Goal: Transaction & Acquisition: Book appointment/travel/reservation

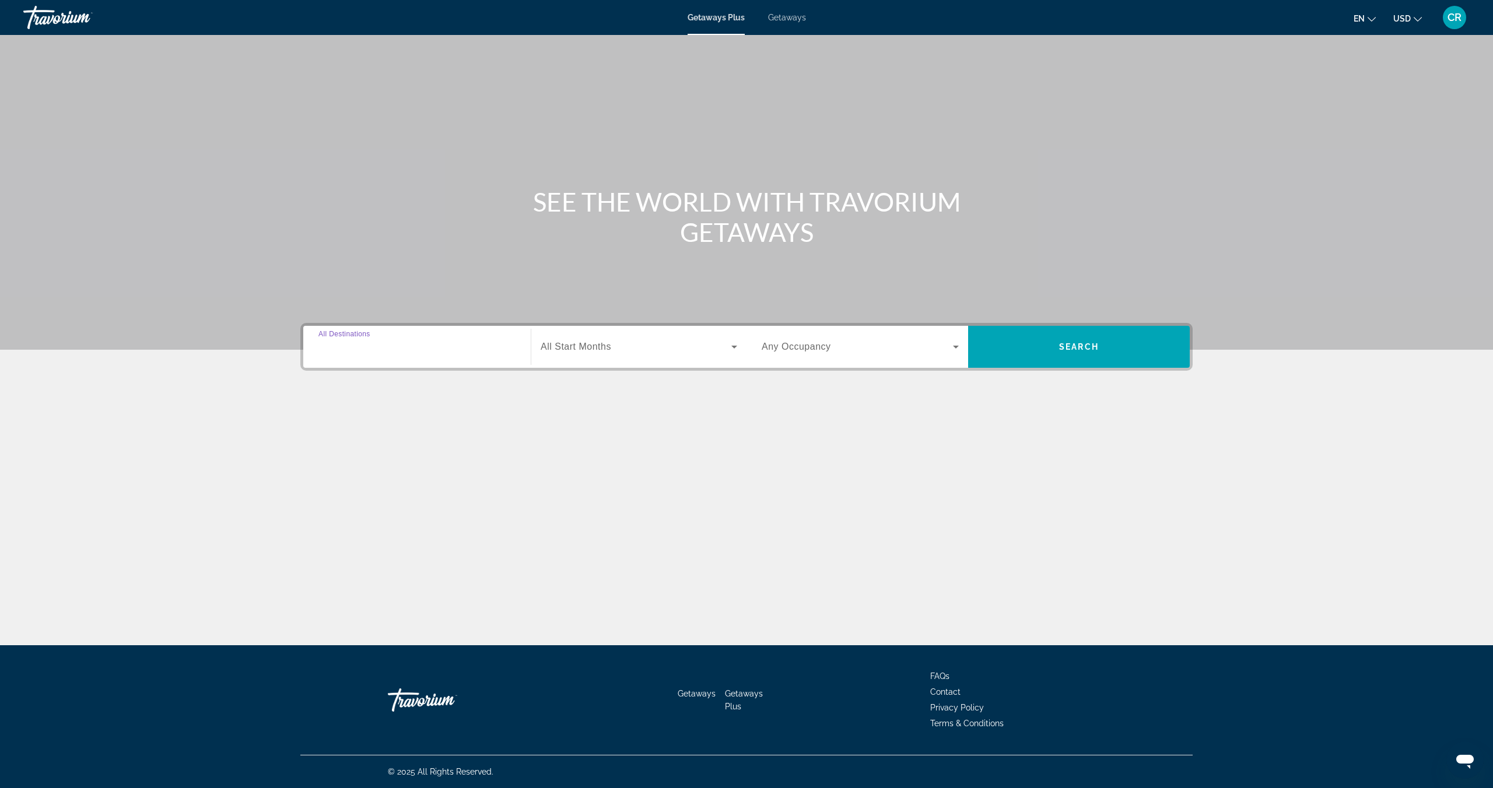
click at [389, 342] on input "Destination All Destinations" at bounding box center [416, 347] width 197 height 14
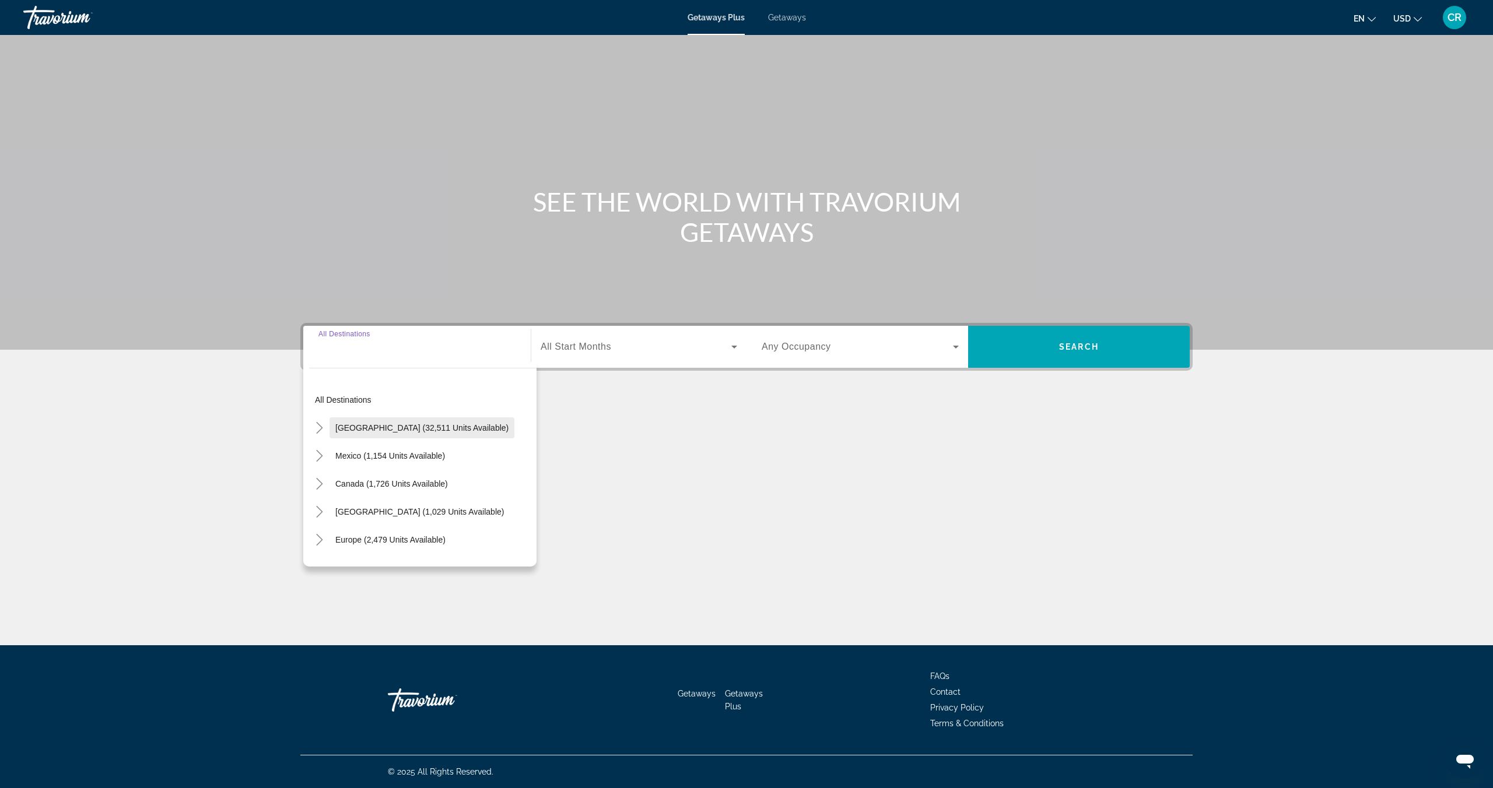
click at [416, 420] on span "Search widget" at bounding box center [421, 428] width 185 height 28
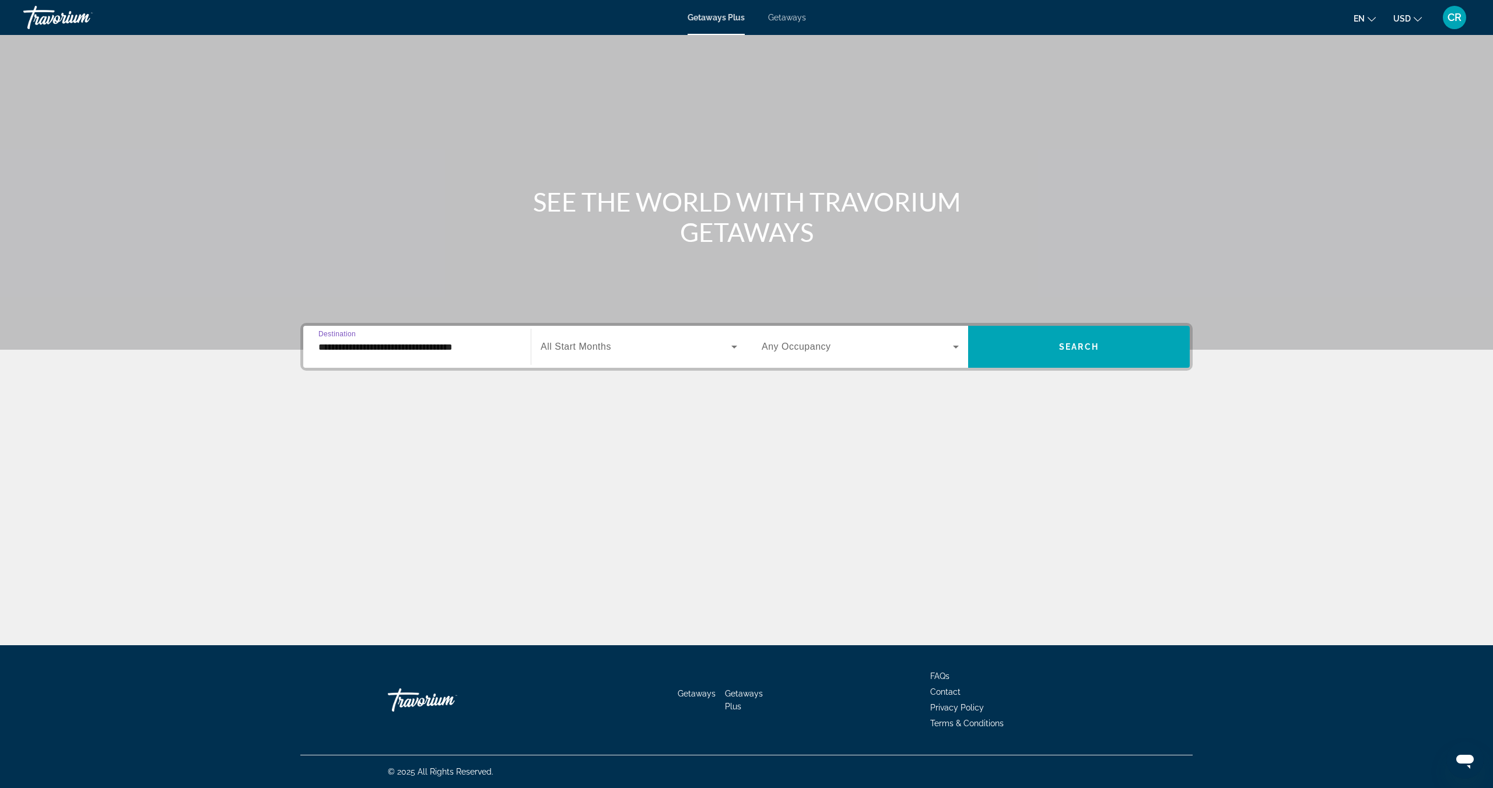
click at [469, 348] on input "**********" at bounding box center [416, 347] width 197 height 14
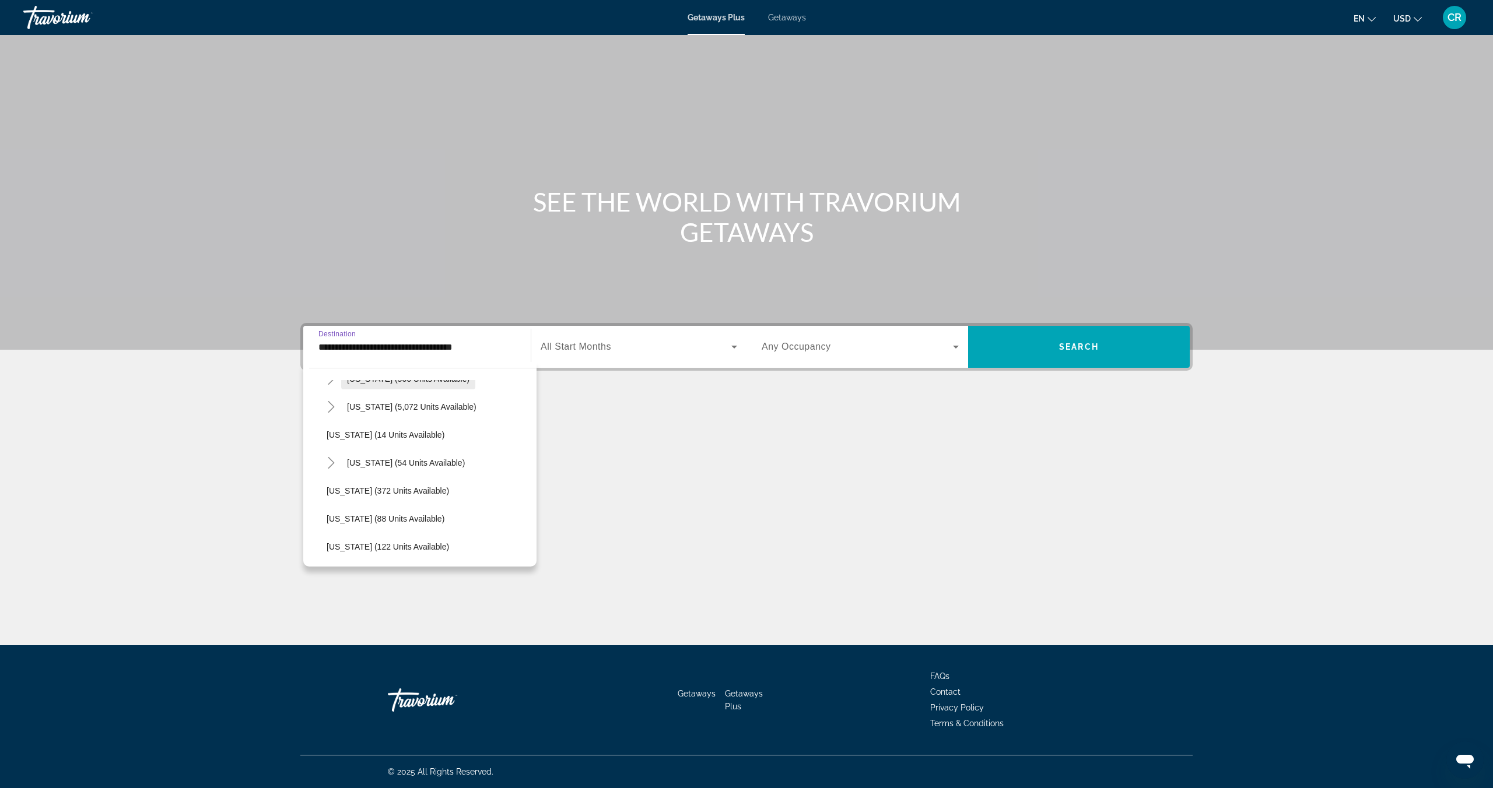
scroll to position [163, 0]
click at [435, 412] on span "Search widget" at bounding box center [411, 405] width 141 height 28
type input "**********"
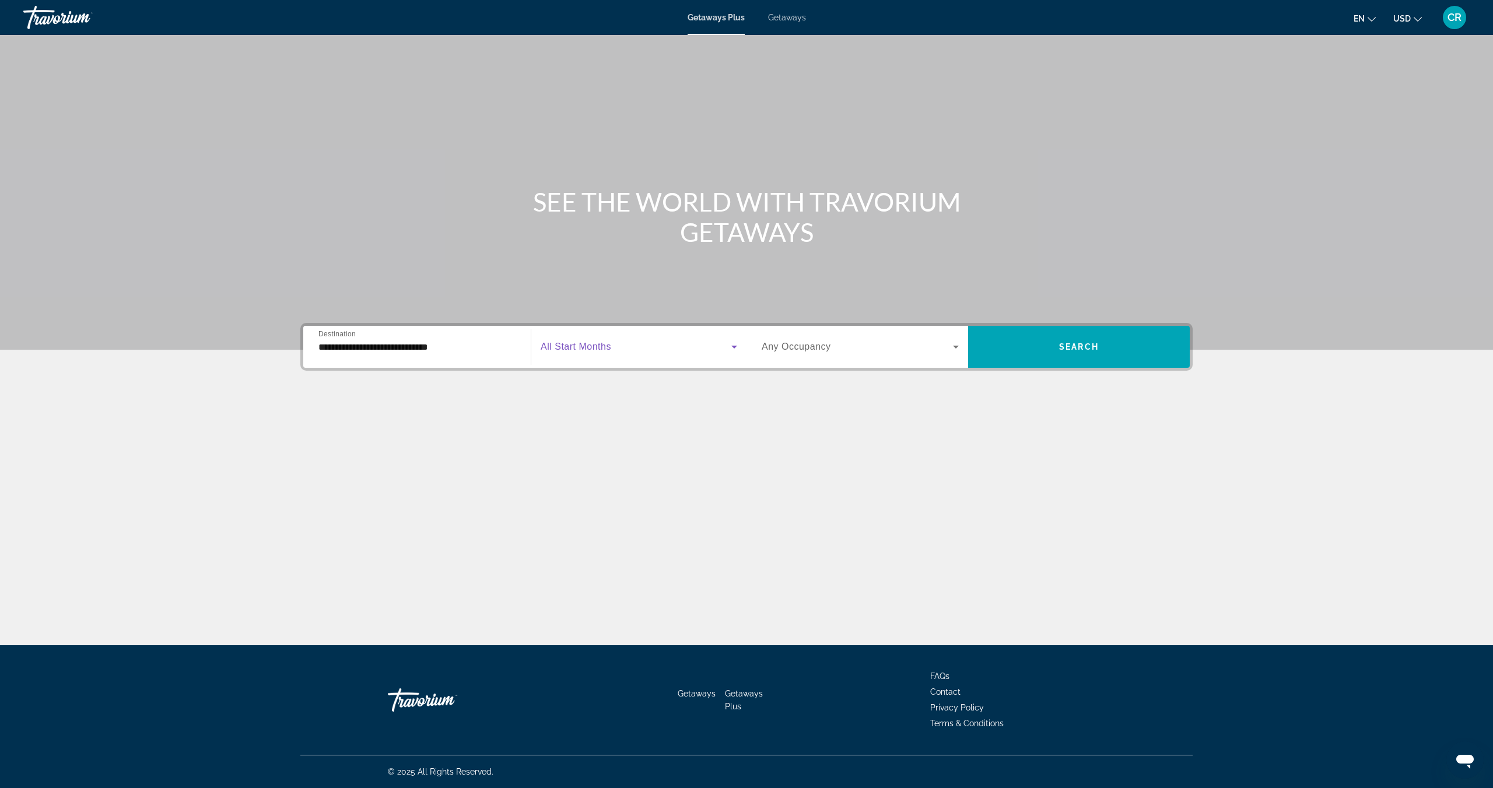
click at [623, 342] on span "Search widget" at bounding box center [635, 347] width 191 height 14
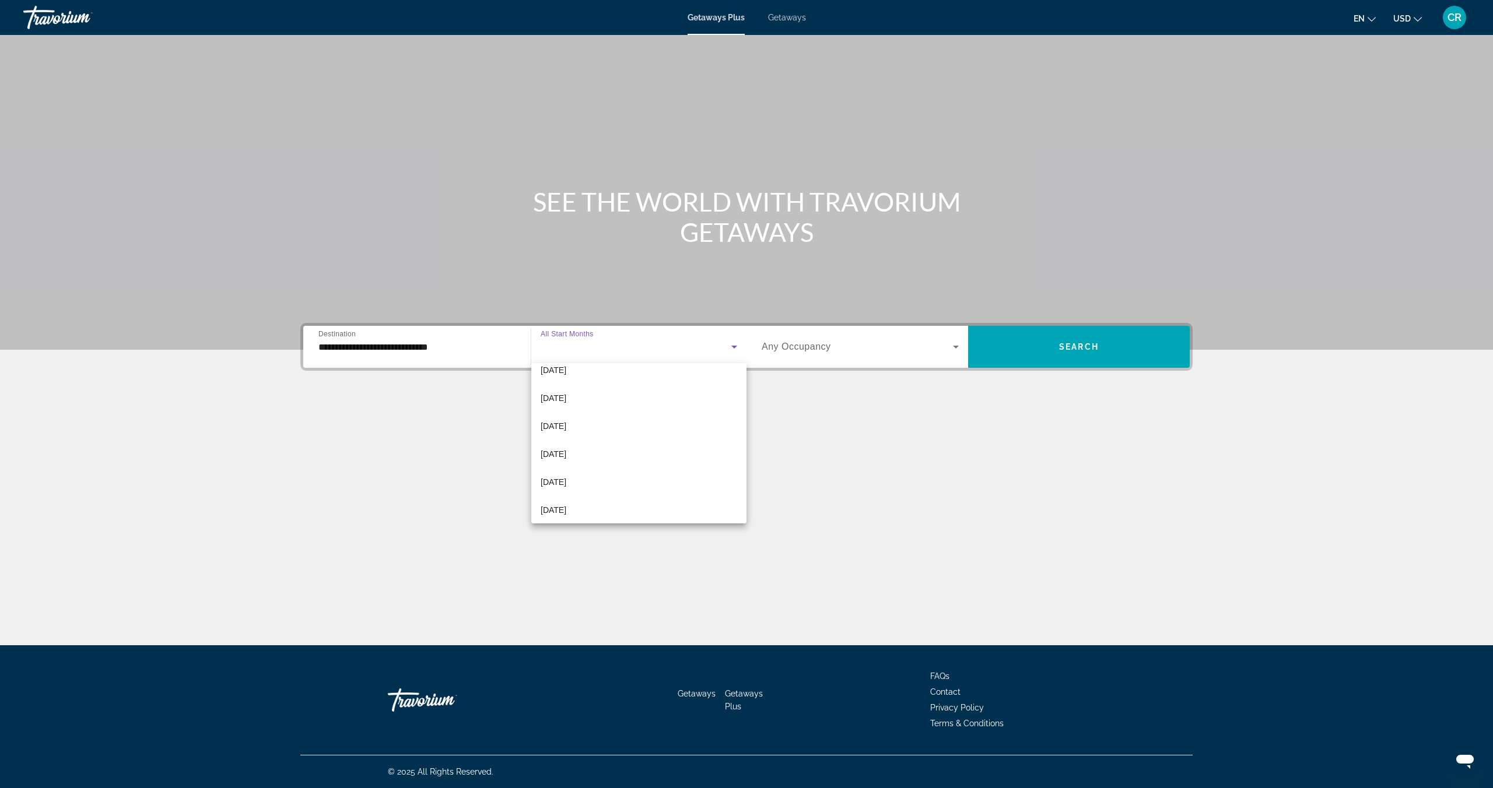
scroll to position [241, 0]
click at [581, 451] on mat-option "July 2026" at bounding box center [638, 449] width 215 height 28
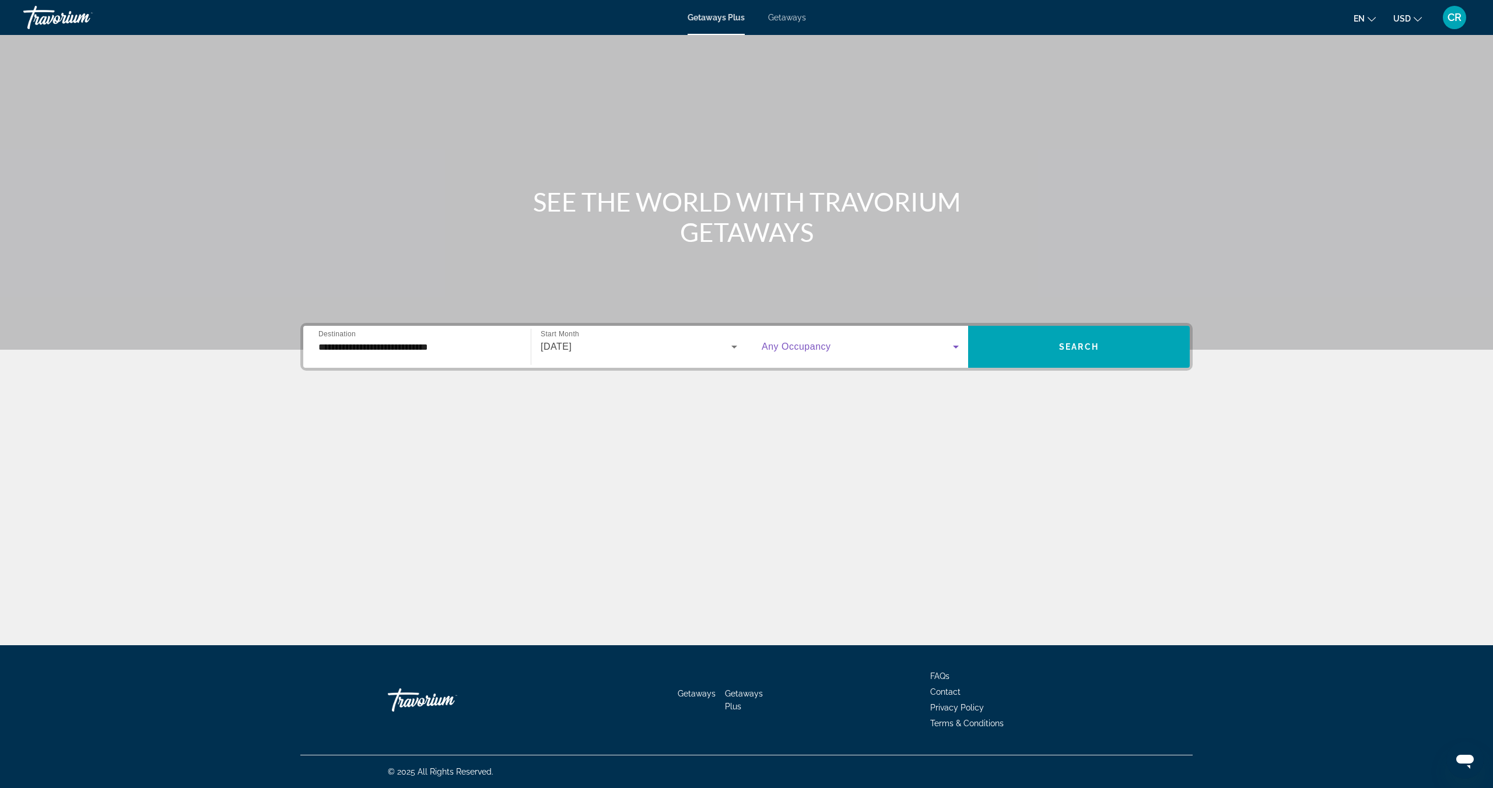
click at [901, 352] on span "Search widget" at bounding box center [856, 347] width 191 height 14
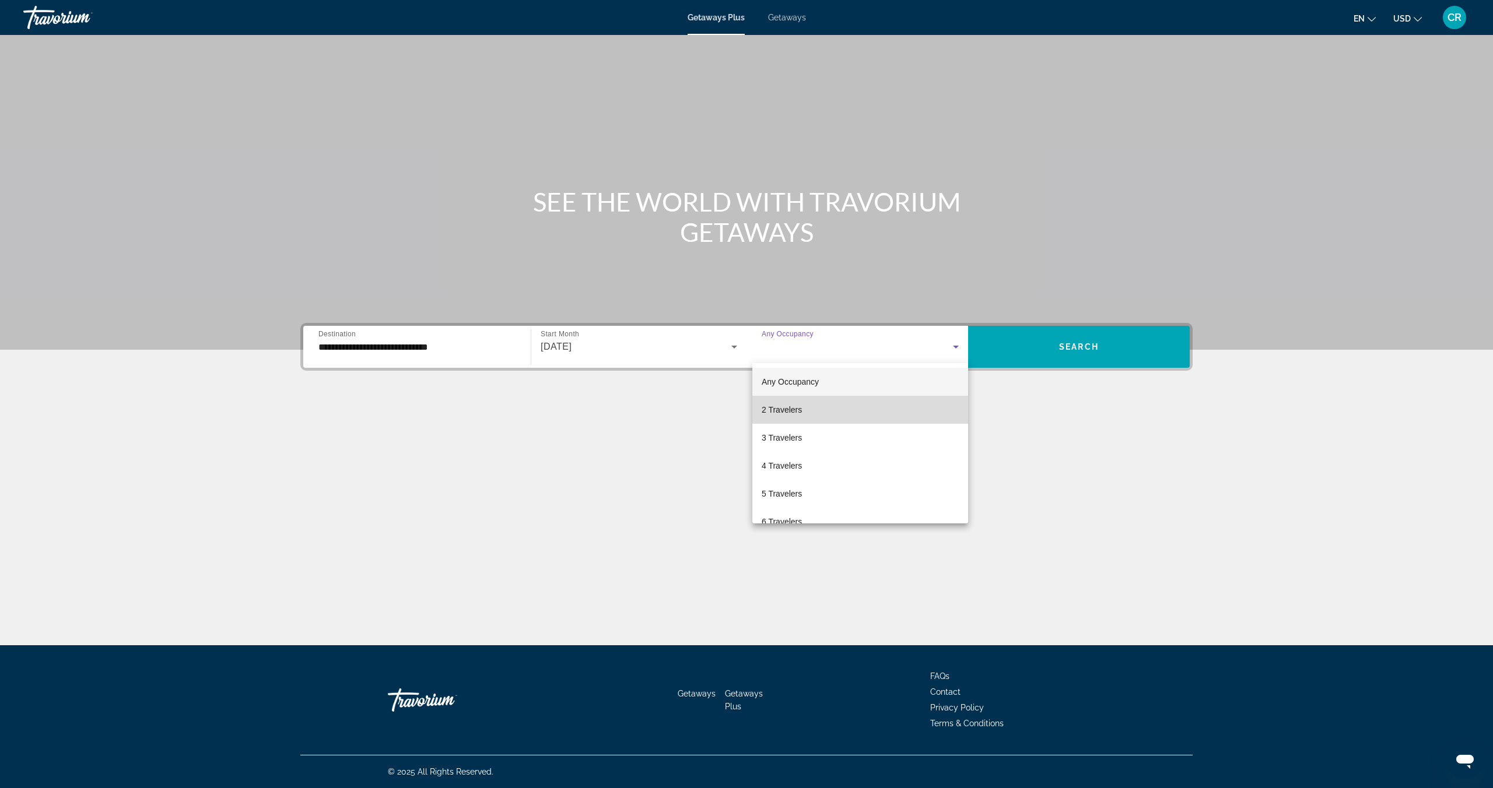
click at [863, 405] on mat-option "2 Travelers" at bounding box center [860, 410] width 216 height 28
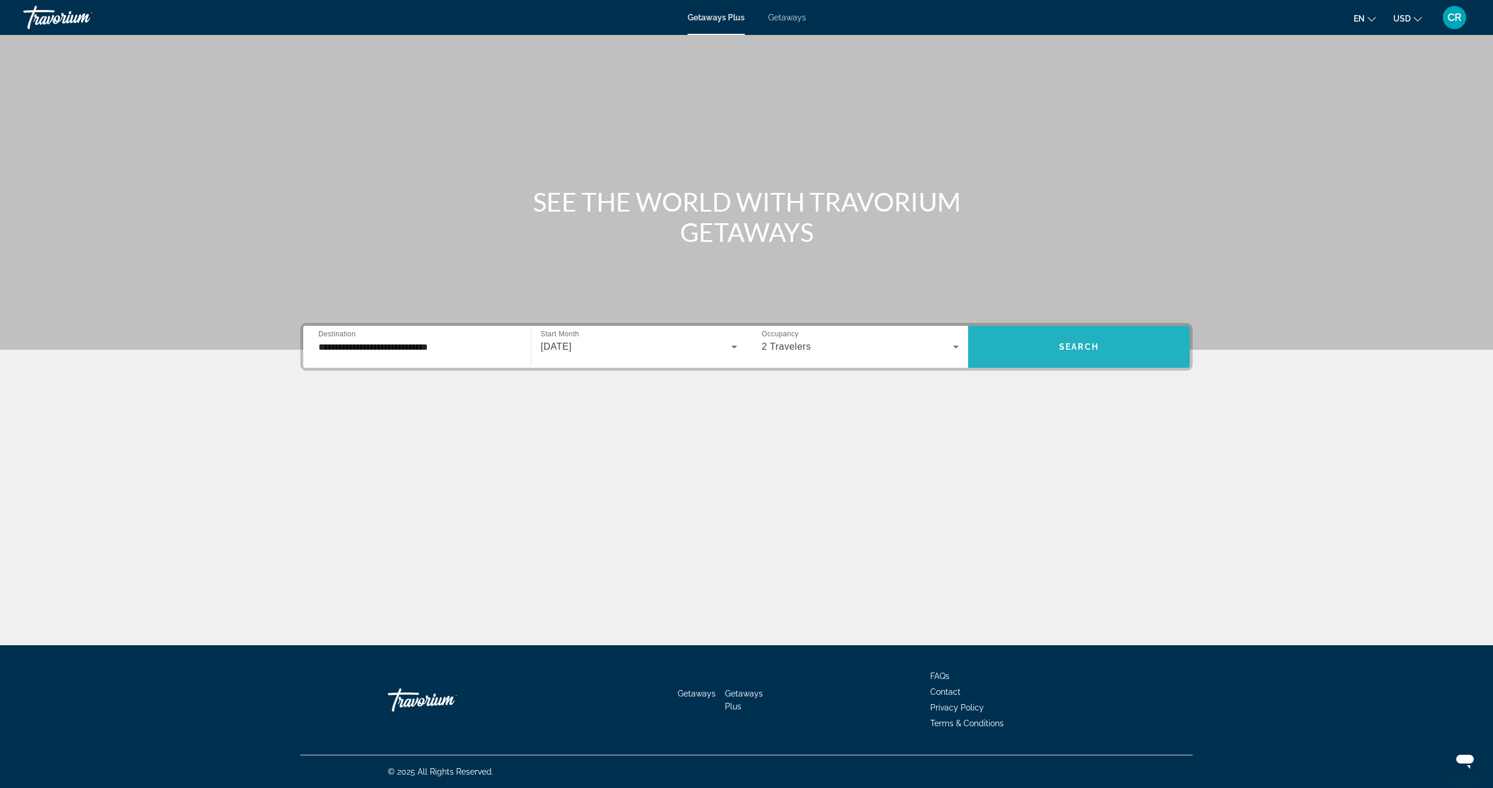
click at [1051, 338] on span "Search widget" at bounding box center [1079, 347] width 222 height 28
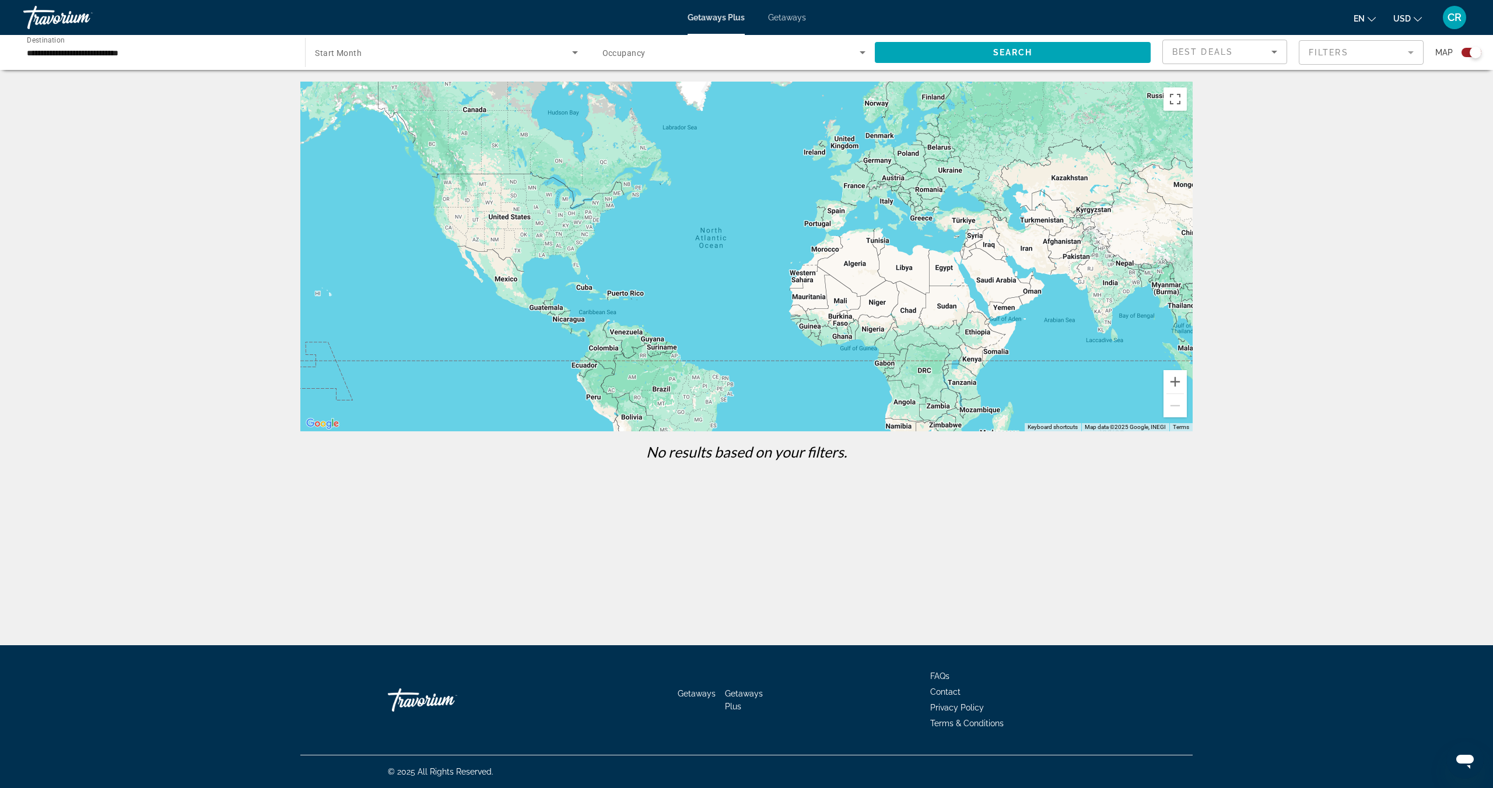
click at [787, 13] on span "Getaways" at bounding box center [787, 17] width 38 height 9
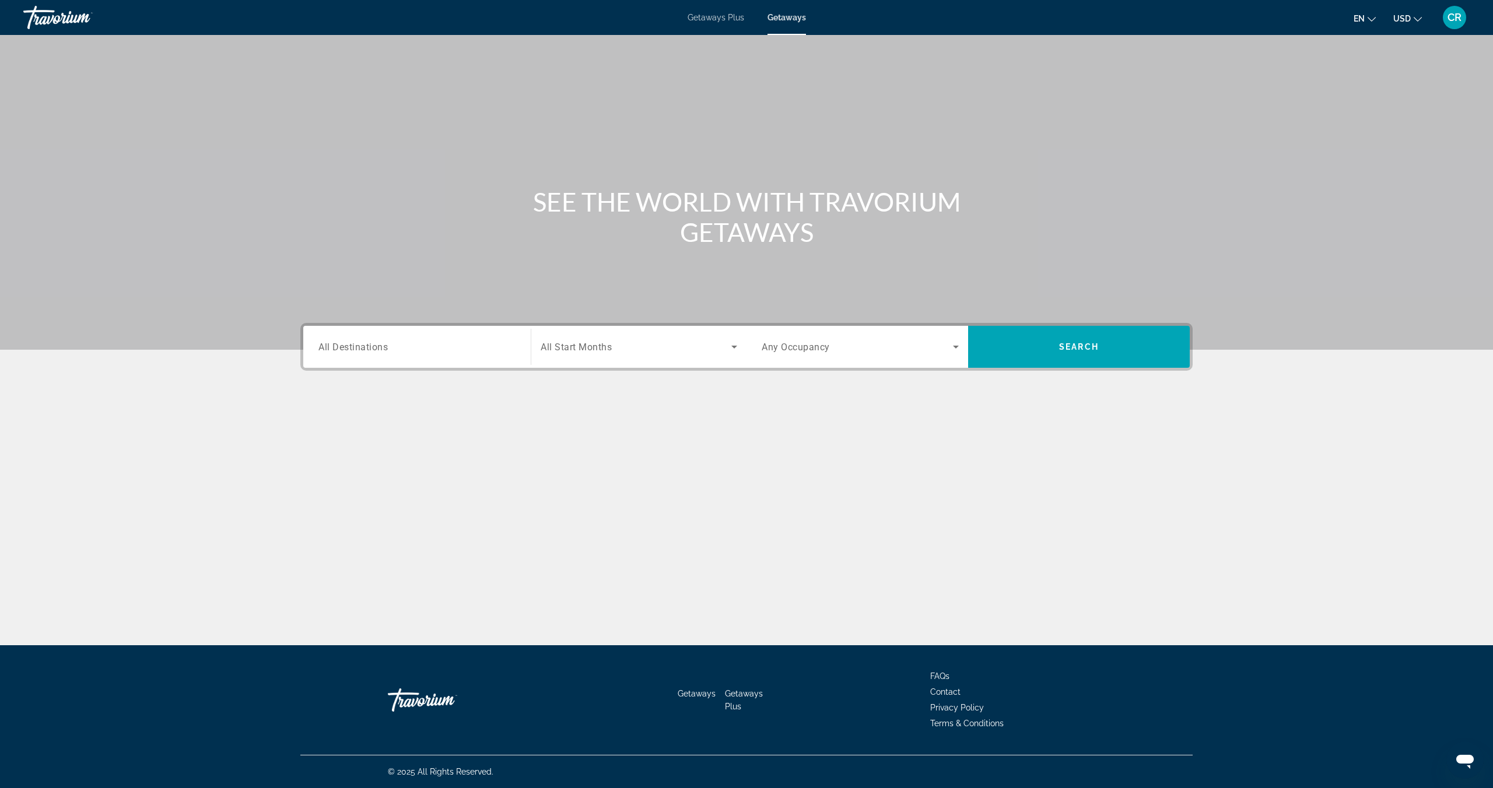
click at [445, 346] on input "Destination All Destinations" at bounding box center [416, 347] width 197 height 14
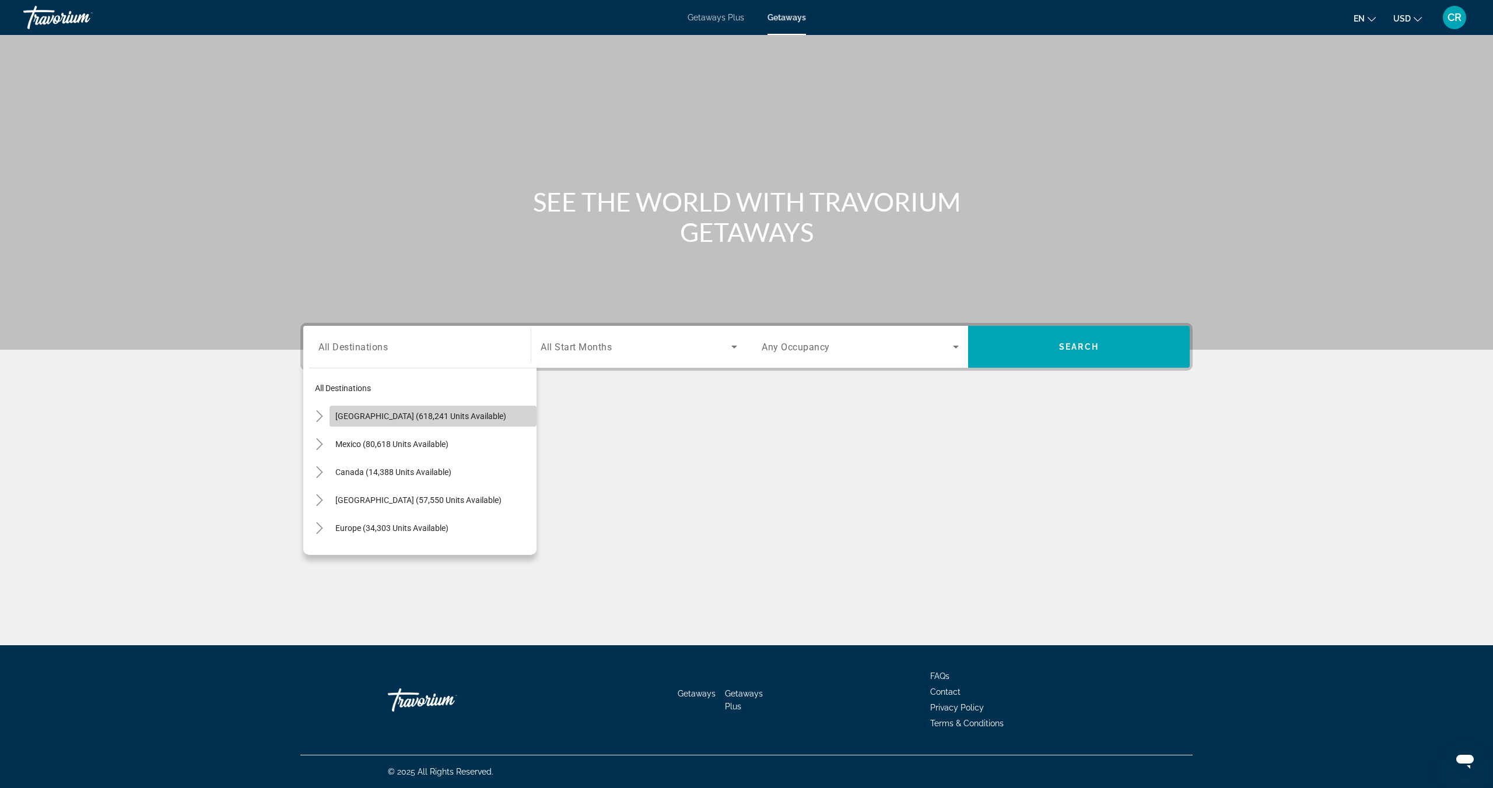
click at [492, 421] on span "Search widget" at bounding box center [432, 416] width 207 height 28
type input "**********"
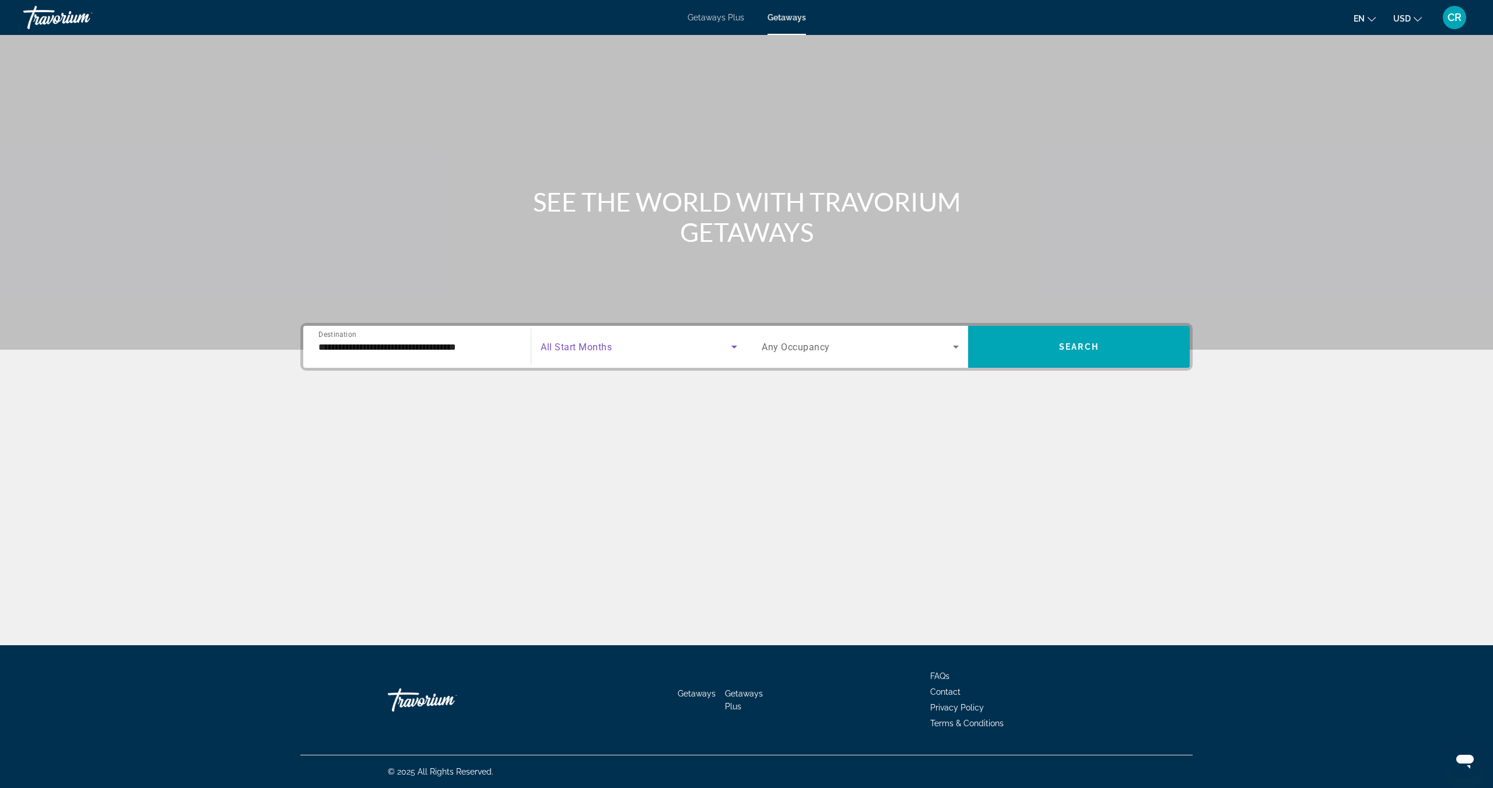
click at [700, 352] on span "Search widget" at bounding box center [635, 347] width 191 height 14
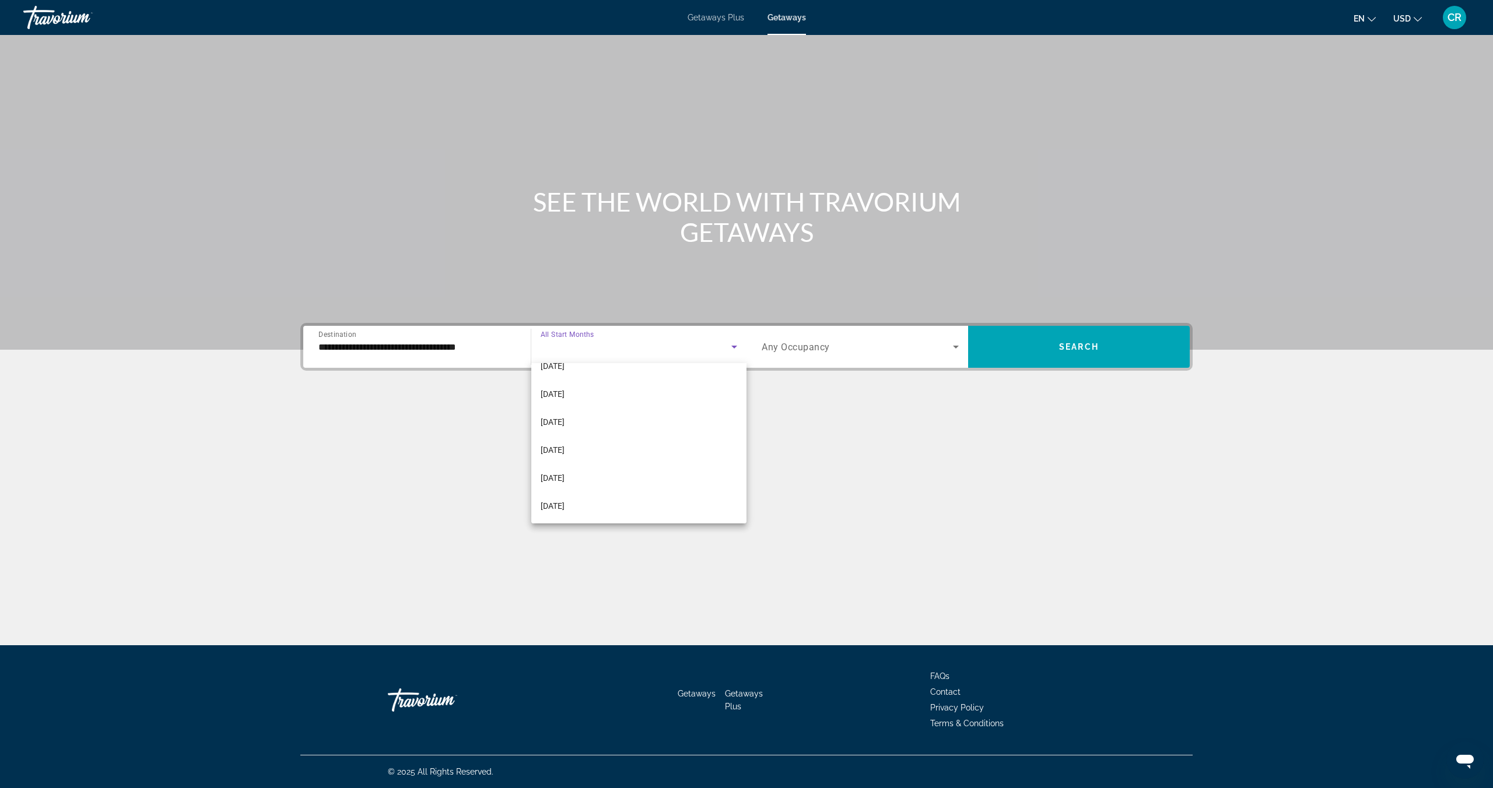
scroll to position [130, 0]
click at [659, 424] on mat-option "February 2026" at bounding box center [638, 420] width 215 height 28
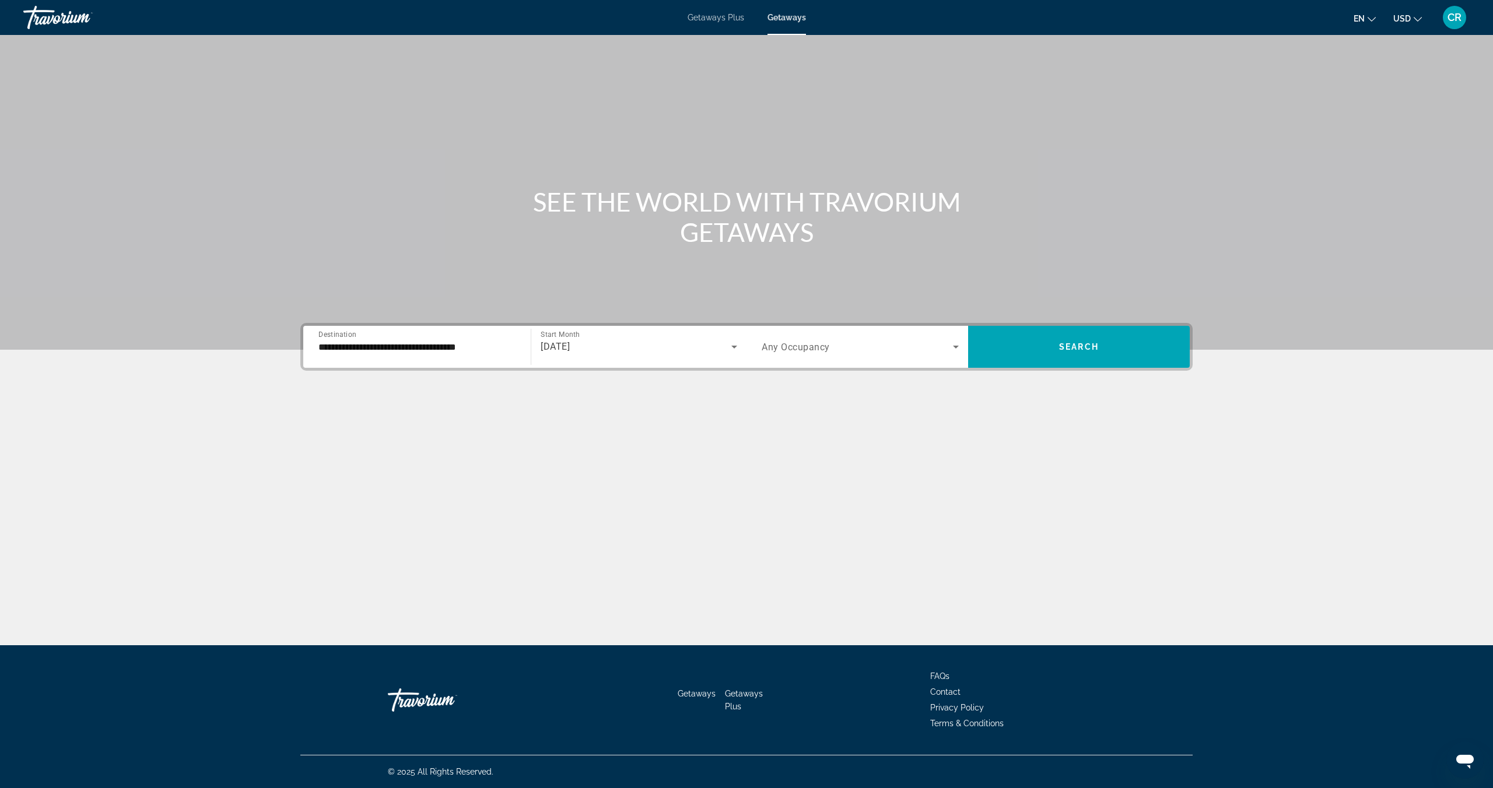
click at [689, 353] on div "February 2026" at bounding box center [638, 347] width 196 height 33
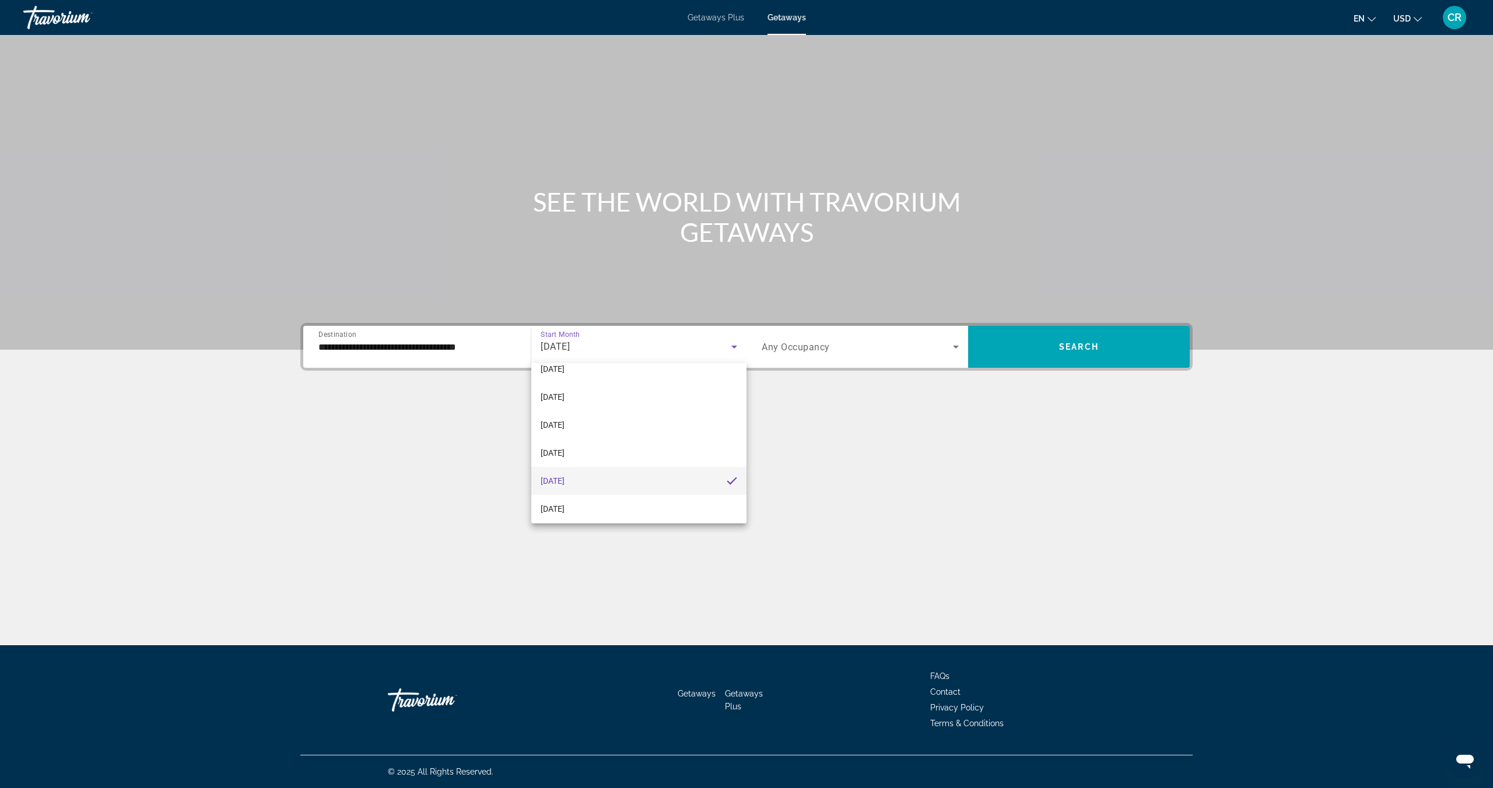
scroll to position [0, 0]
drag, startPoint x: 648, startPoint y: 463, endPoint x: 824, endPoint y: 402, distance: 186.4
click at [648, 463] on mat-option "November 2025" at bounding box center [638, 466] width 215 height 28
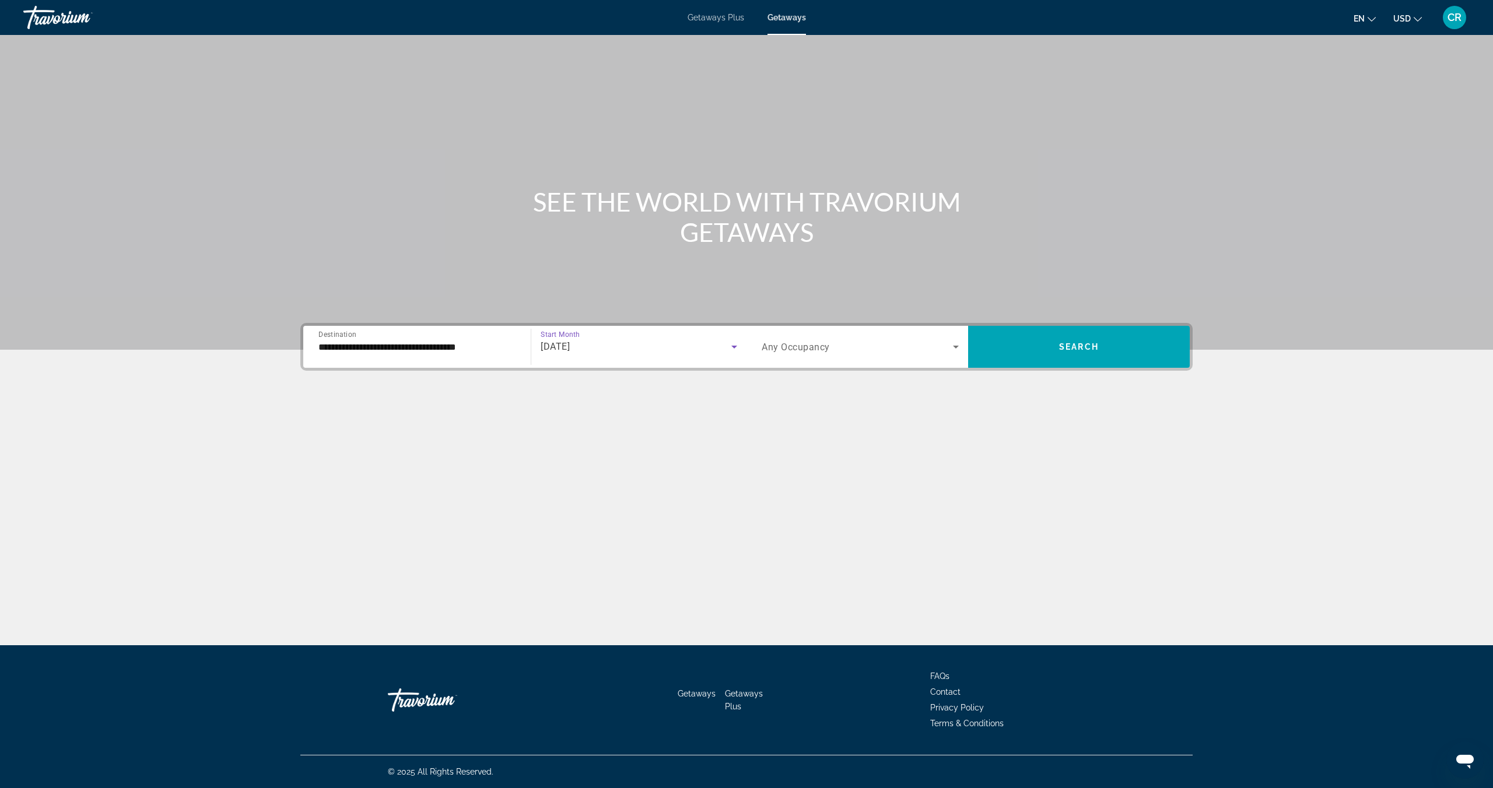
click at [856, 361] on div "Search widget" at bounding box center [859, 347] width 197 height 33
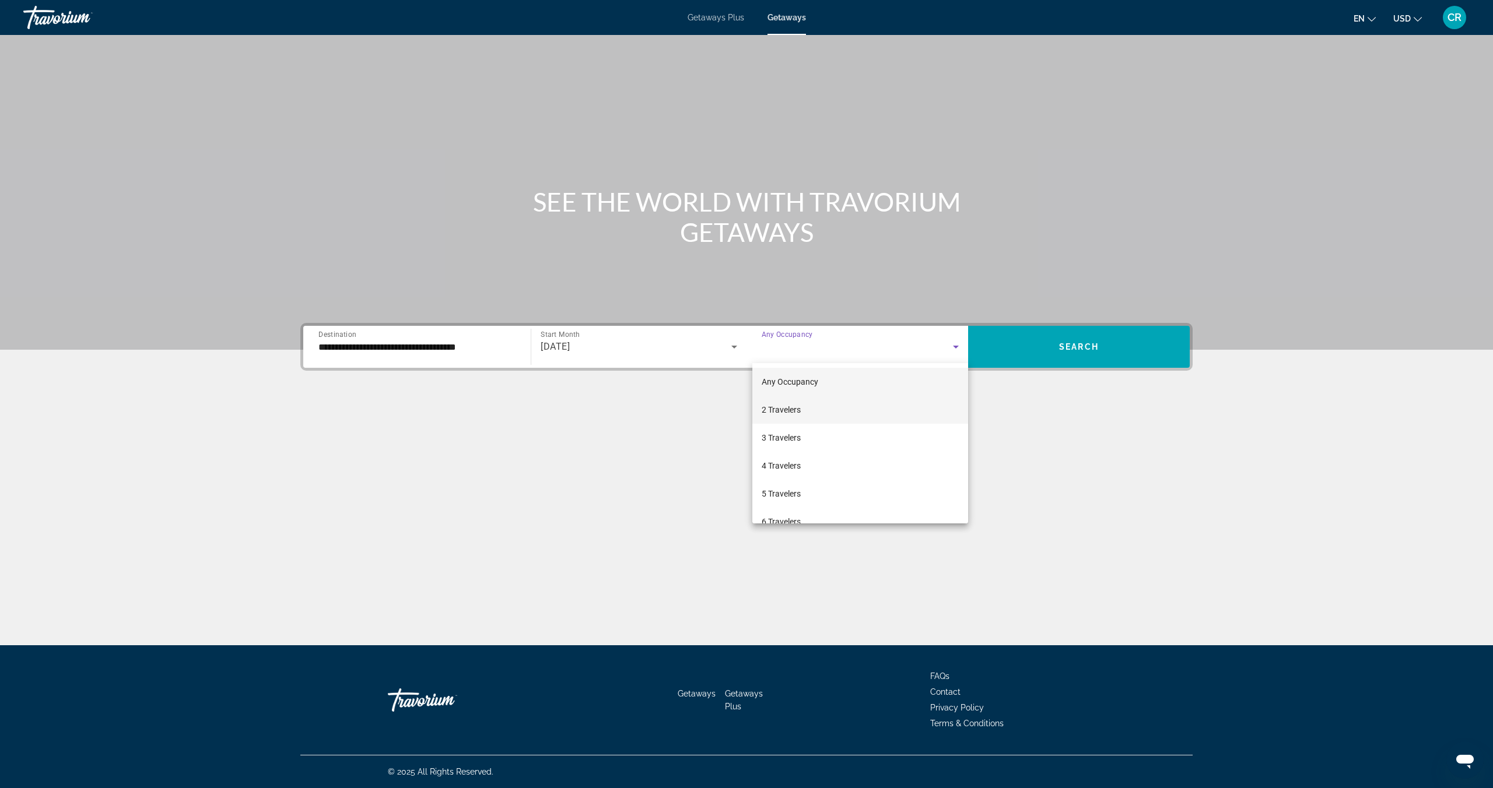
click at [868, 410] on mat-option "2 Travelers" at bounding box center [860, 410] width 216 height 28
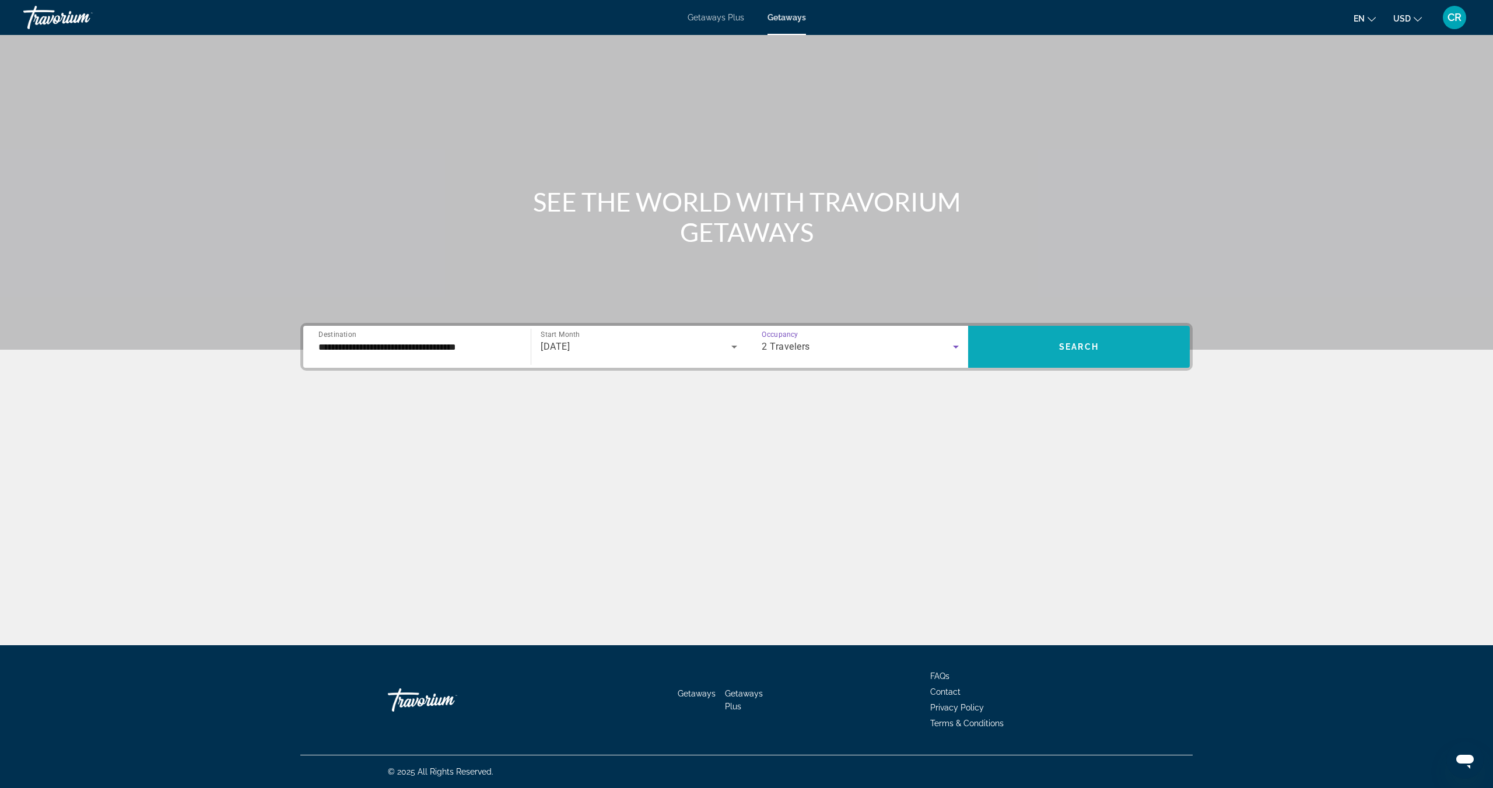
click at [1072, 357] on span "Search widget" at bounding box center [1079, 347] width 222 height 28
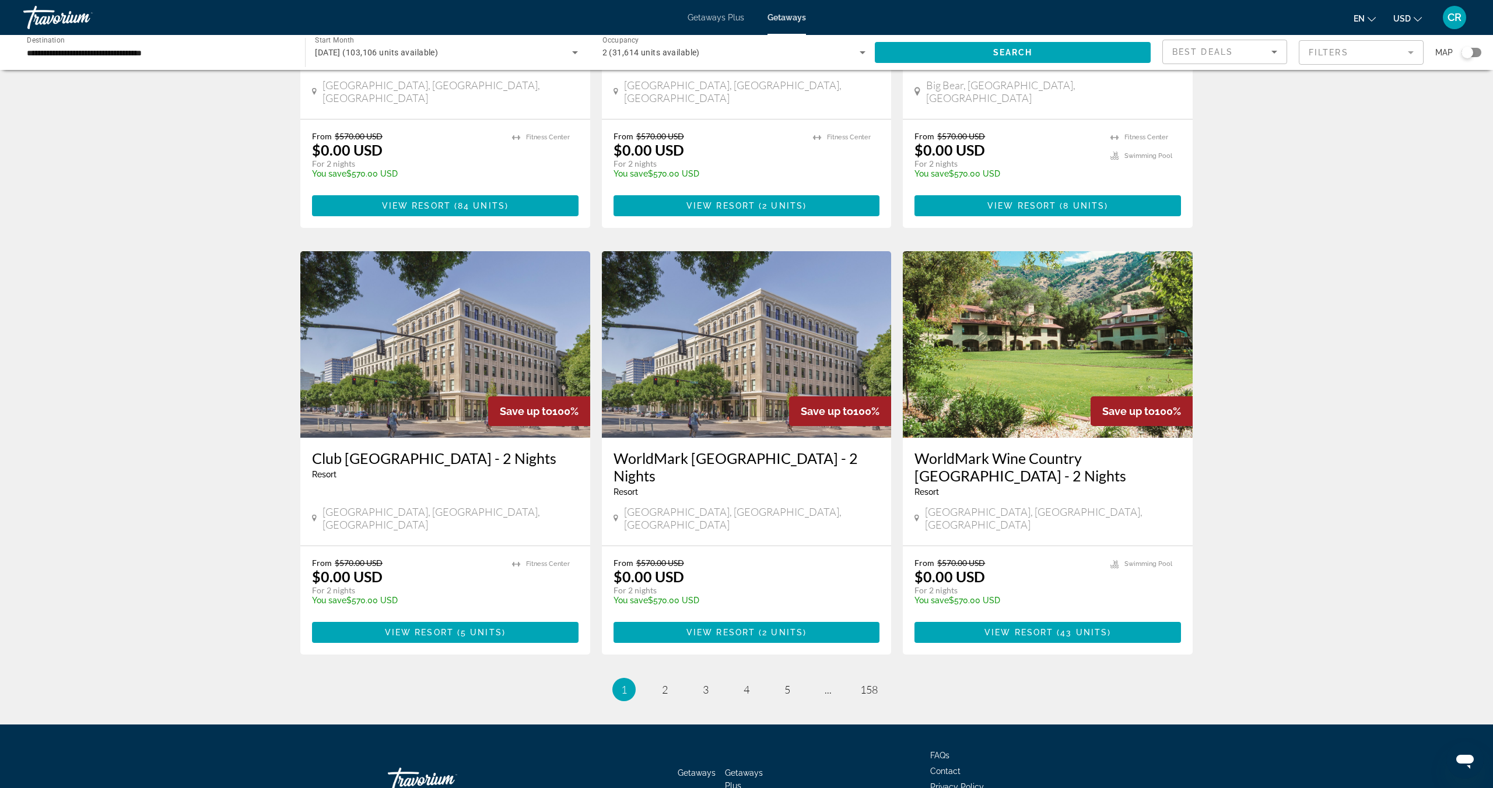
scroll to position [1133, 0]
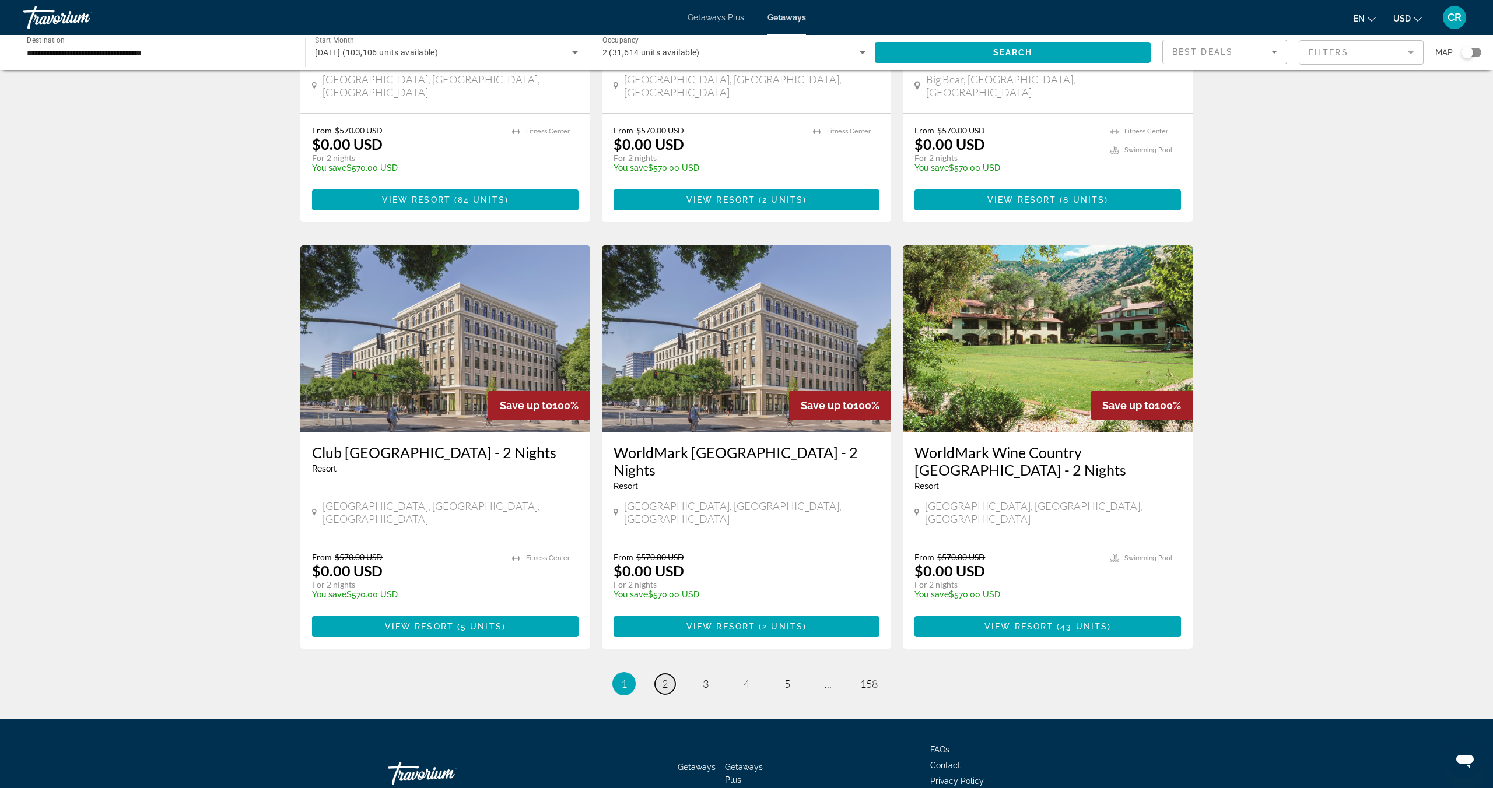
click at [663, 677] on span "2" at bounding box center [665, 683] width 6 height 13
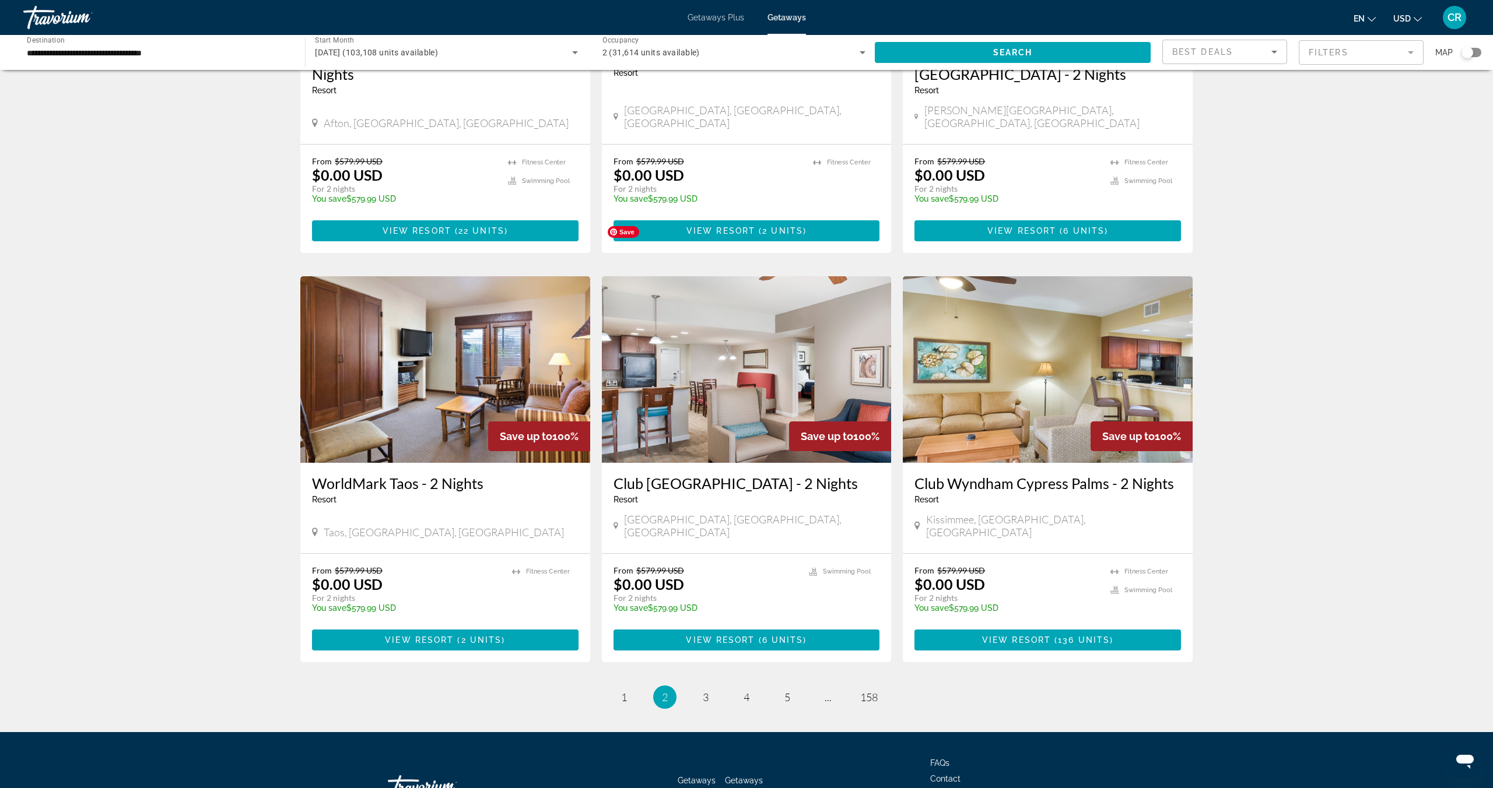
scroll to position [1133, 0]
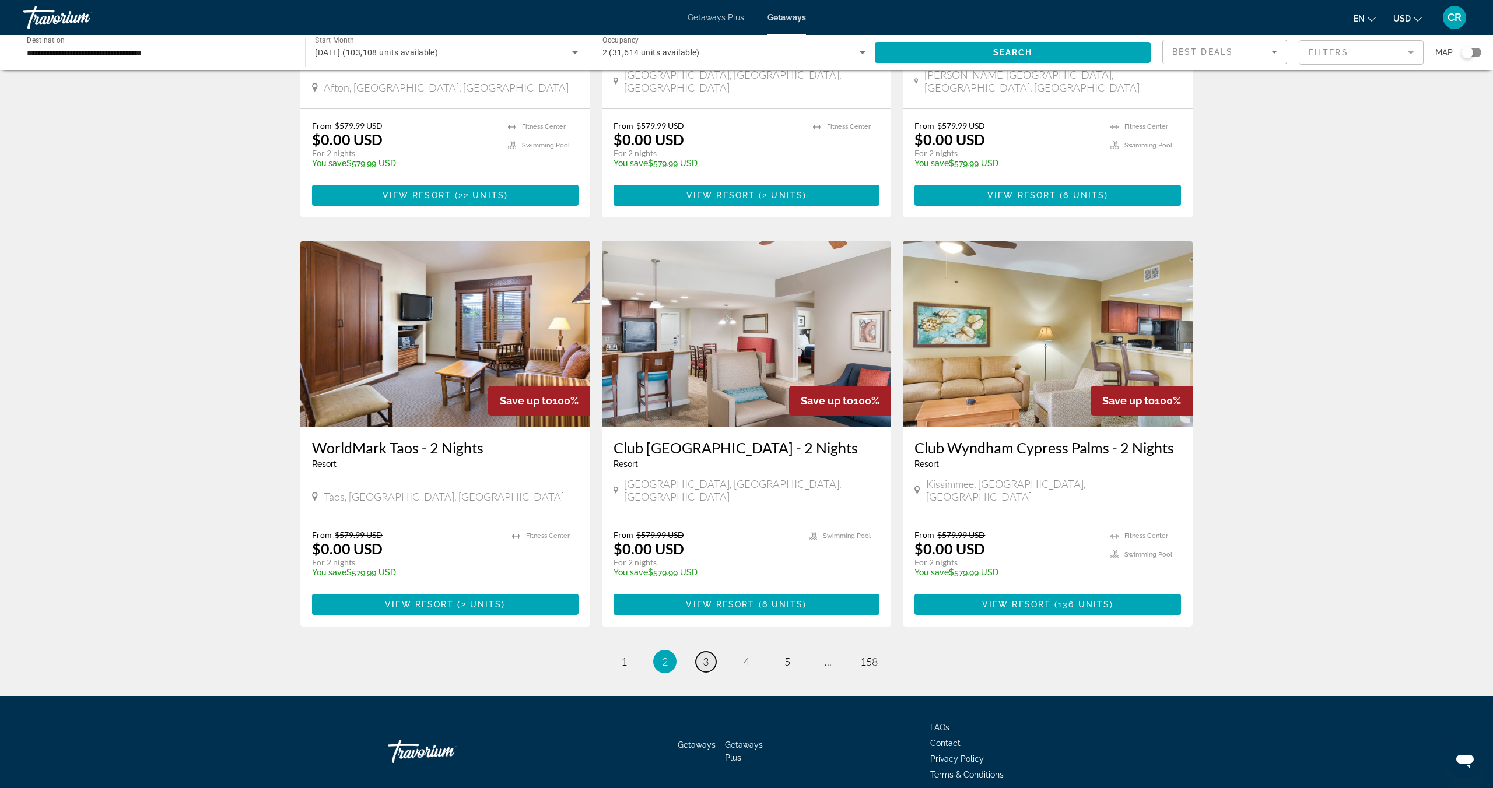
click at [708, 655] on span "3" at bounding box center [706, 661] width 6 height 13
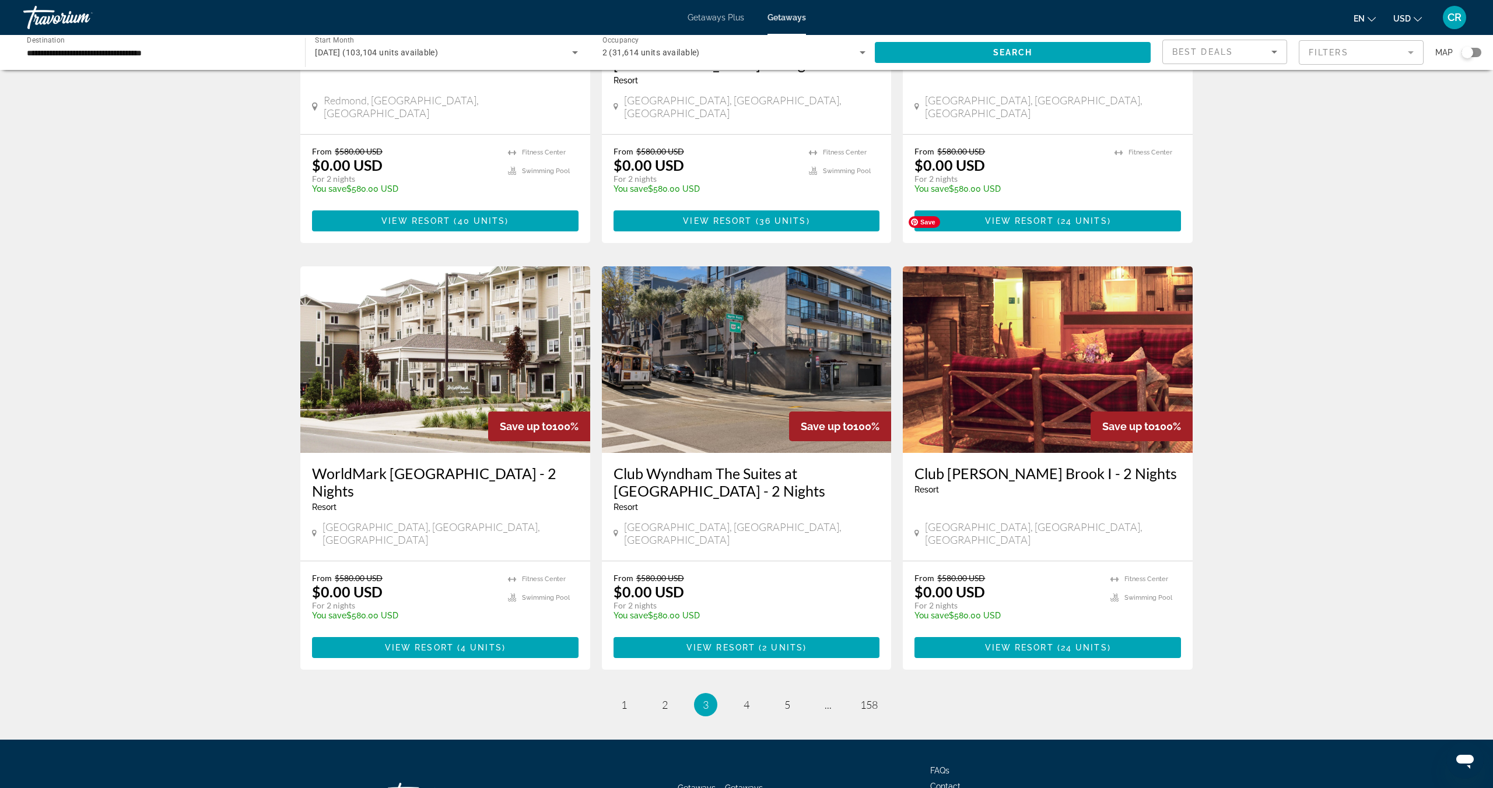
scroll to position [1168, 0]
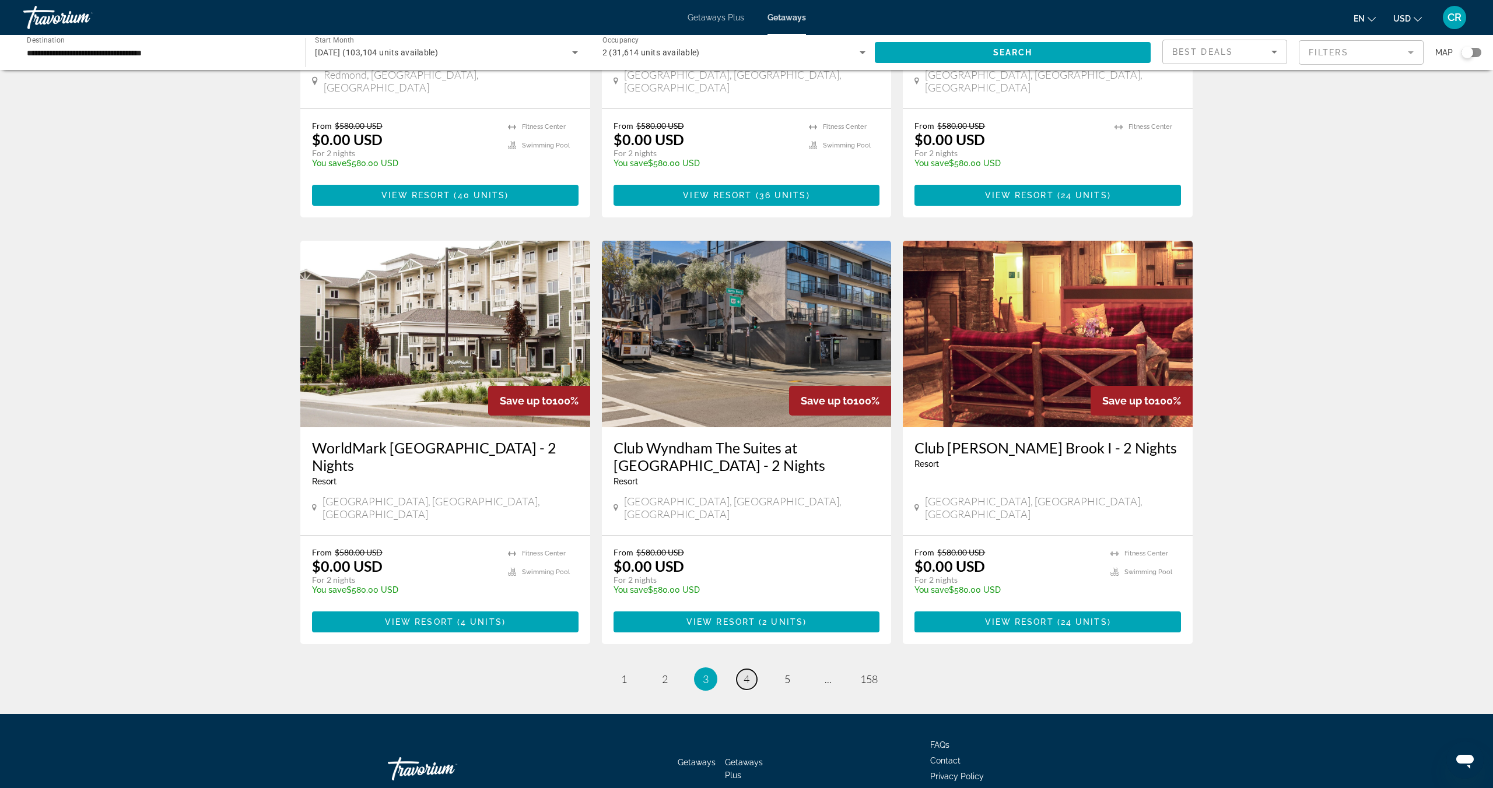
click at [738, 669] on link "page 4" at bounding box center [746, 679] width 20 height 20
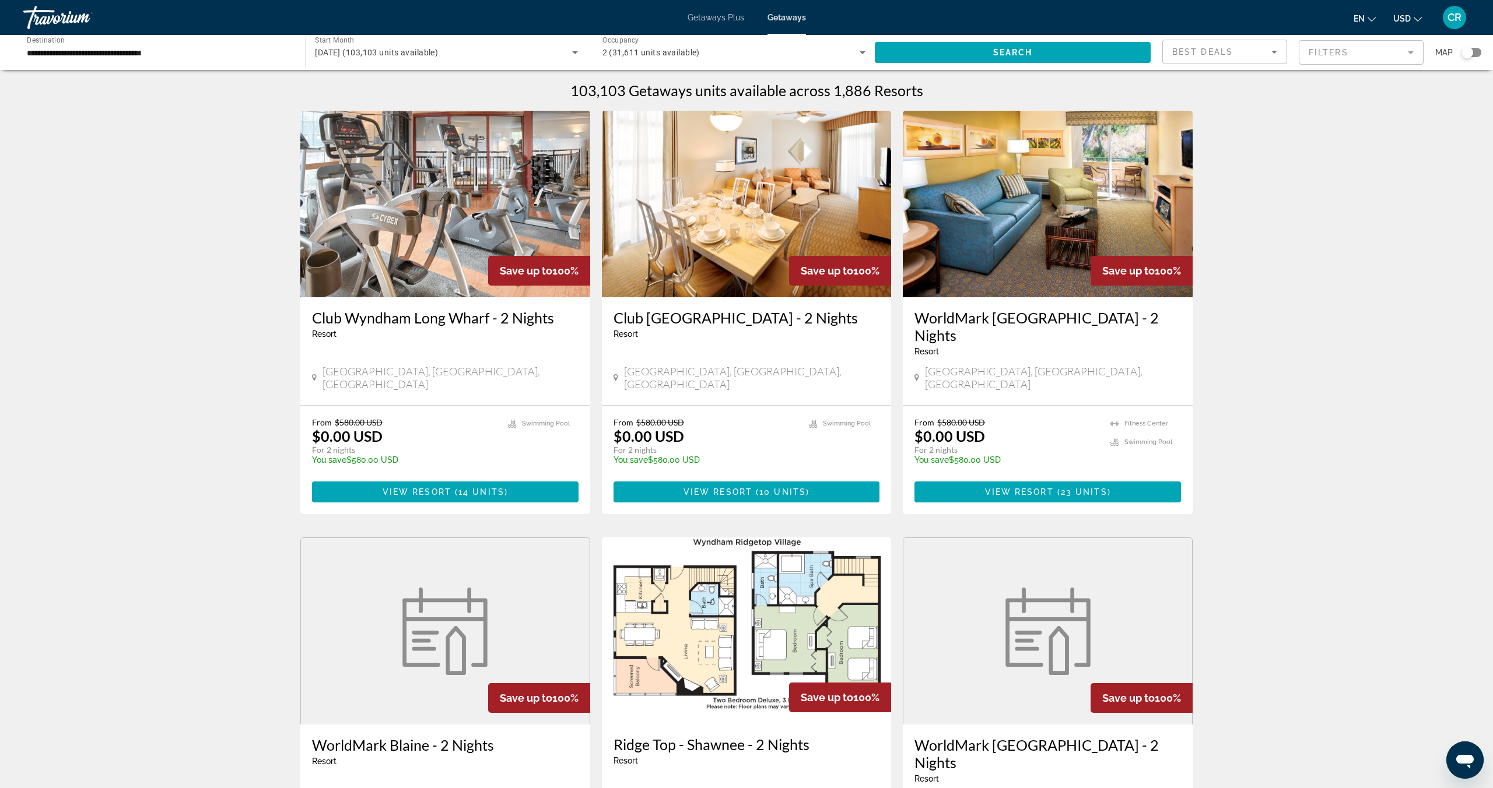
click at [776, 15] on span "Getaways" at bounding box center [786, 17] width 38 height 9
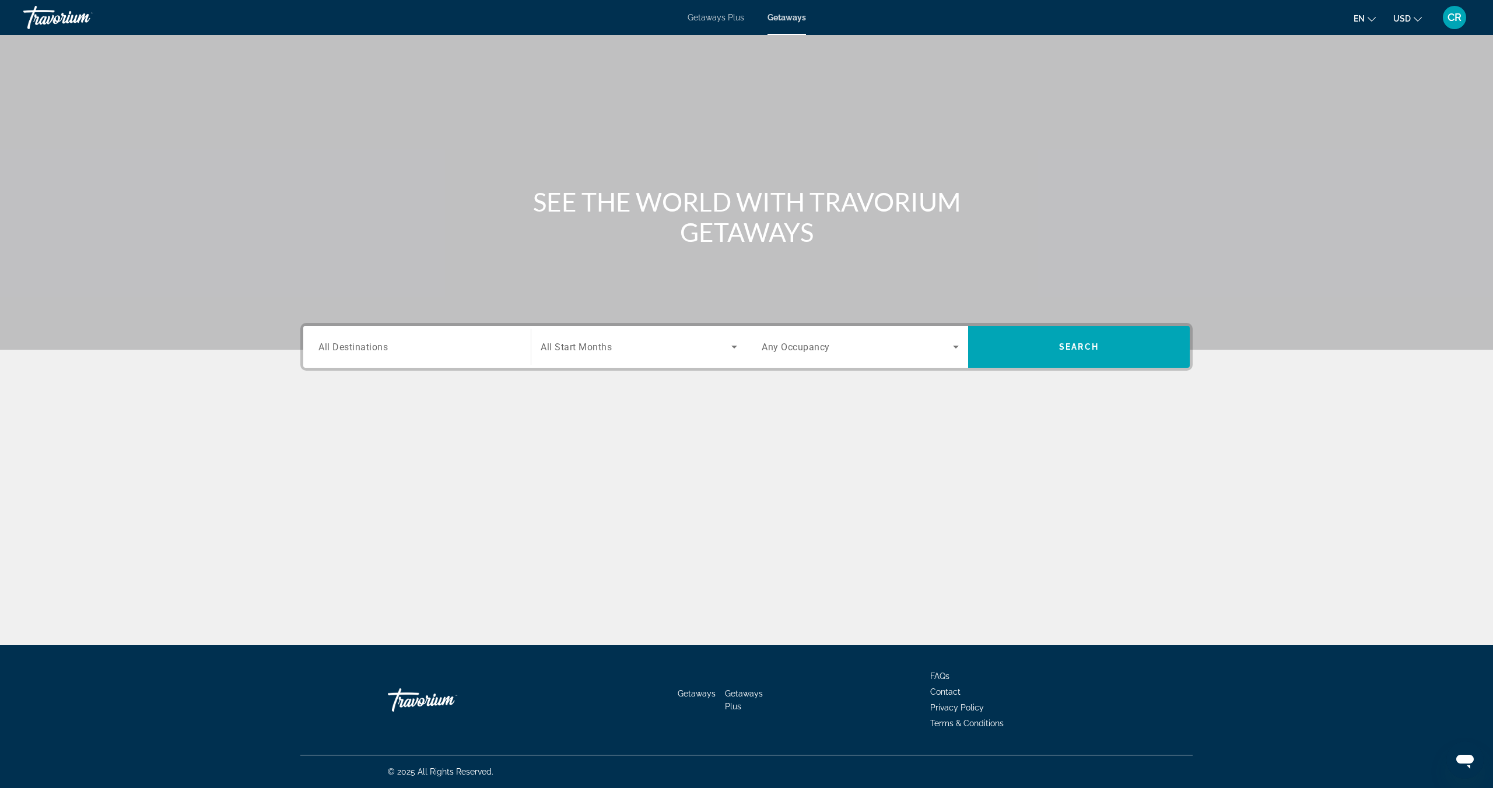
click at [401, 350] on input "Destination All Destinations" at bounding box center [416, 347] width 197 height 14
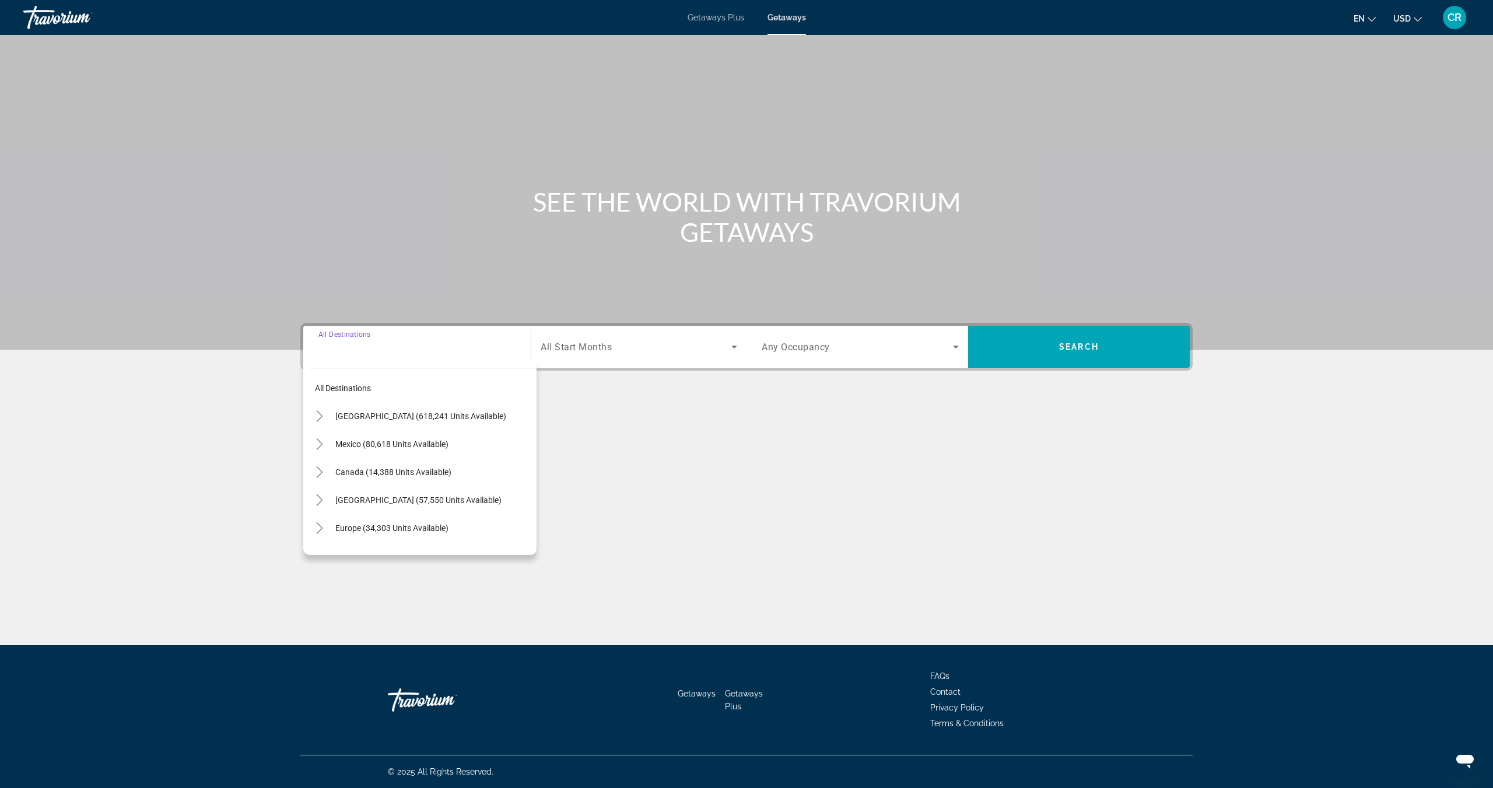
click at [385, 419] on span "United States (618,241 units available)" at bounding box center [420, 416] width 171 height 9
type input "**********"
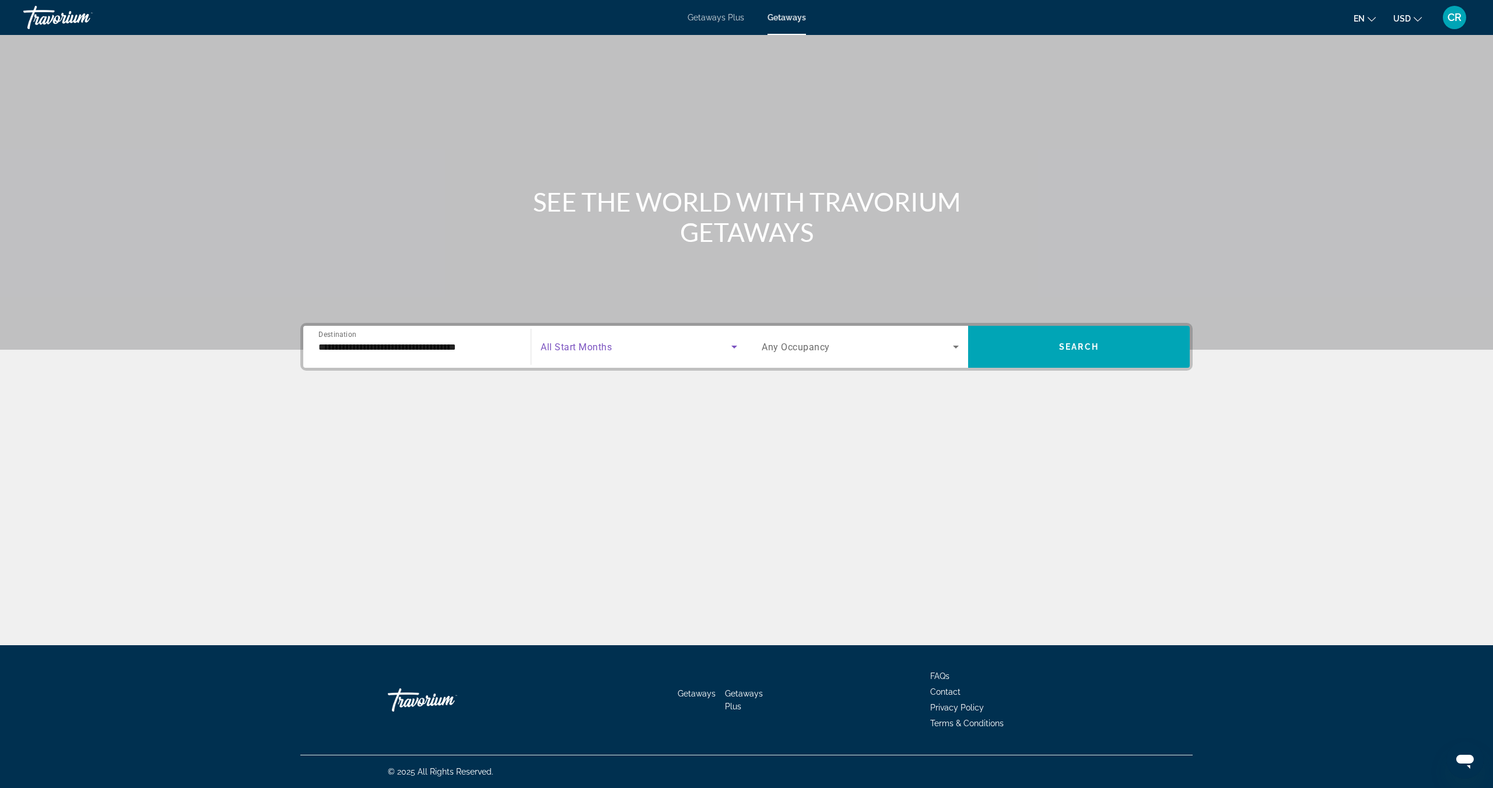
click at [620, 349] on span "Search widget" at bounding box center [635, 347] width 191 height 14
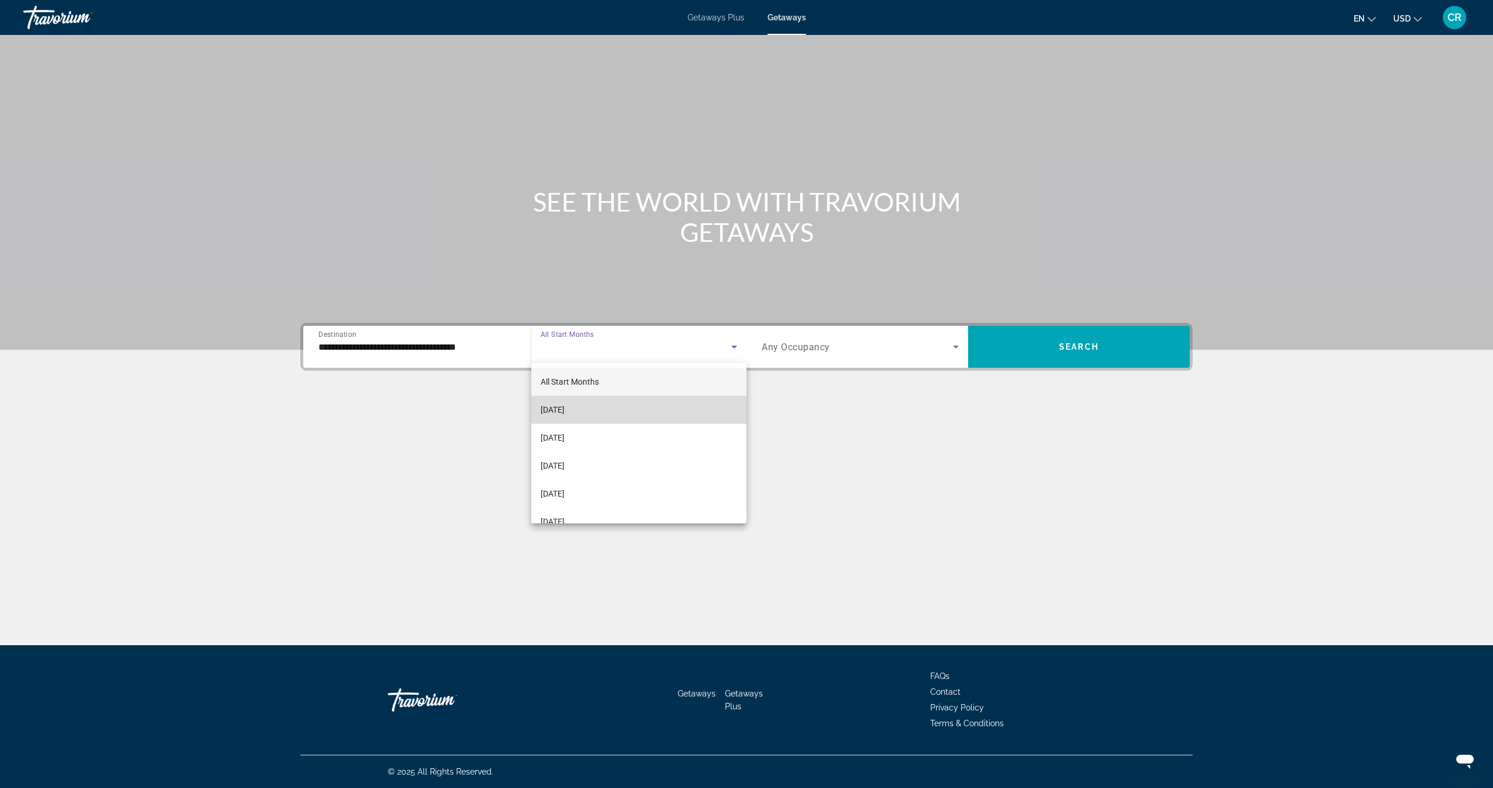
click at [564, 412] on span "September 2025" at bounding box center [552, 410] width 24 height 14
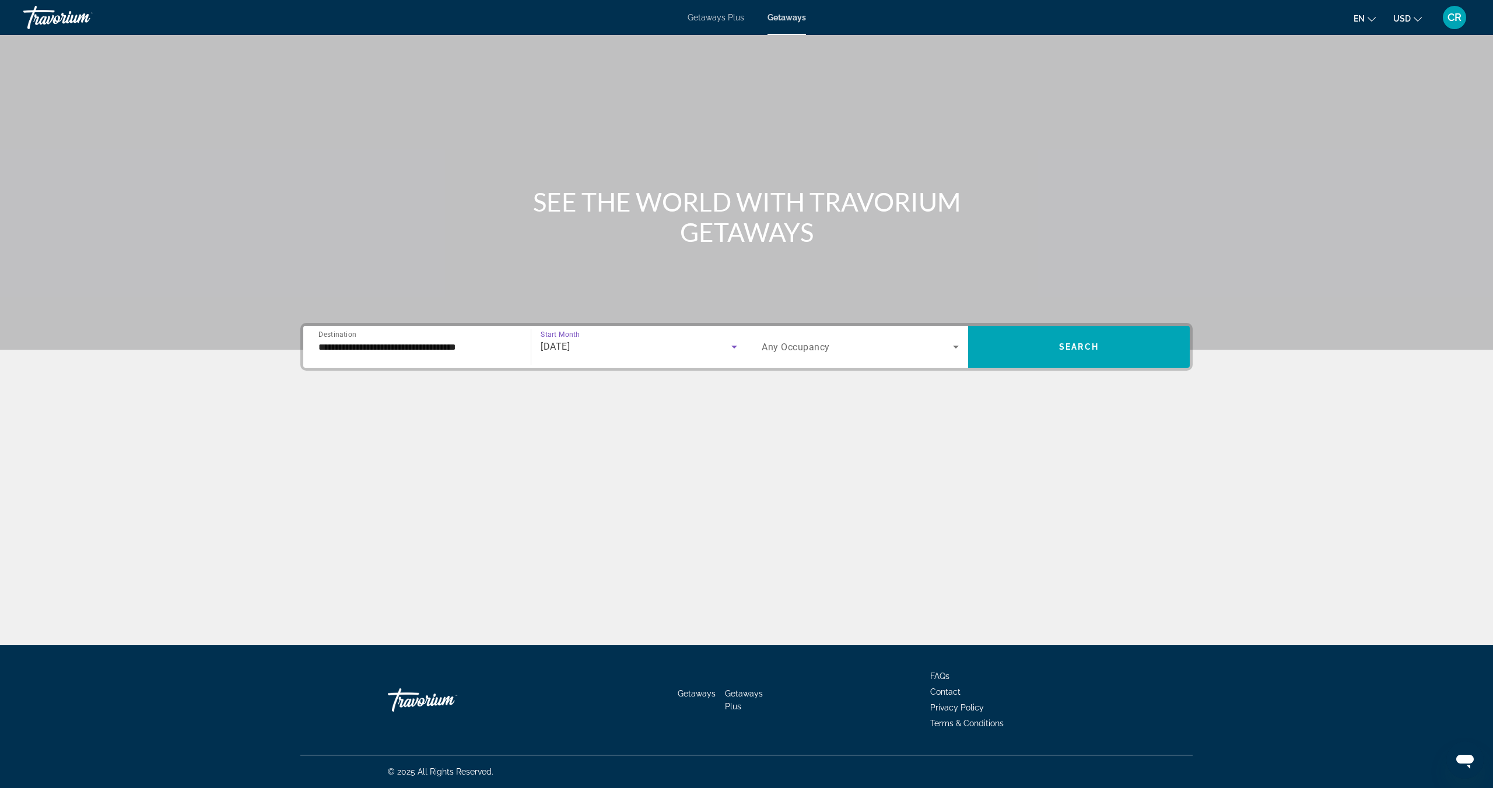
click at [851, 348] on span "Search widget" at bounding box center [856, 347] width 191 height 14
click at [403, 345] on input "Destination All Destinations" at bounding box center [416, 347] width 197 height 14
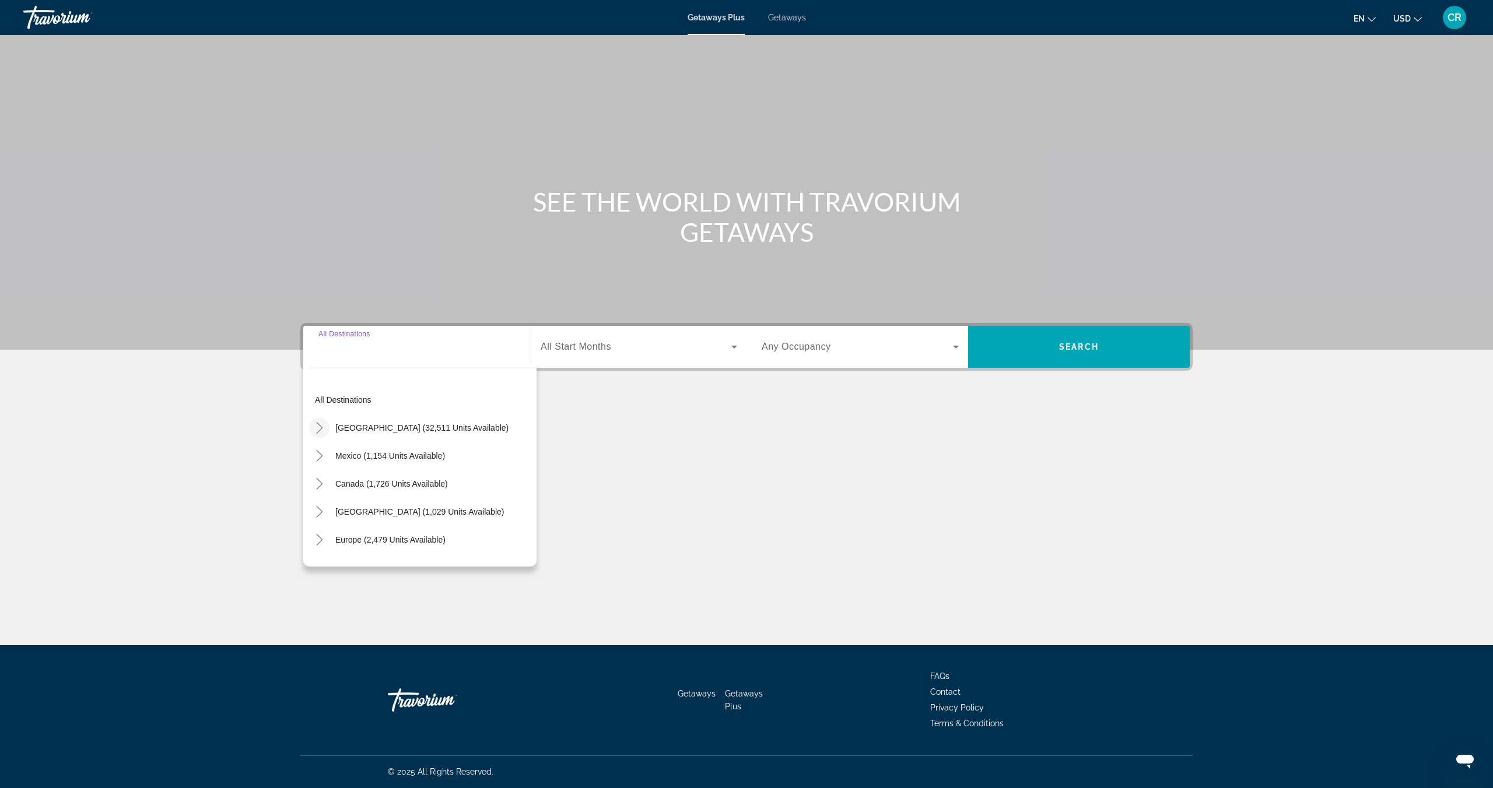
click at [318, 419] on mat-icon "Toggle United States (32,511 units available)" at bounding box center [319, 428] width 20 height 20
click at [790, 20] on span "Getaways" at bounding box center [787, 17] width 38 height 9
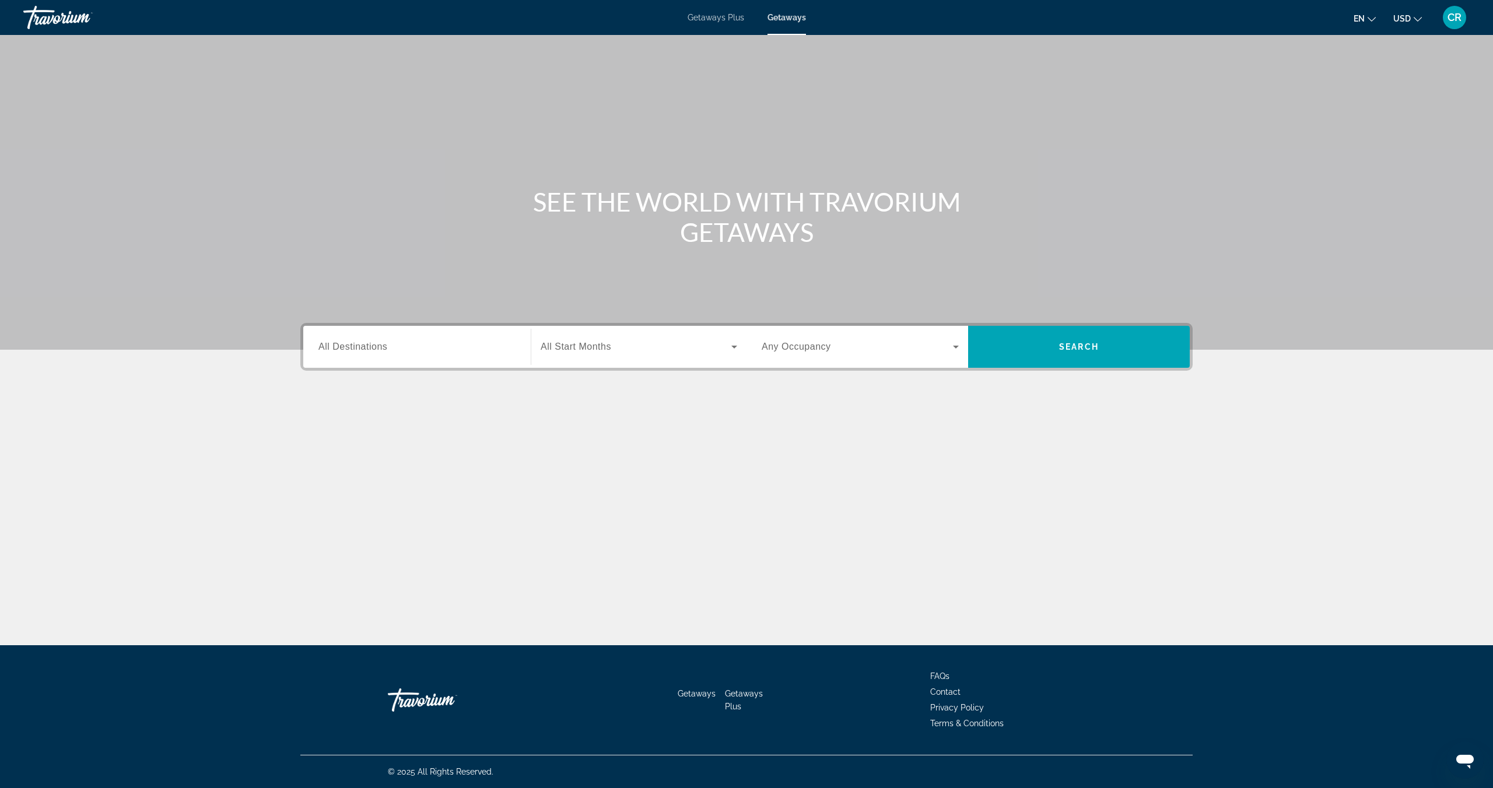
click at [351, 354] on div "Search widget" at bounding box center [416, 347] width 197 height 33
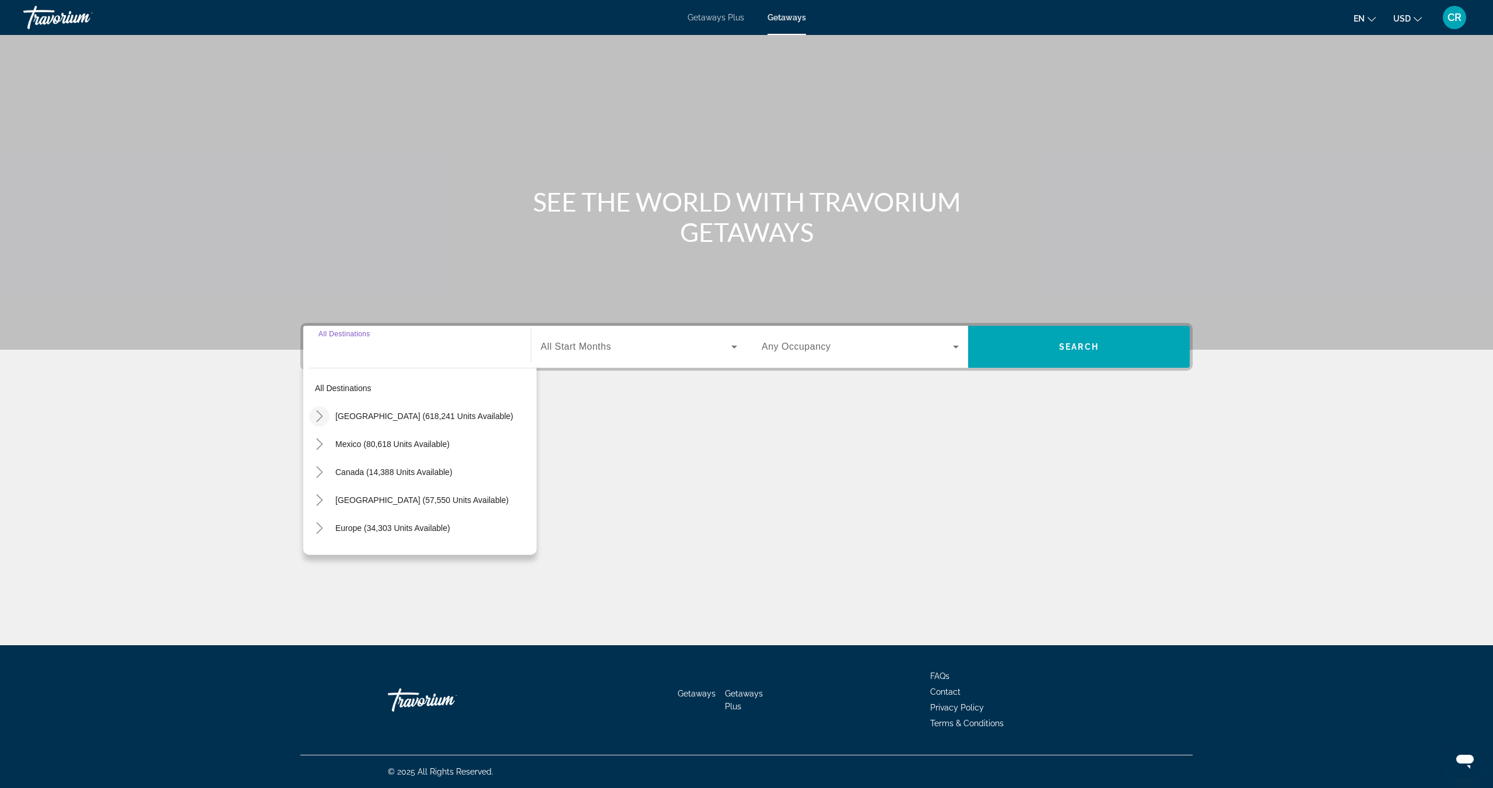
click at [319, 417] on icon "Toggle United States (618,241 units available)" at bounding box center [320, 416] width 12 height 12
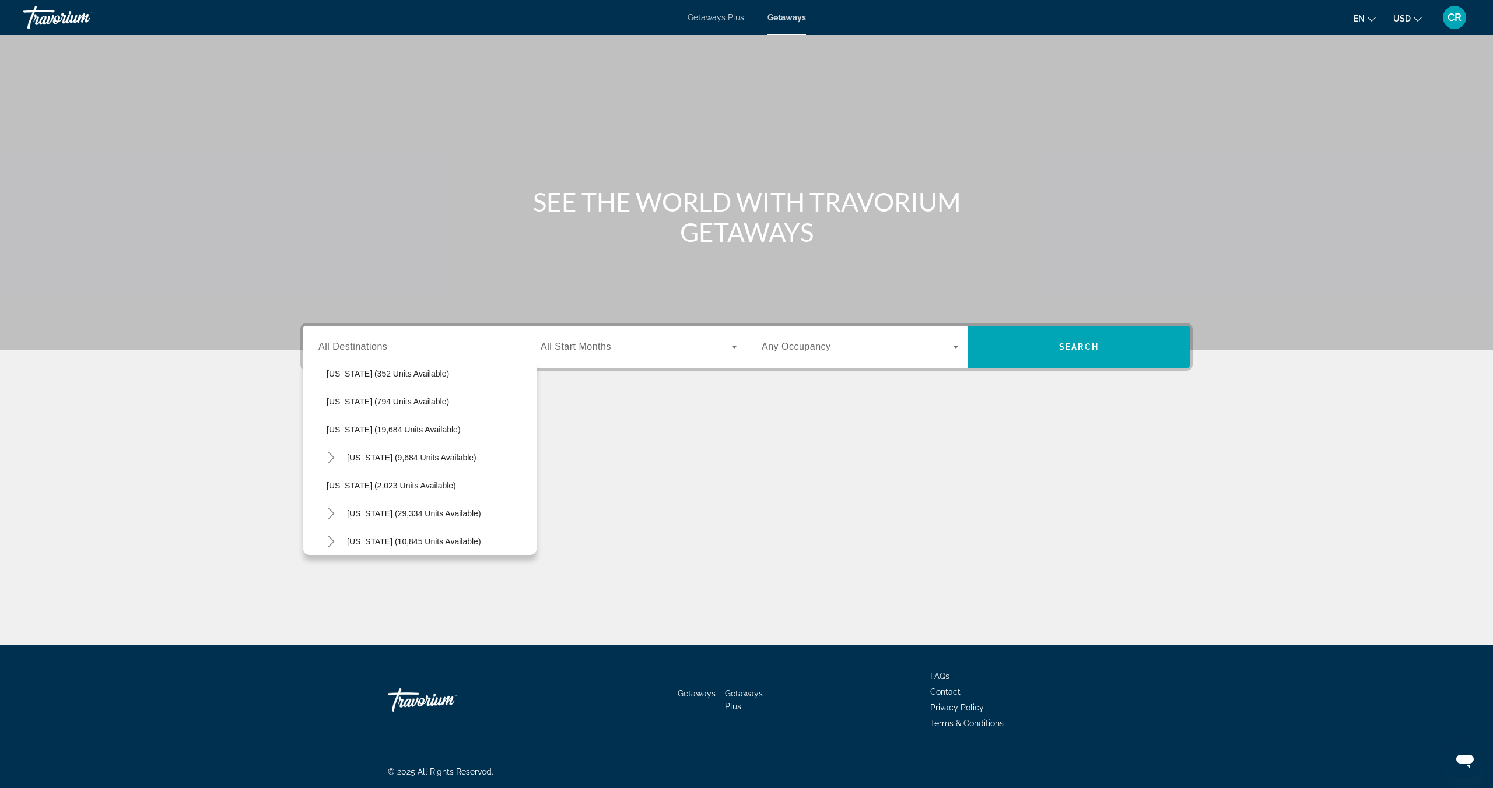
scroll to position [884, 0]
click at [380, 461] on span "Search widget" at bounding box center [438, 455] width 195 height 28
type input "**********"
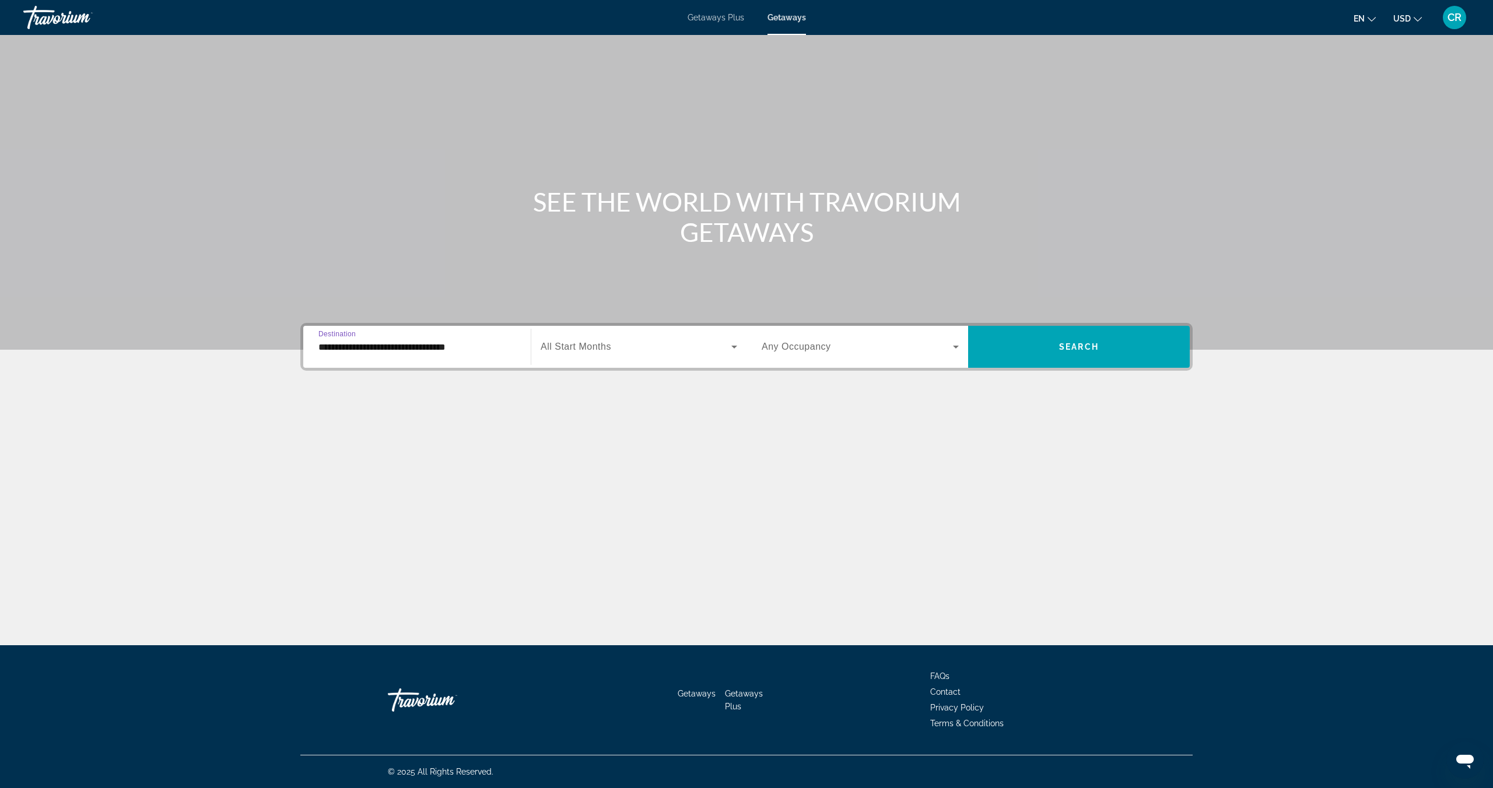
click at [592, 346] on span "All Start Months" at bounding box center [575, 347] width 71 height 10
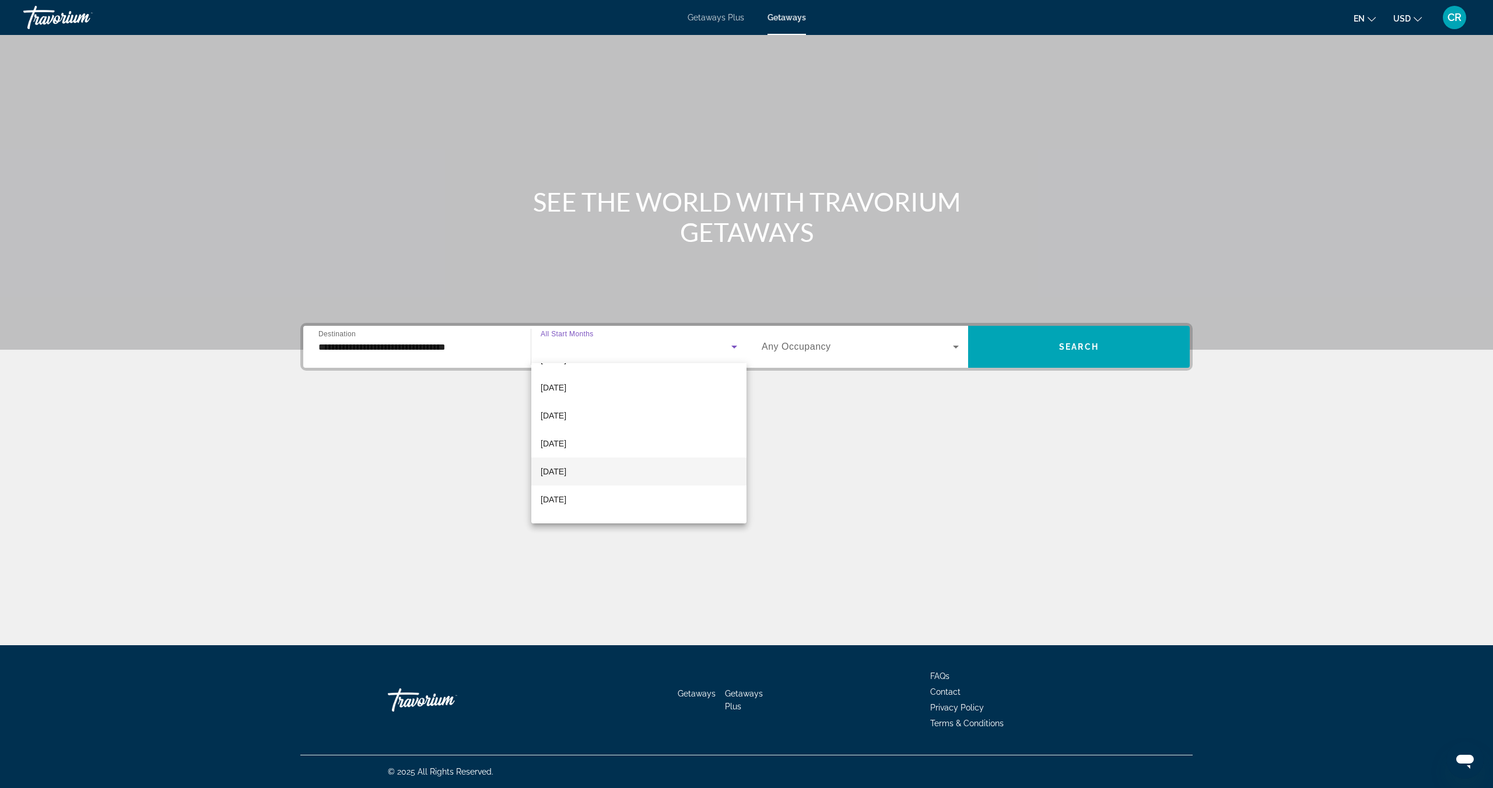
scroll to position [51, 0]
click at [566, 468] on span "January 2026" at bounding box center [553, 471] width 26 height 14
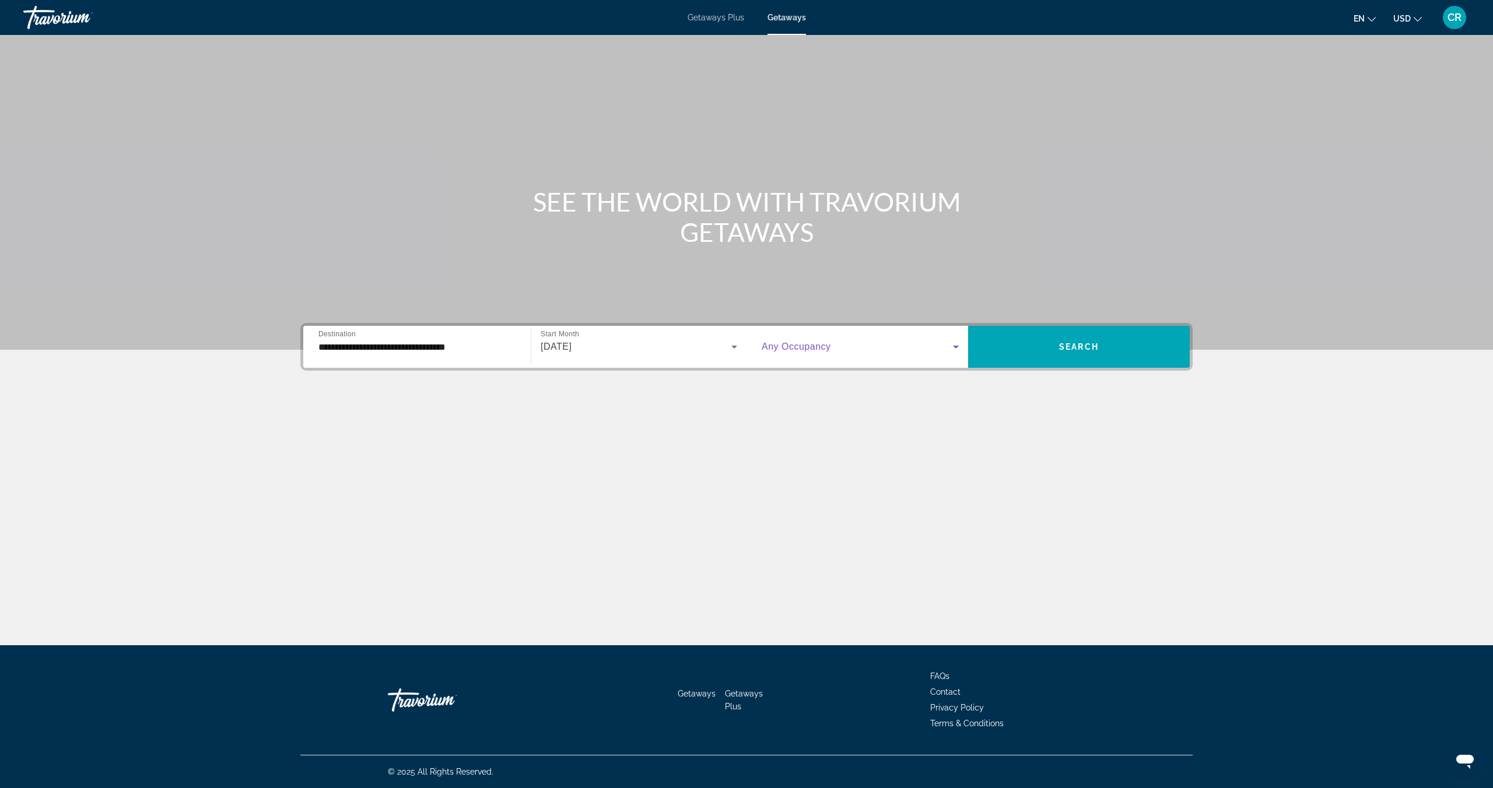
click at [949, 347] on icon "Search widget" at bounding box center [956, 347] width 14 height 14
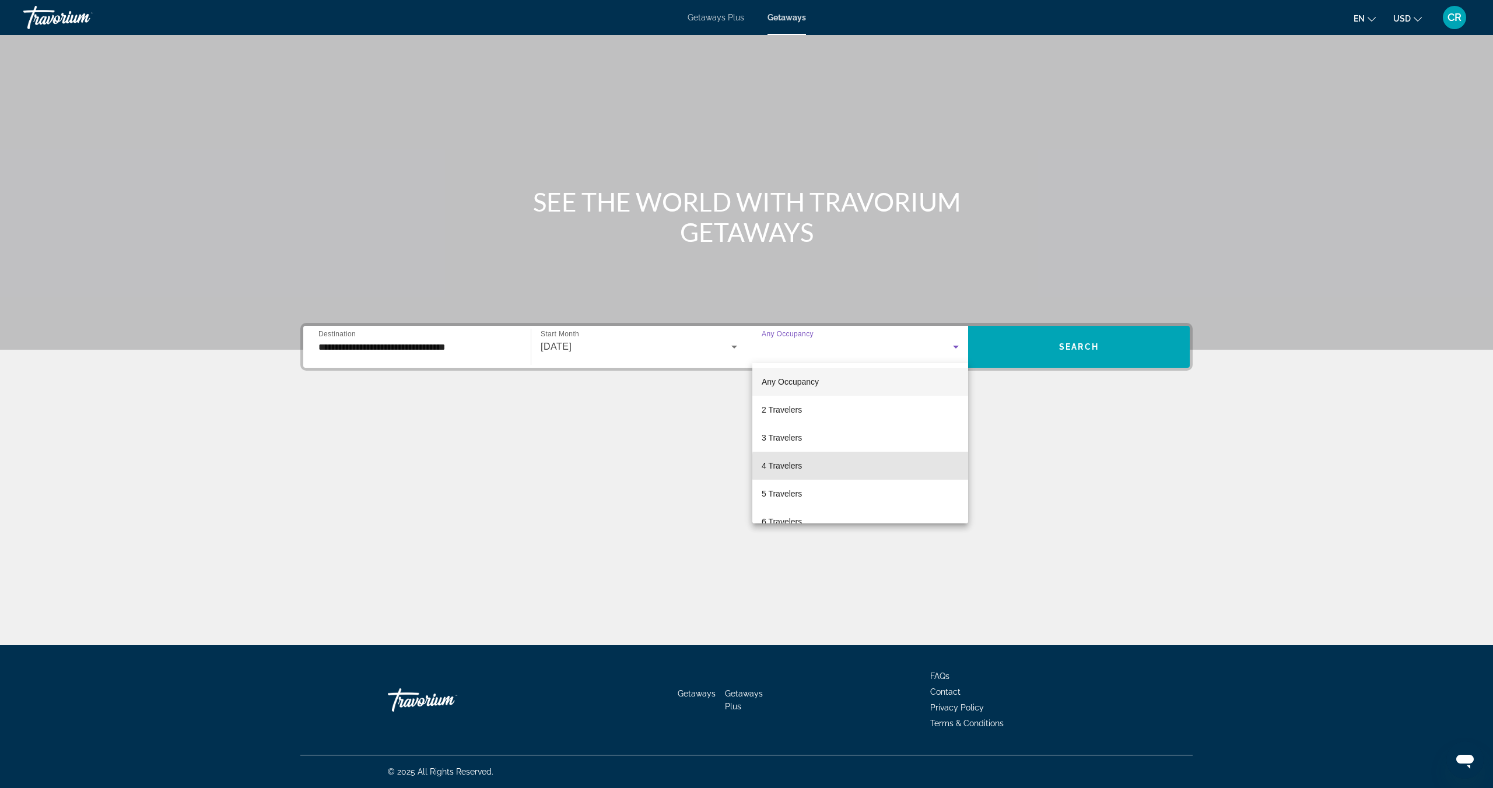
drag, startPoint x: 880, startPoint y: 466, endPoint x: 1012, endPoint y: 401, distance: 147.1
click at [883, 465] on mat-option "4 Travelers" at bounding box center [860, 466] width 216 height 28
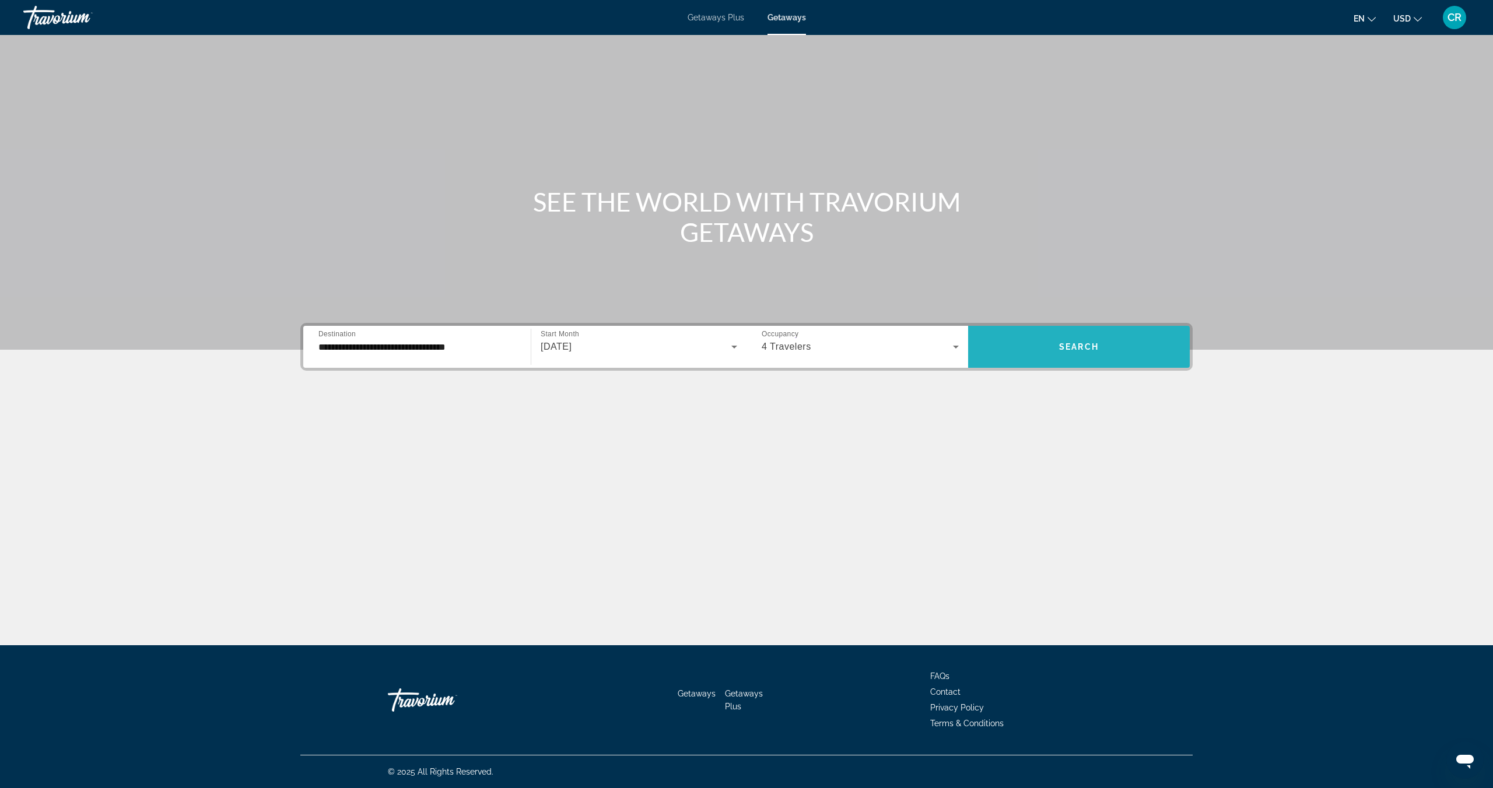
click at [1076, 351] on span "Search" at bounding box center [1079, 346] width 40 height 9
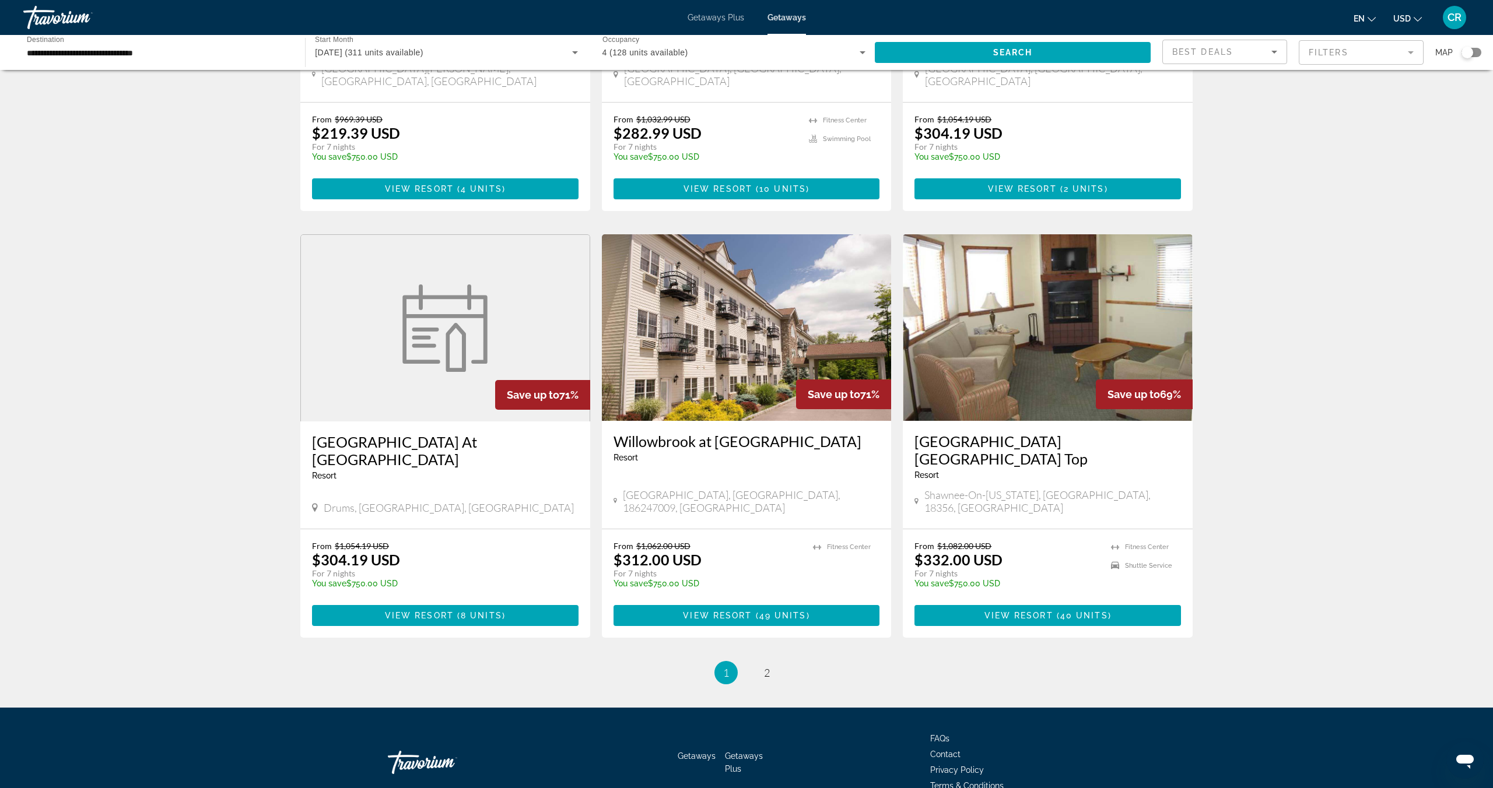
scroll to position [1141, 0]
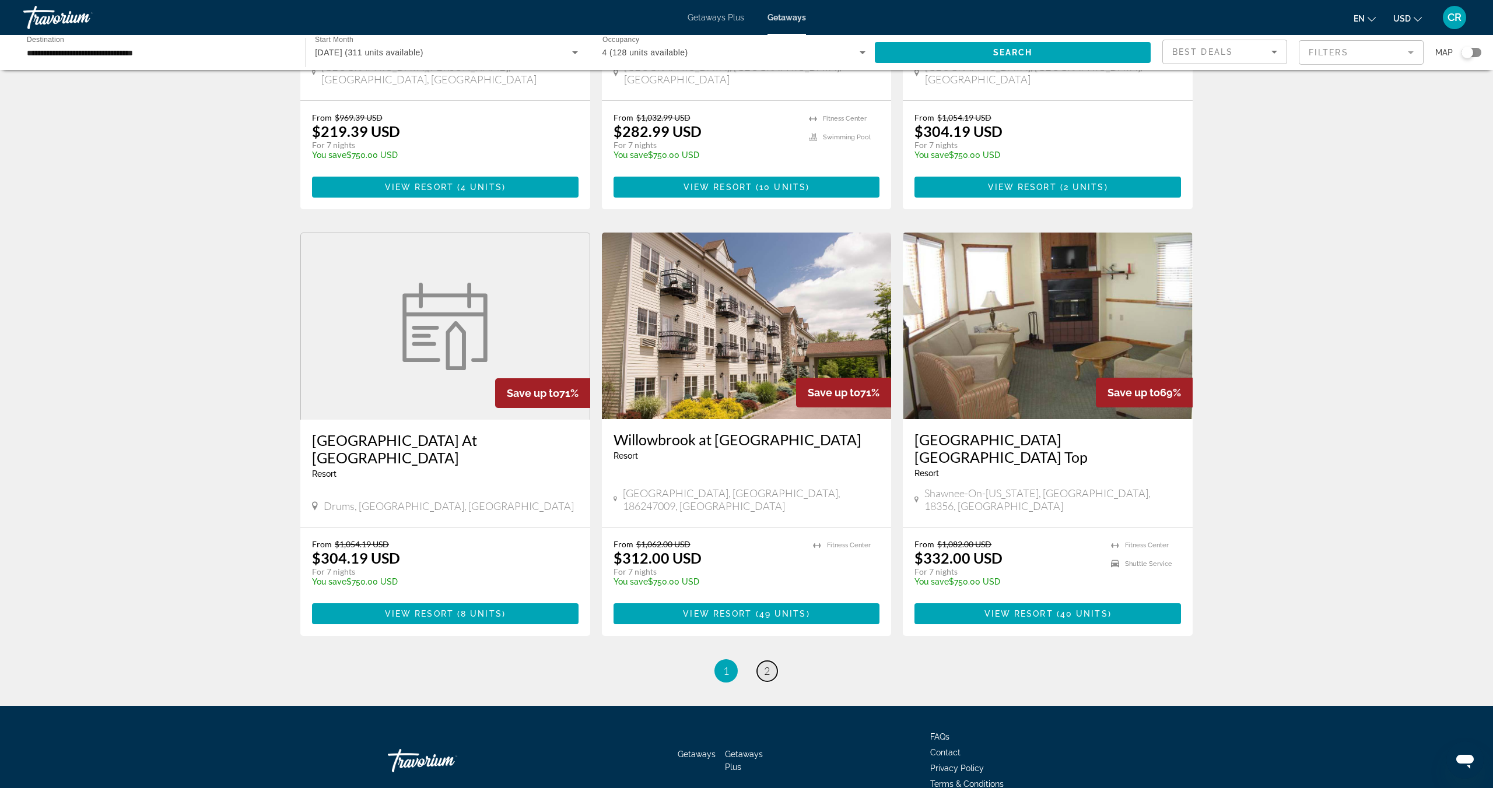
click at [762, 661] on link "page 2" at bounding box center [767, 671] width 20 height 20
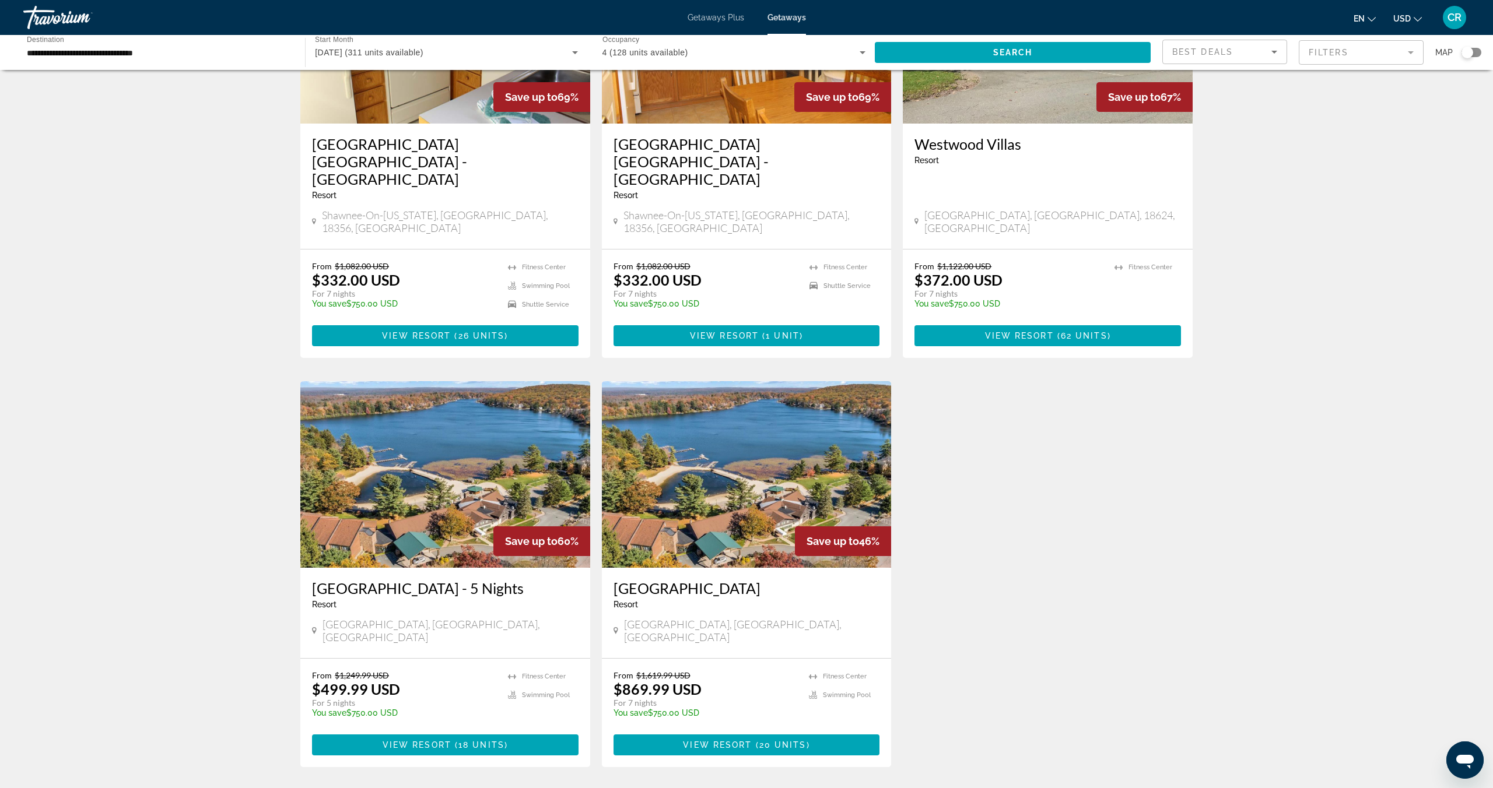
scroll to position [659, 0]
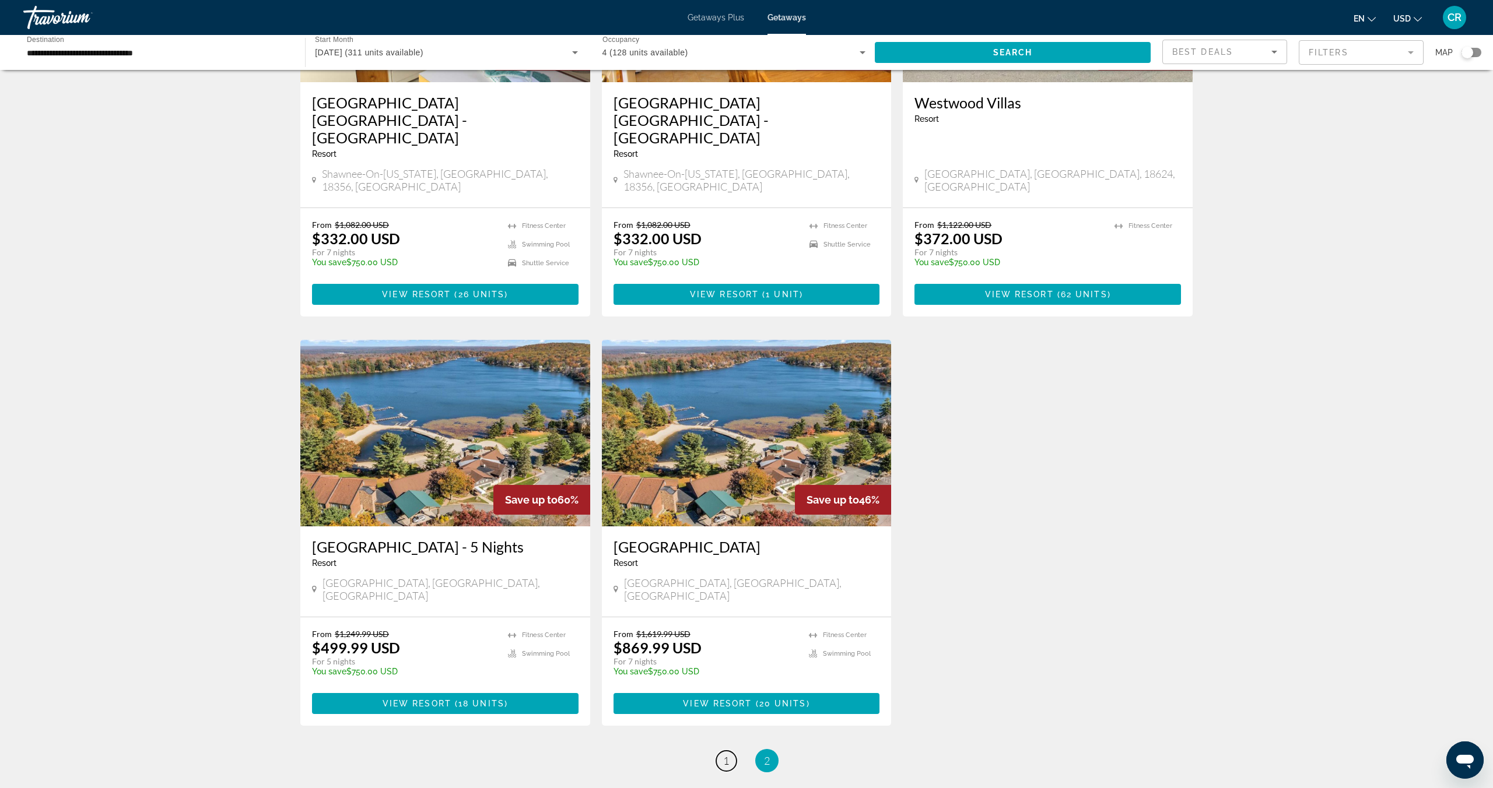
click at [726, 754] on span "1" at bounding box center [726, 760] width 6 height 13
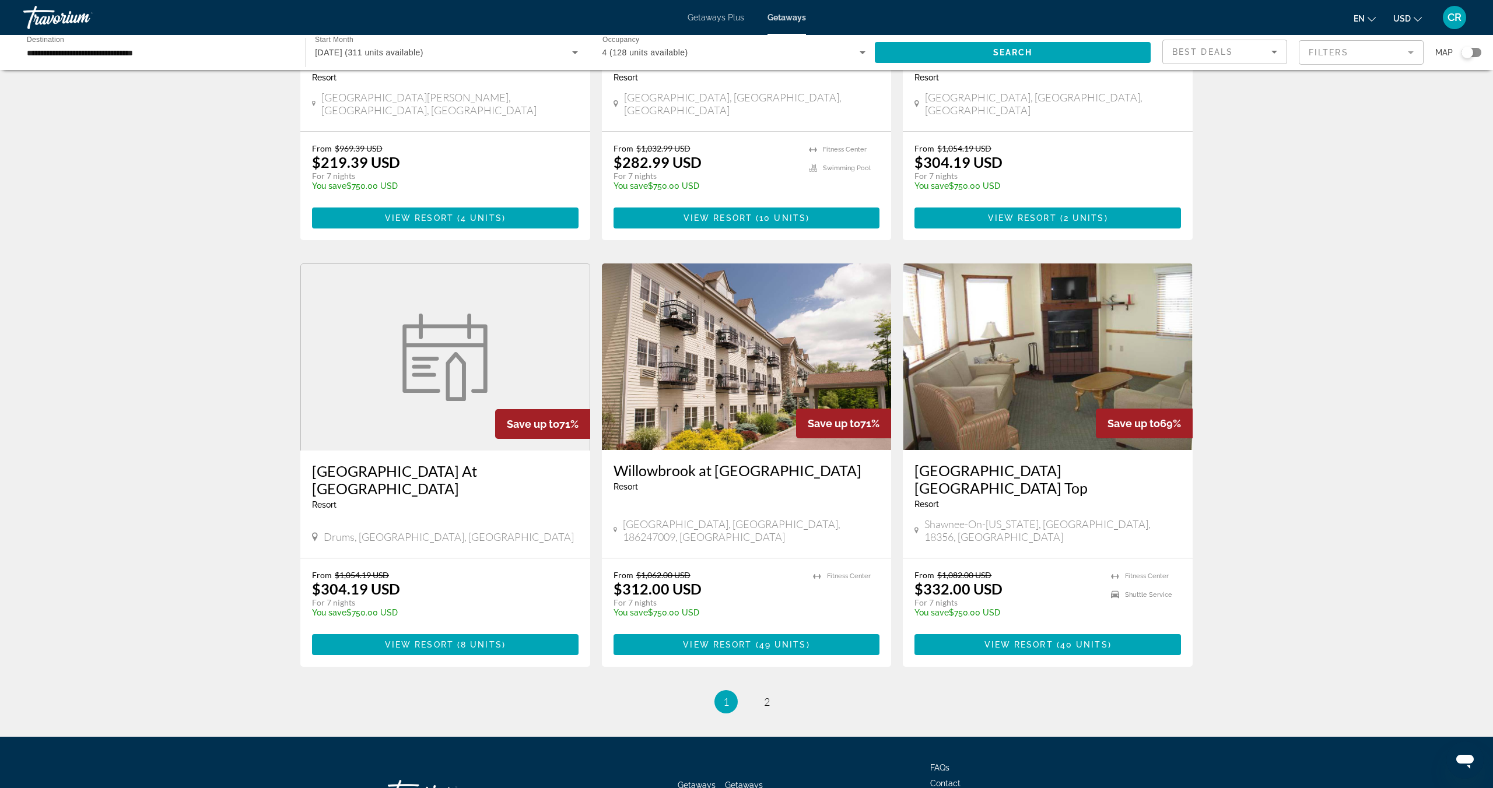
scroll to position [1112, 0]
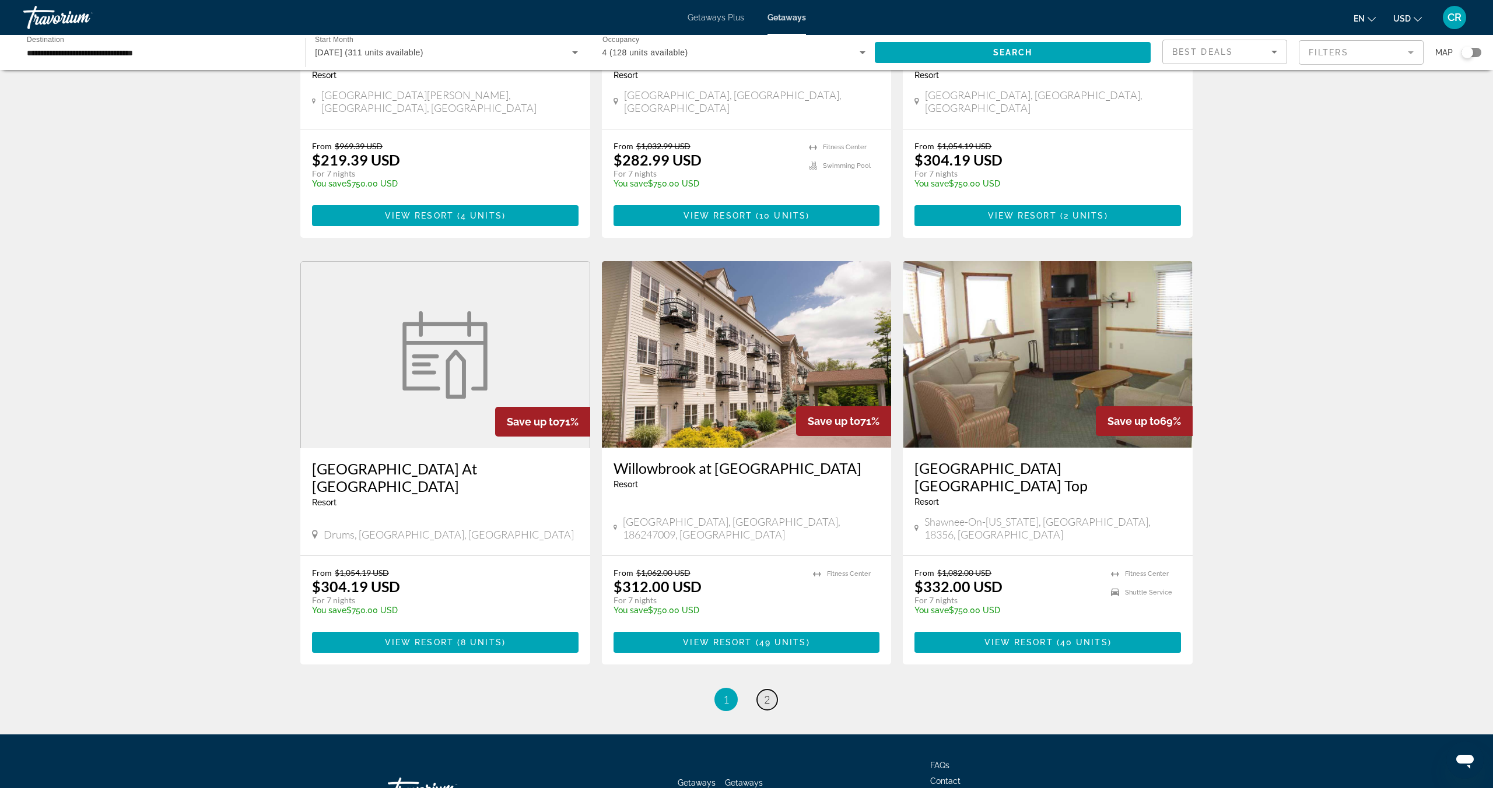
click at [771, 690] on link "page 2" at bounding box center [767, 700] width 20 height 20
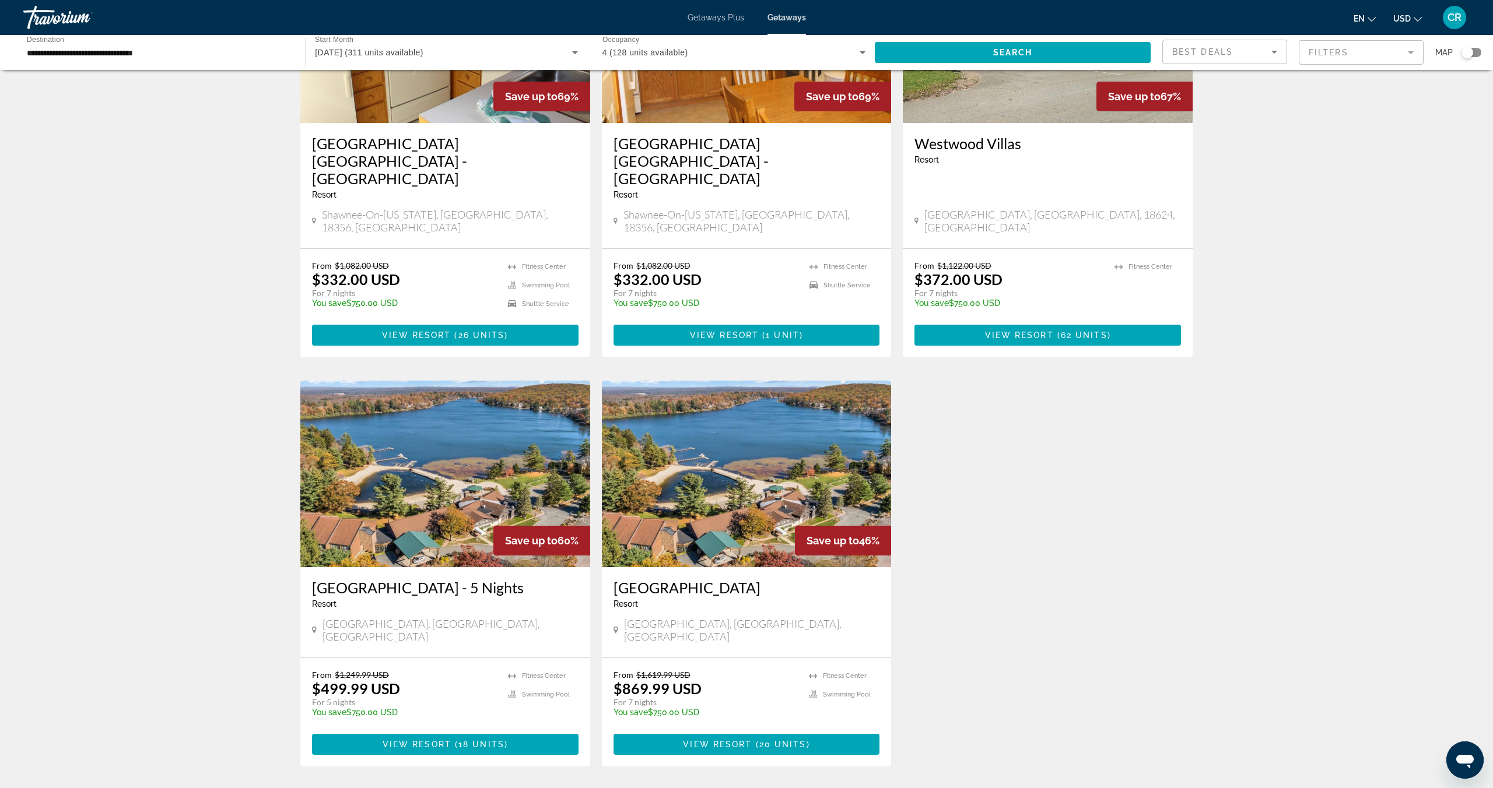
scroll to position [619, 0]
click at [437, 416] on img "Main content" at bounding box center [445, 473] width 290 height 187
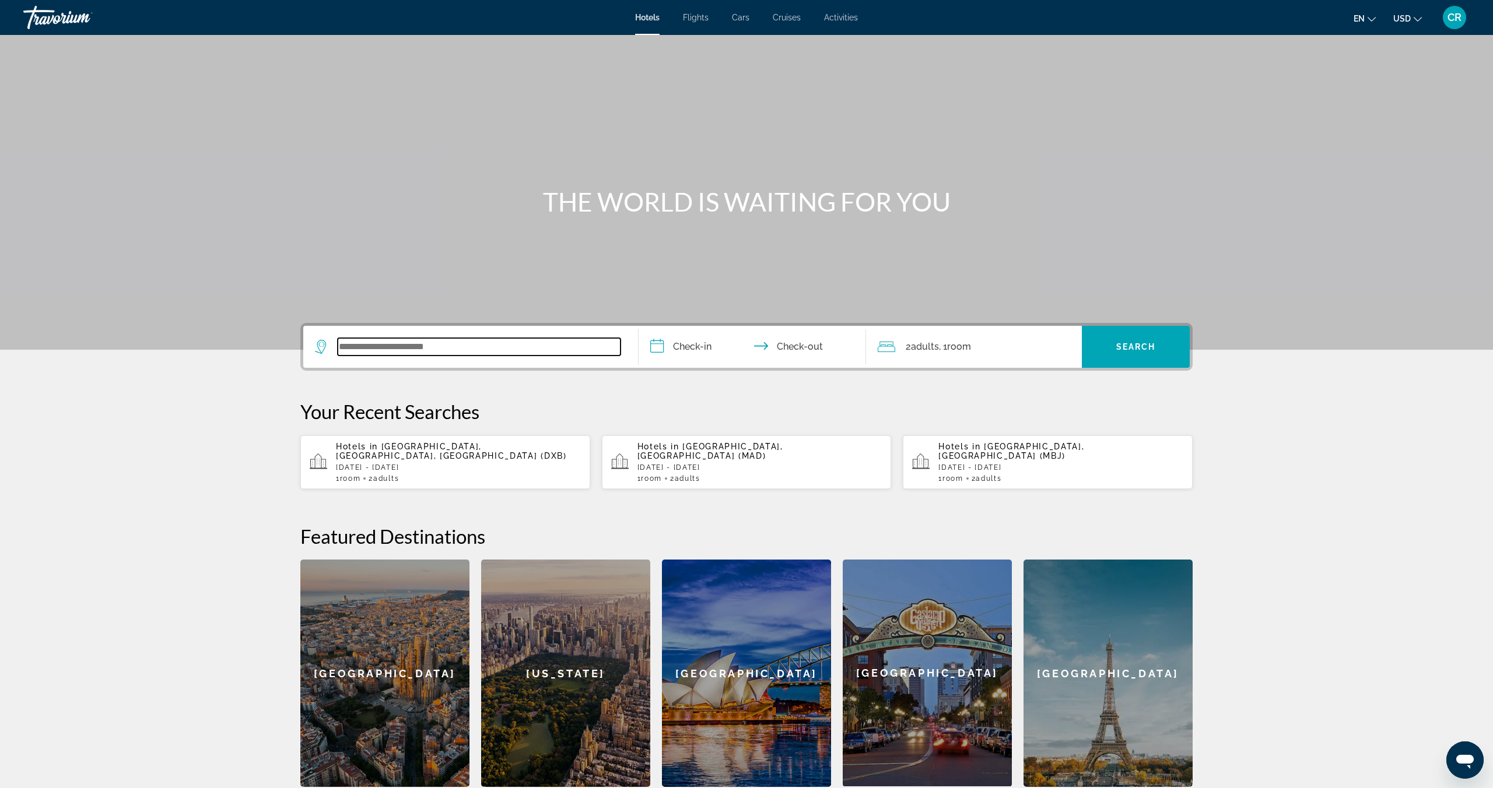
click at [380, 342] on input "Search widget" at bounding box center [479, 346] width 283 height 17
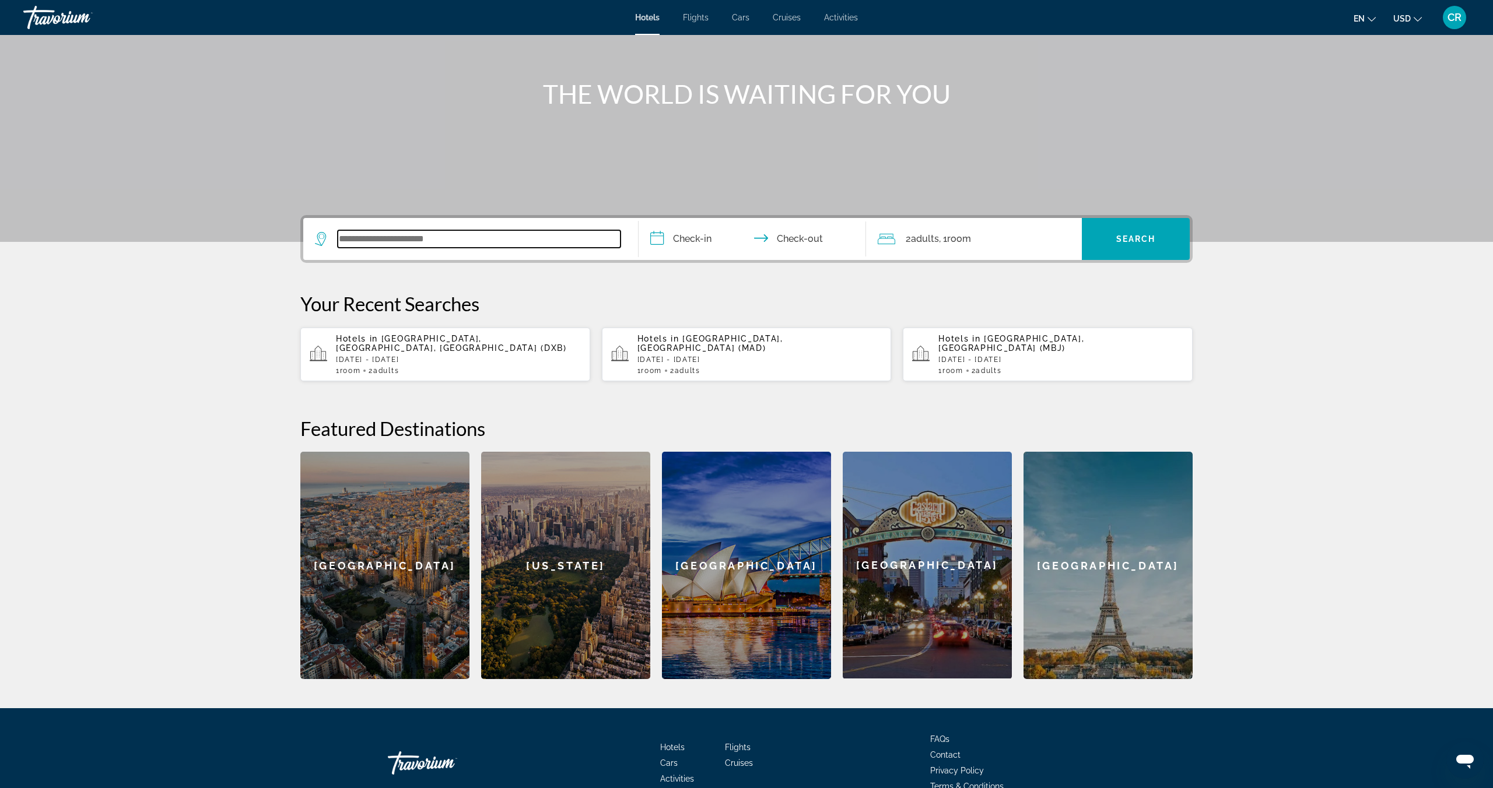
scroll to position [171, 0]
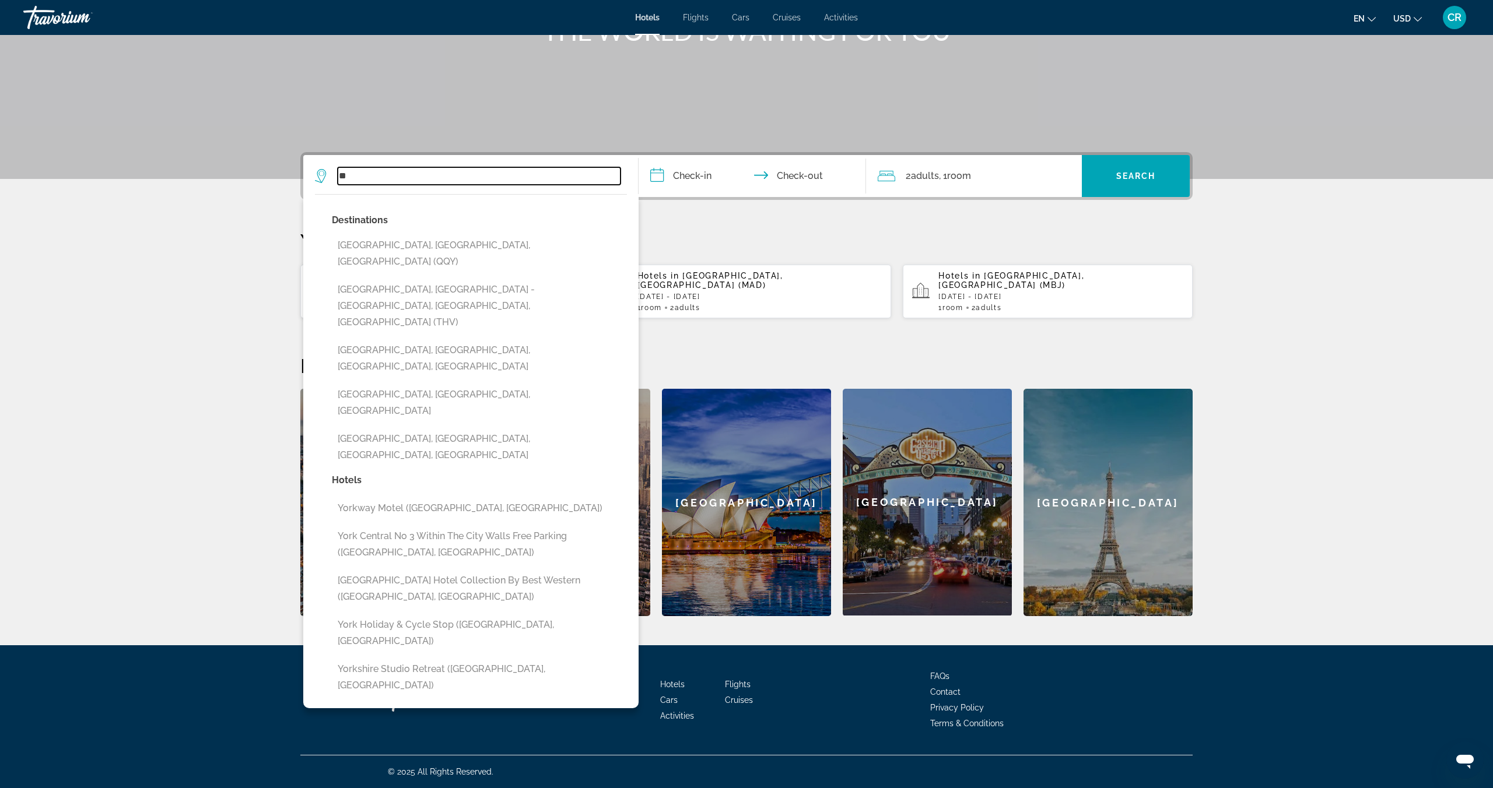
type input "*"
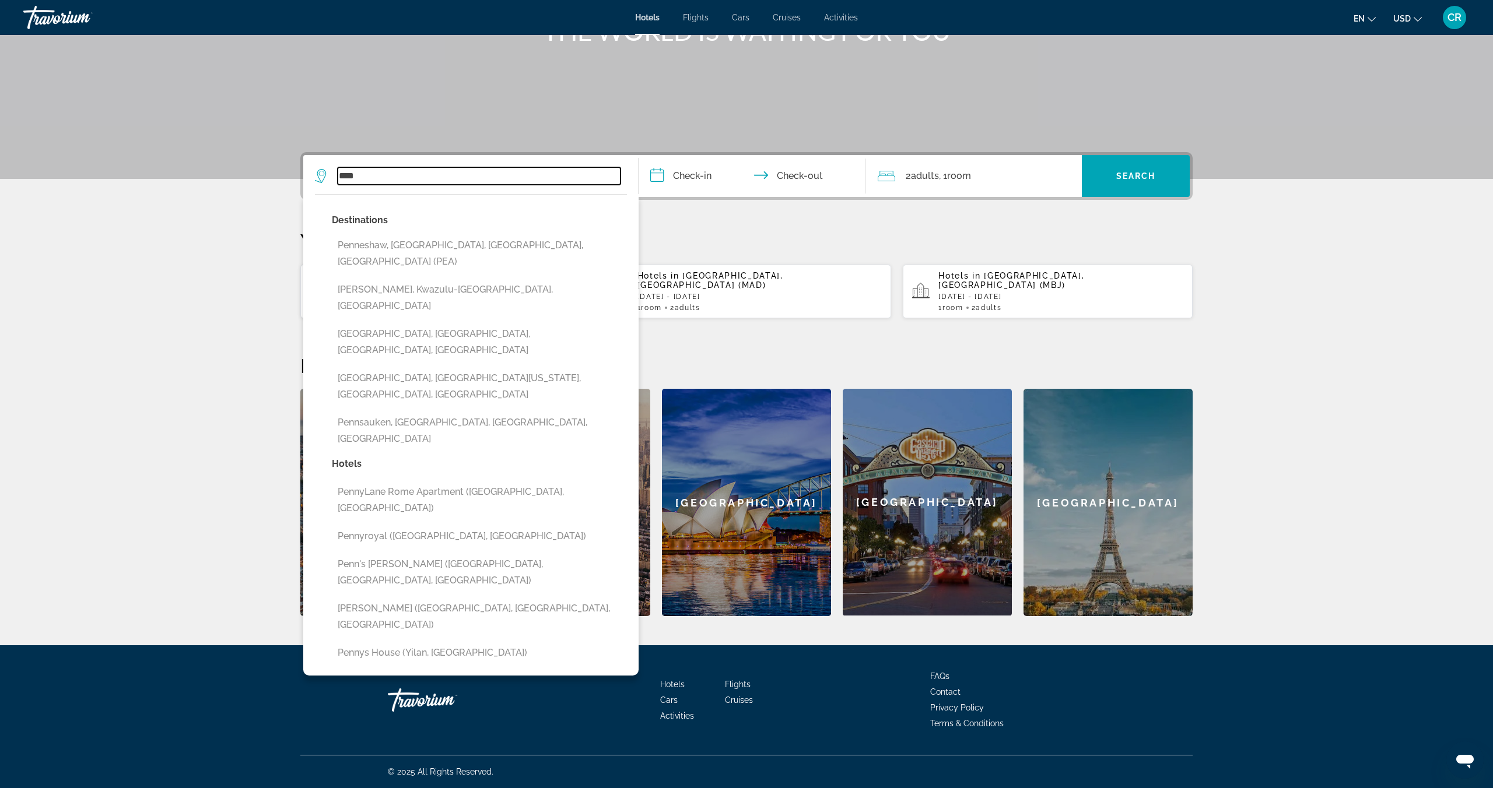
type input "****"
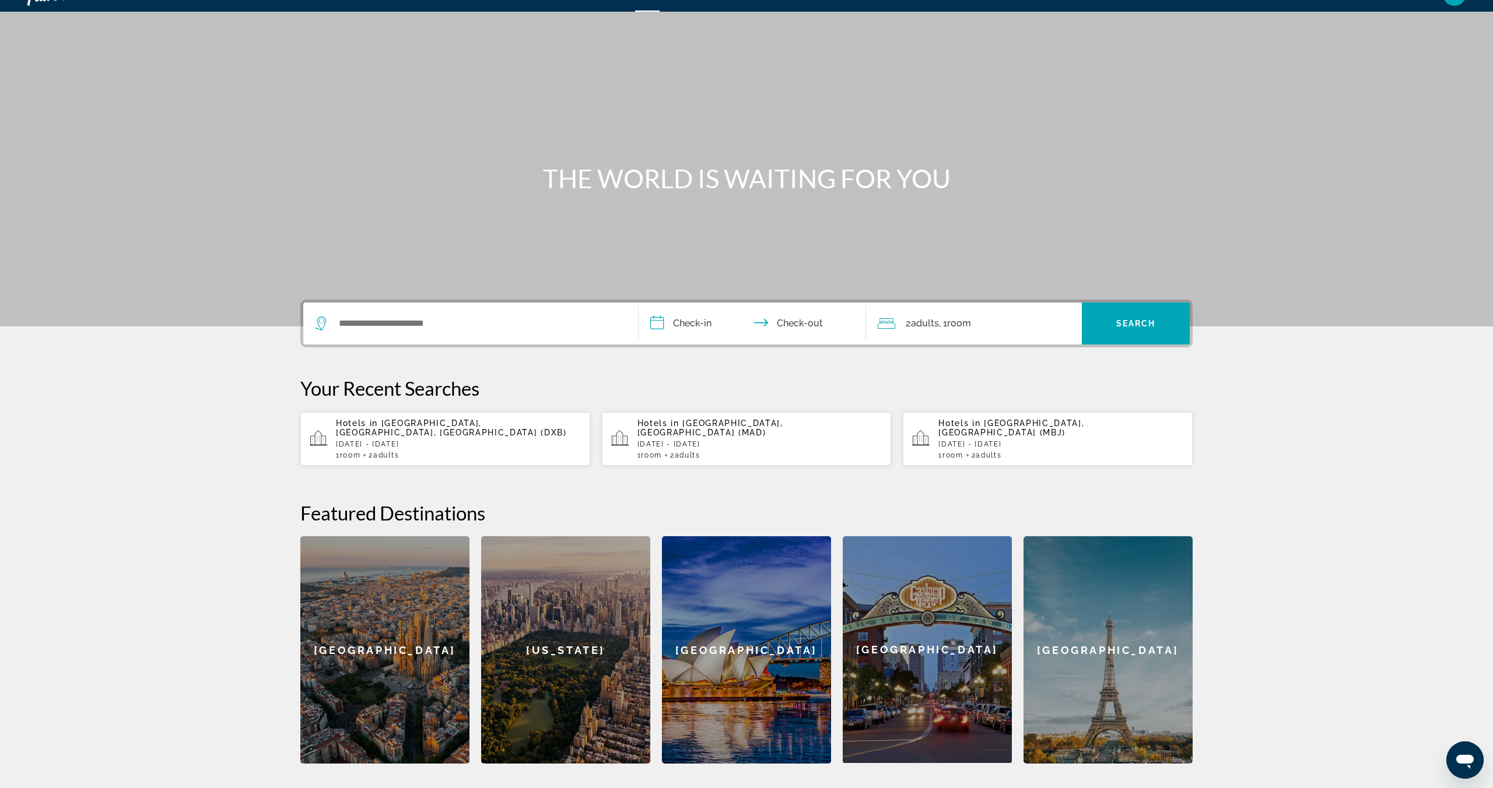
scroll to position [24, 0]
click at [388, 311] on div "Search widget" at bounding box center [470, 323] width 311 height 42
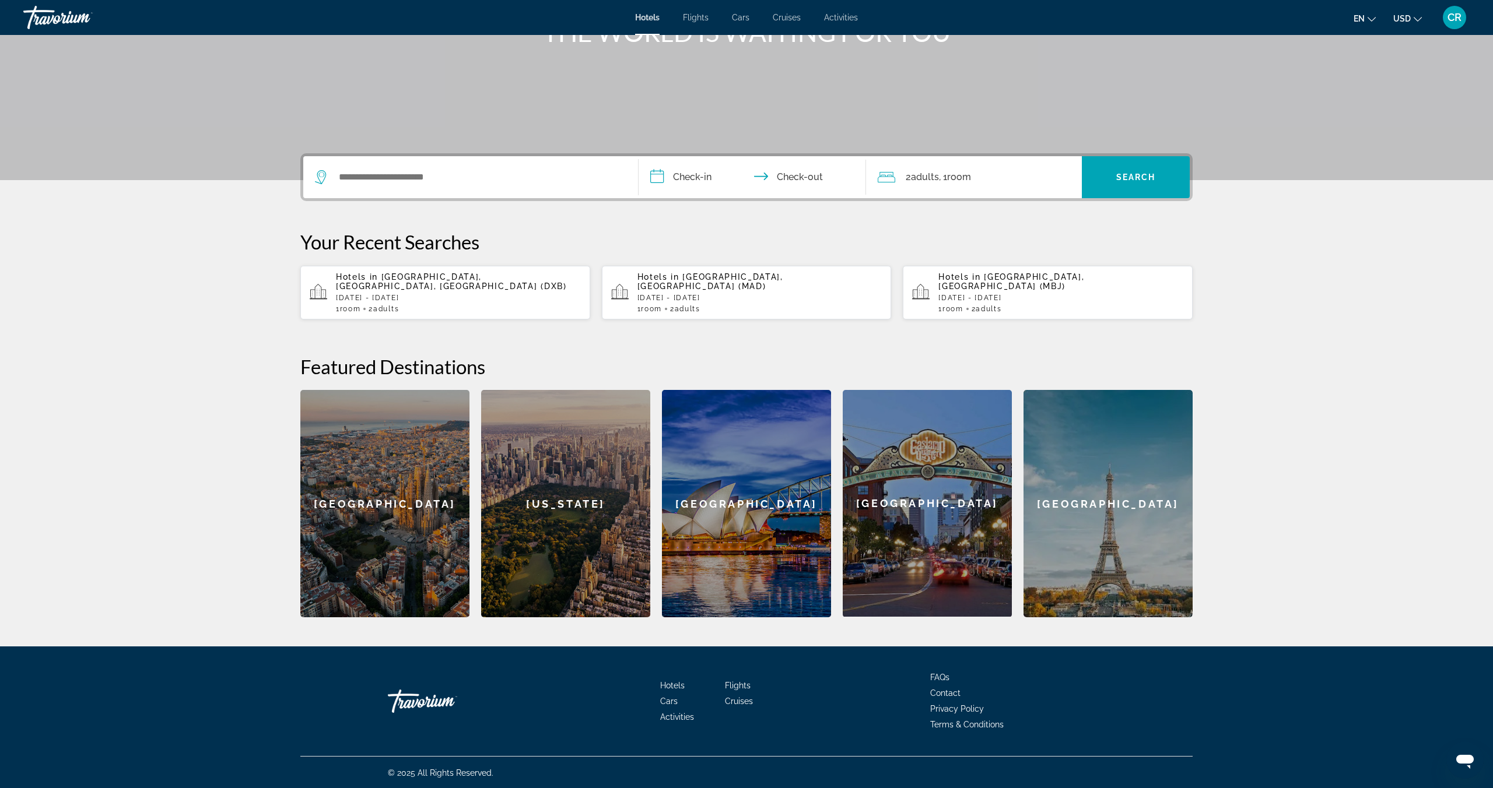
scroll to position [171, 0]
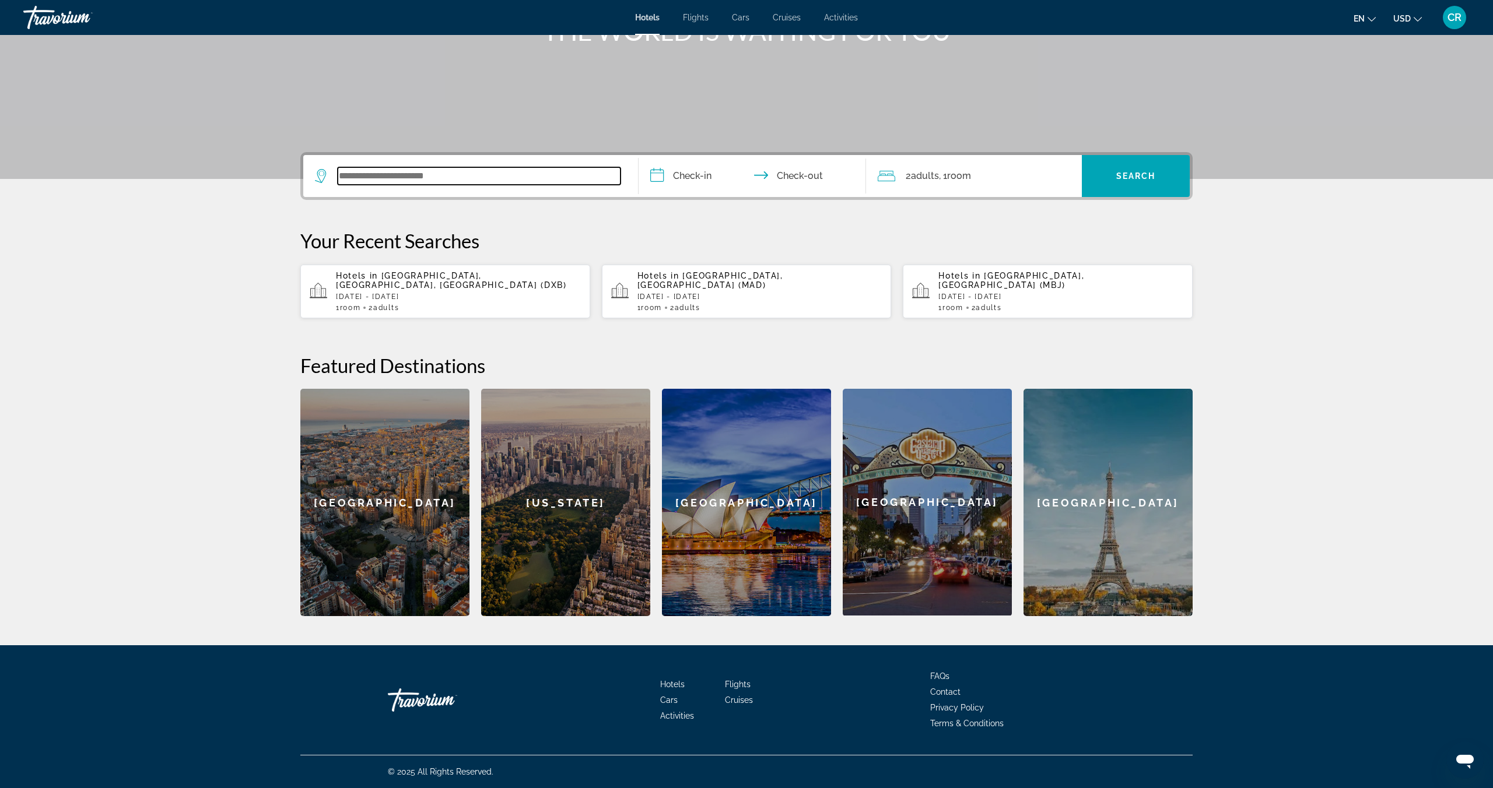
click at [389, 184] on input "Search widget" at bounding box center [479, 175] width 283 height 17
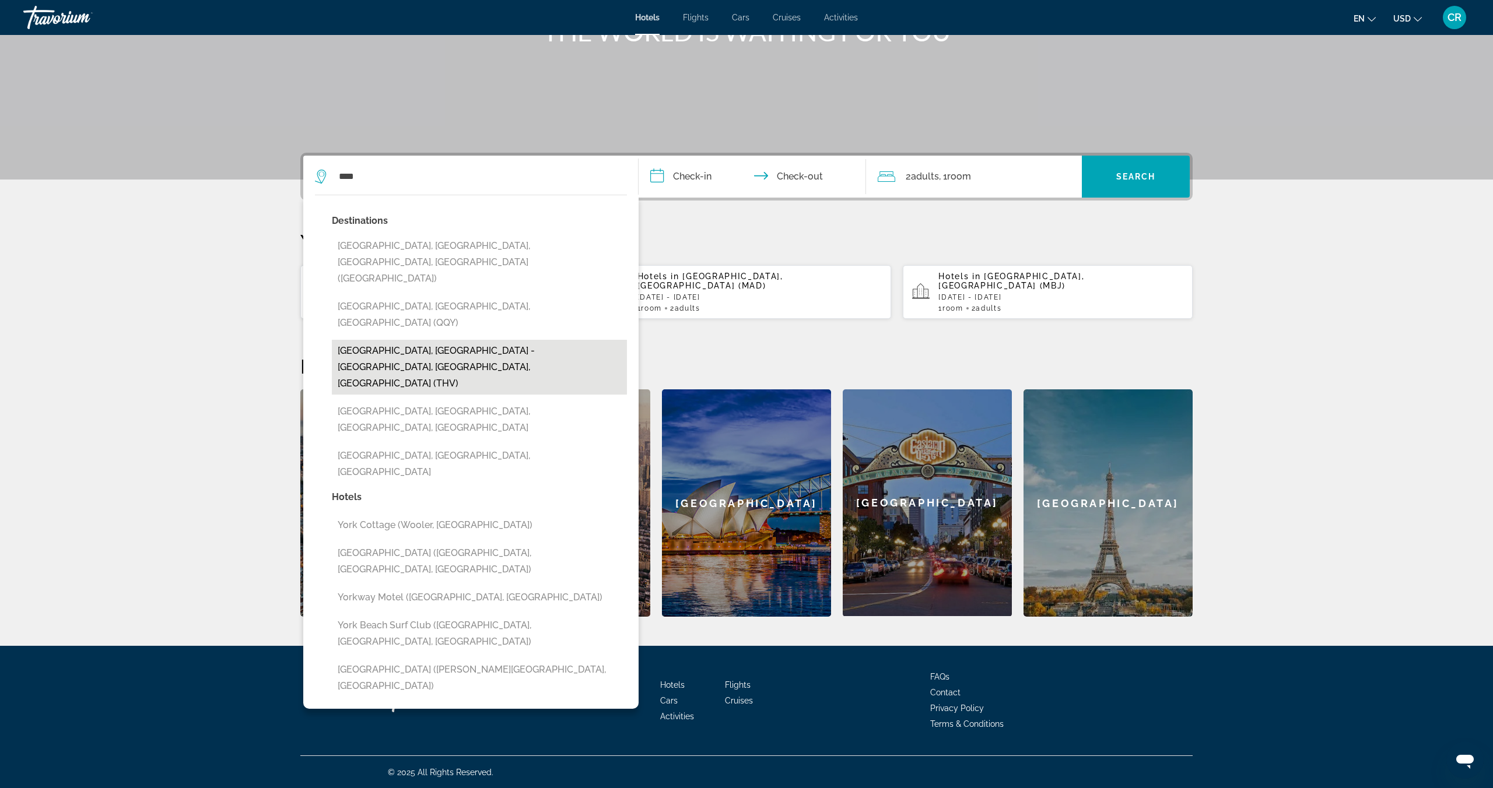
click at [441, 340] on button "[GEOGRAPHIC_DATA], [GEOGRAPHIC_DATA] - [GEOGRAPHIC_DATA], [GEOGRAPHIC_DATA], [G…" at bounding box center [479, 367] width 295 height 55
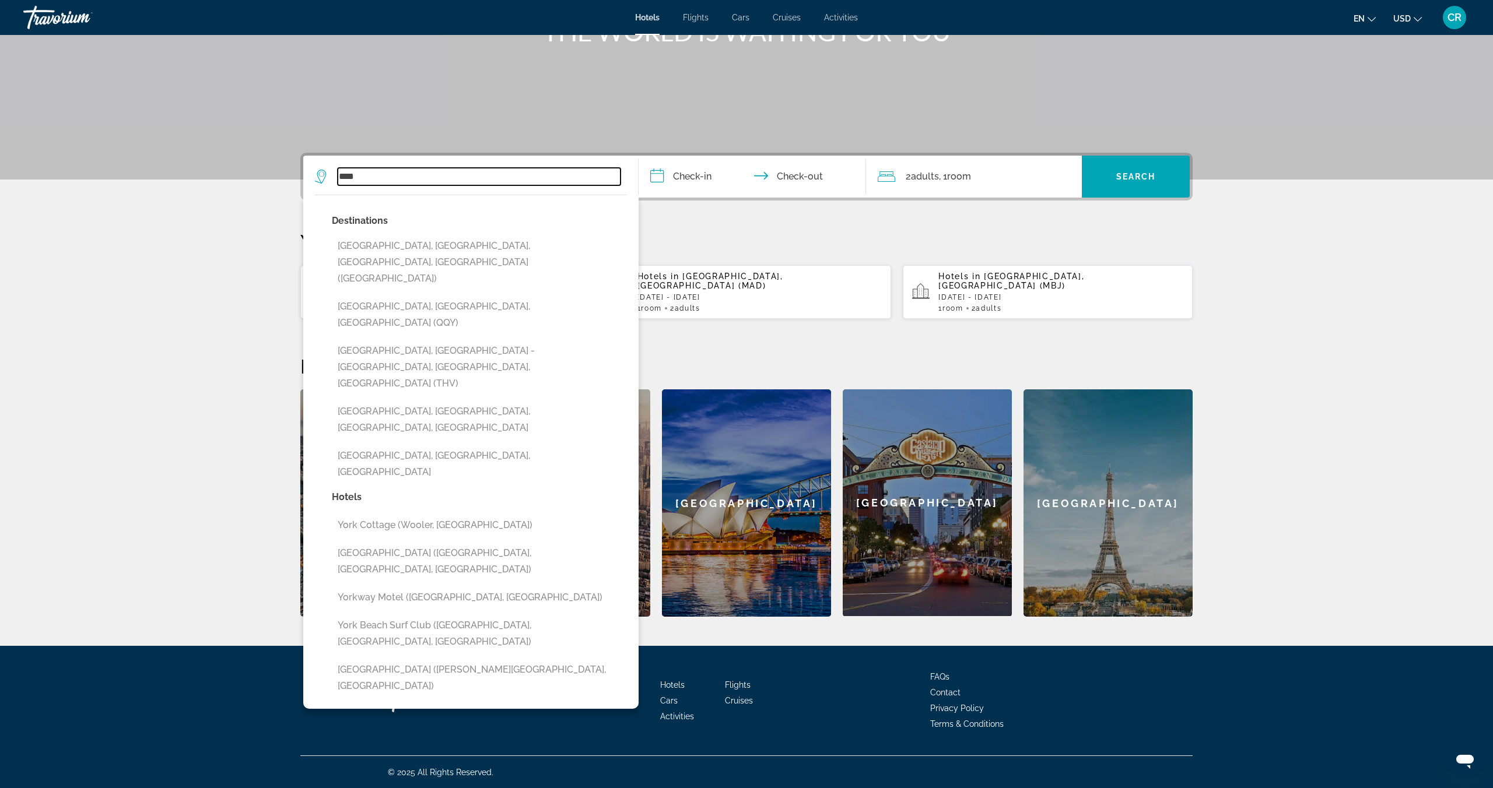
type input "**********"
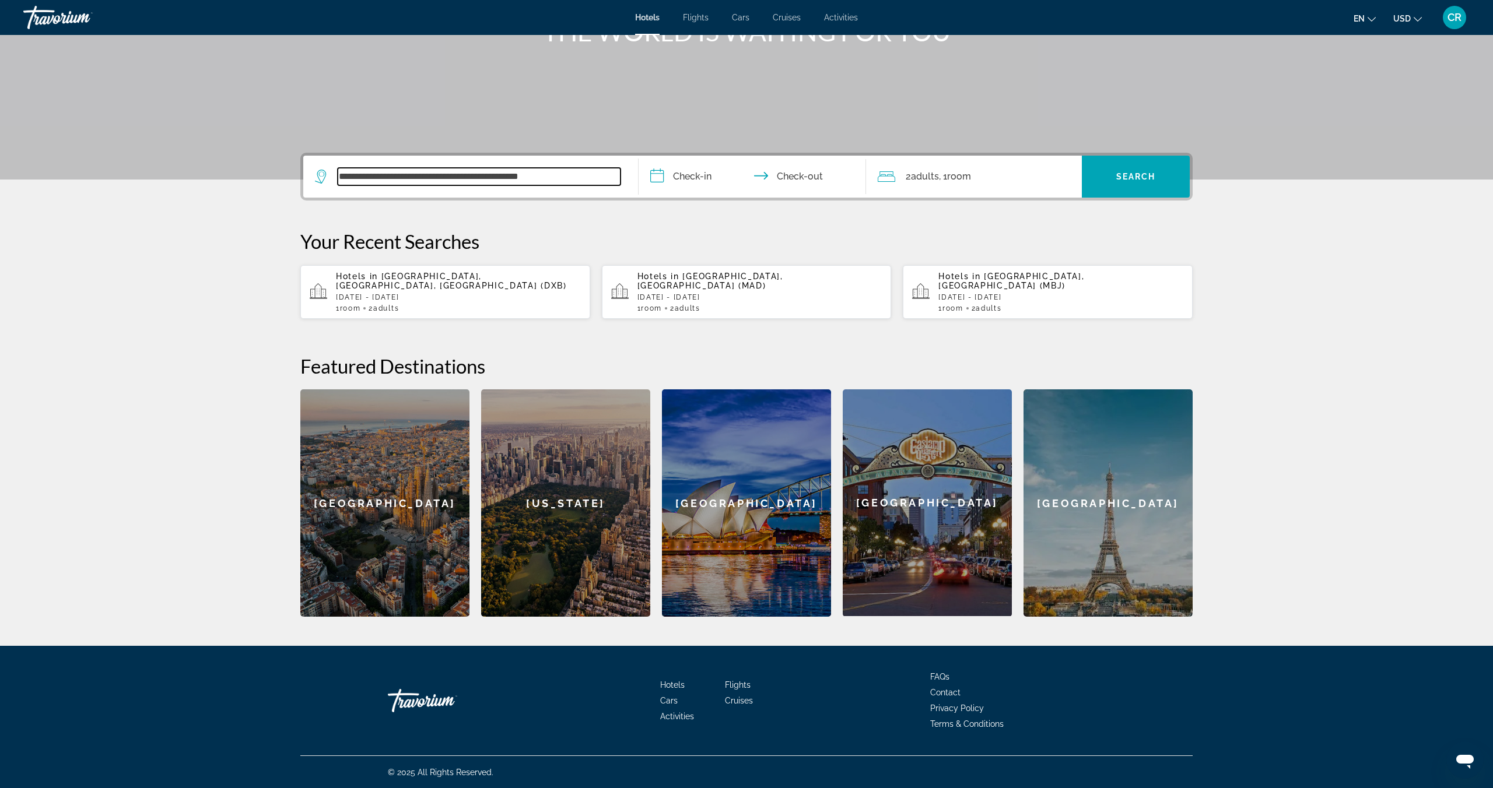
scroll to position [171, 0]
click at [691, 172] on input "**********" at bounding box center [754, 177] width 232 height 45
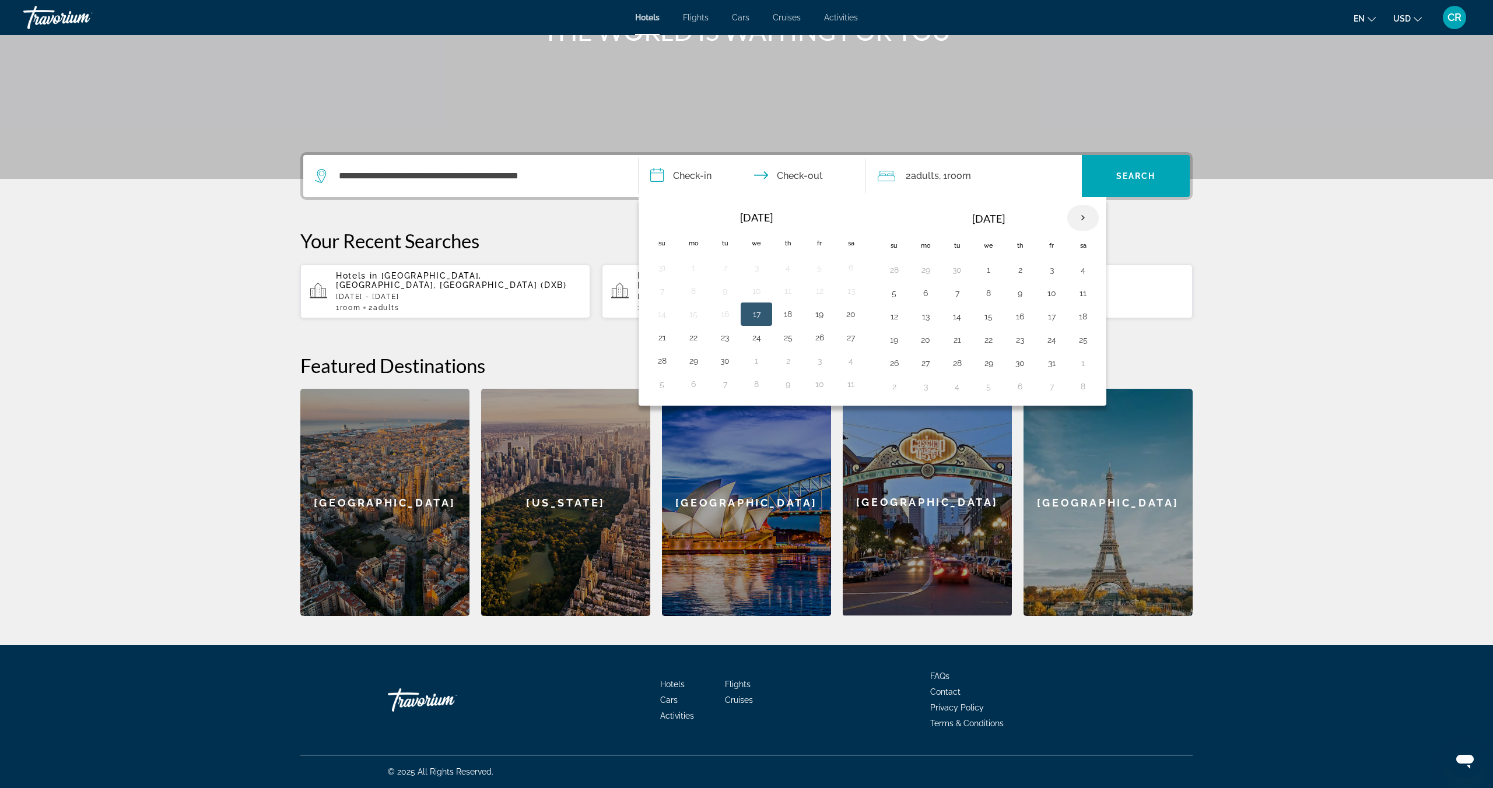
click at [1086, 221] on th "Next month" at bounding box center [1082, 218] width 31 height 26
click at [1085, 221] on th "Next month" at bounding box center [1082, 218] width 31 height 26
click at [1026, 298] on button "8" at bounding box center [1019, 293] width 19 height 16
click at [891, 299] on button "4" at bounding box center [893, 293] width 19 height 16
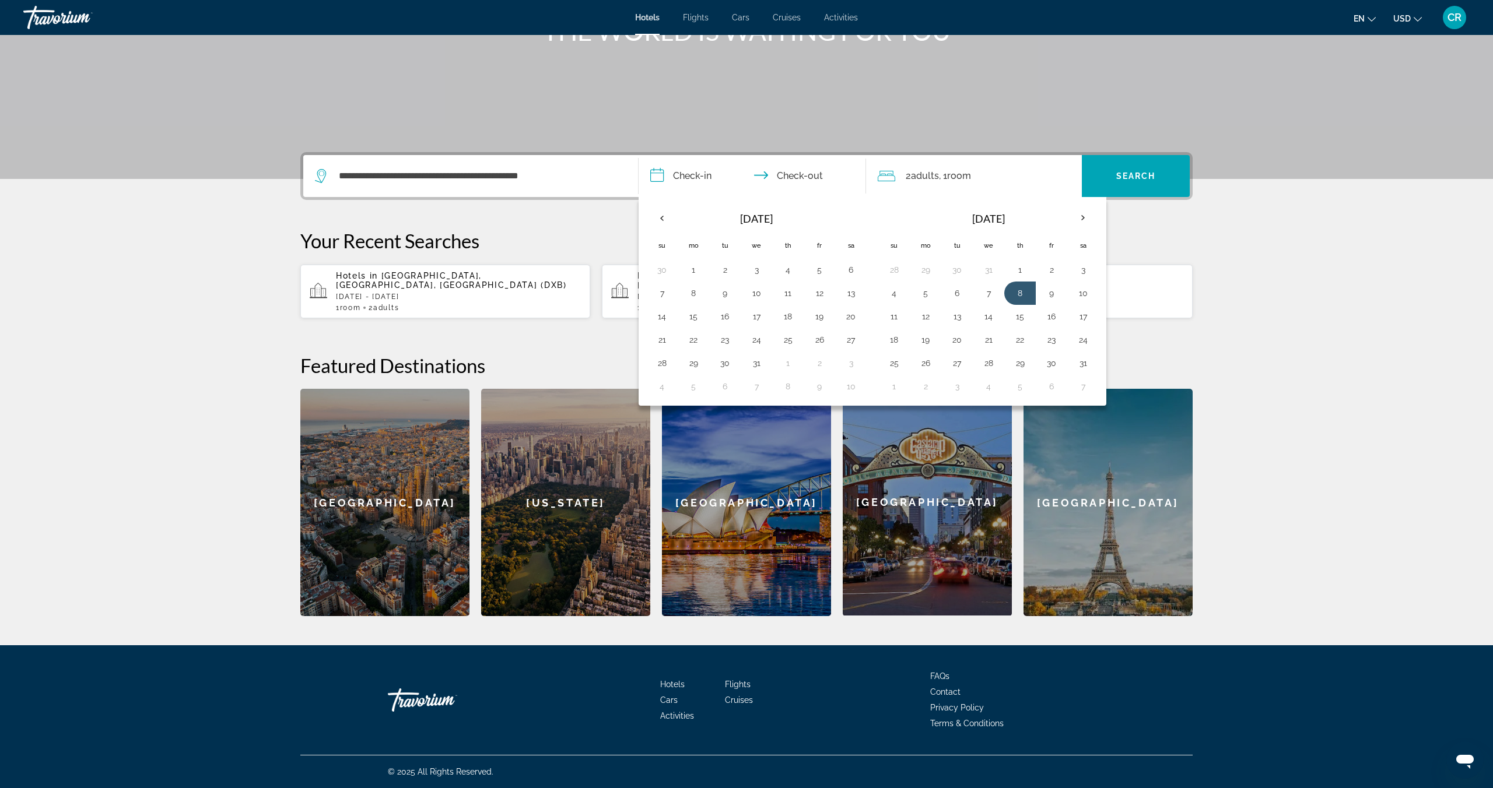
type input "**********"
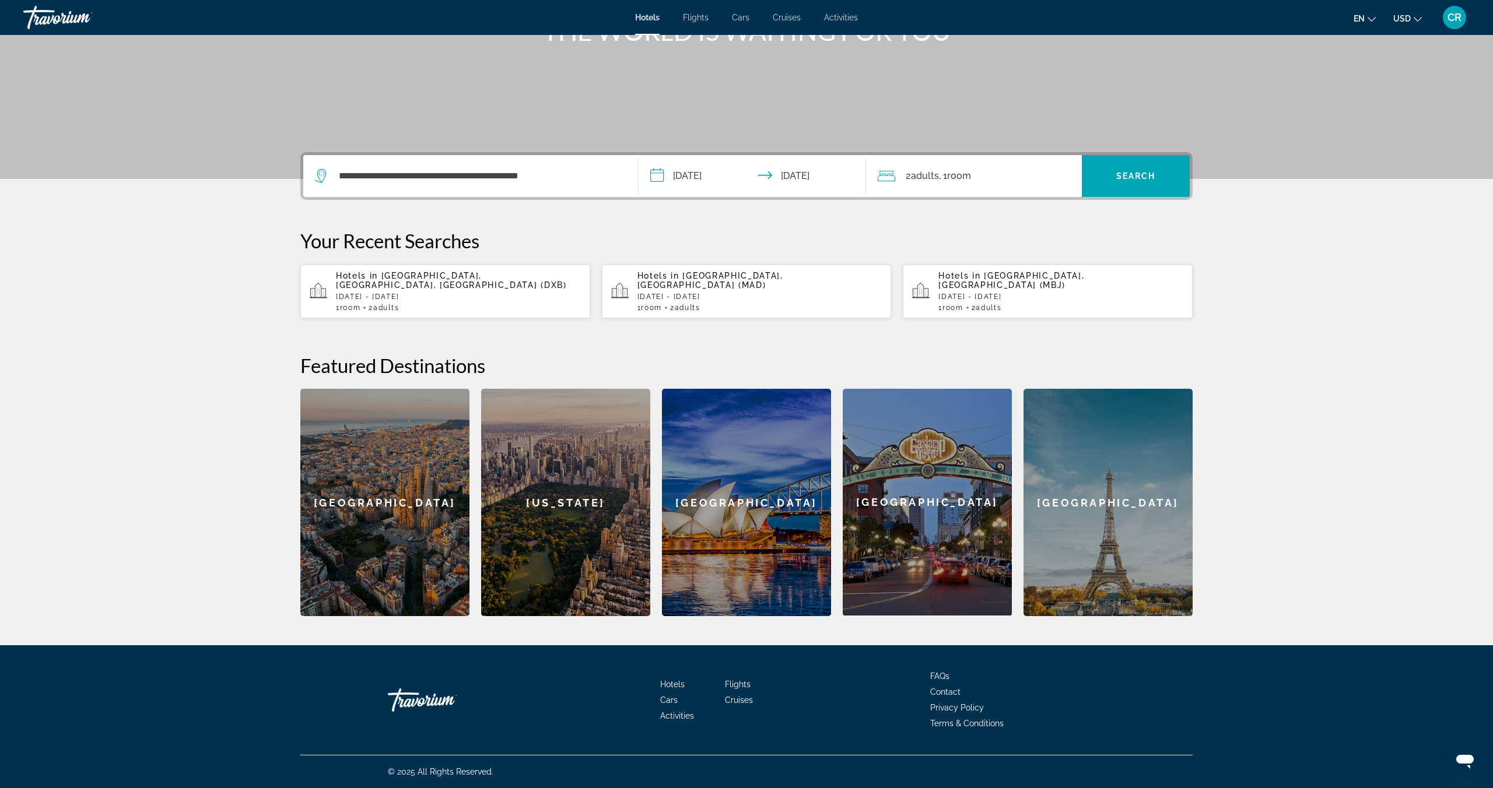
click at [703, 178] on input "**********" at bounding box center [754, 177] width 232 height 45
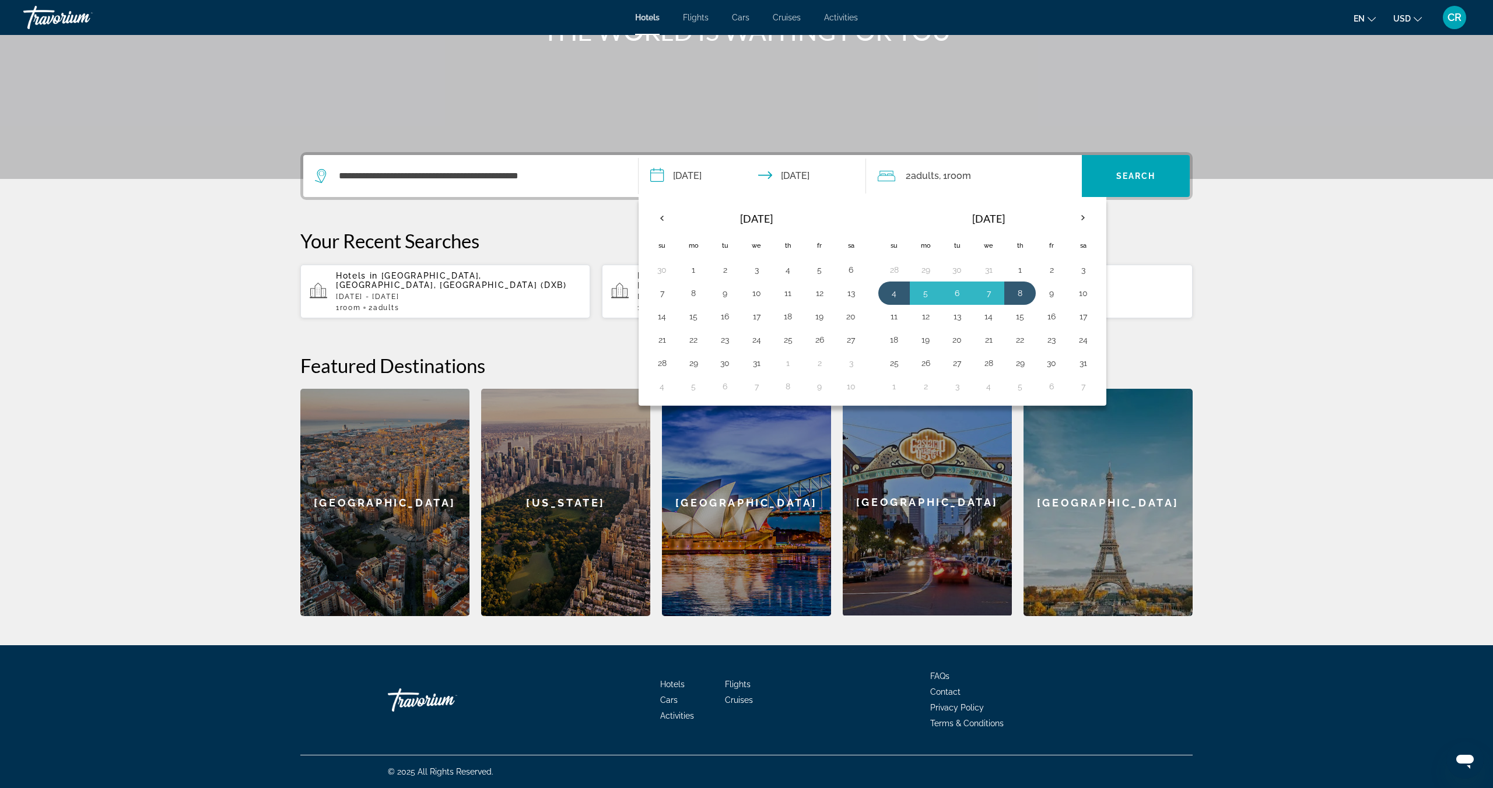
click at [1251, 275] on section "**********" at bounding box center [746, 222] width 1493 height 787
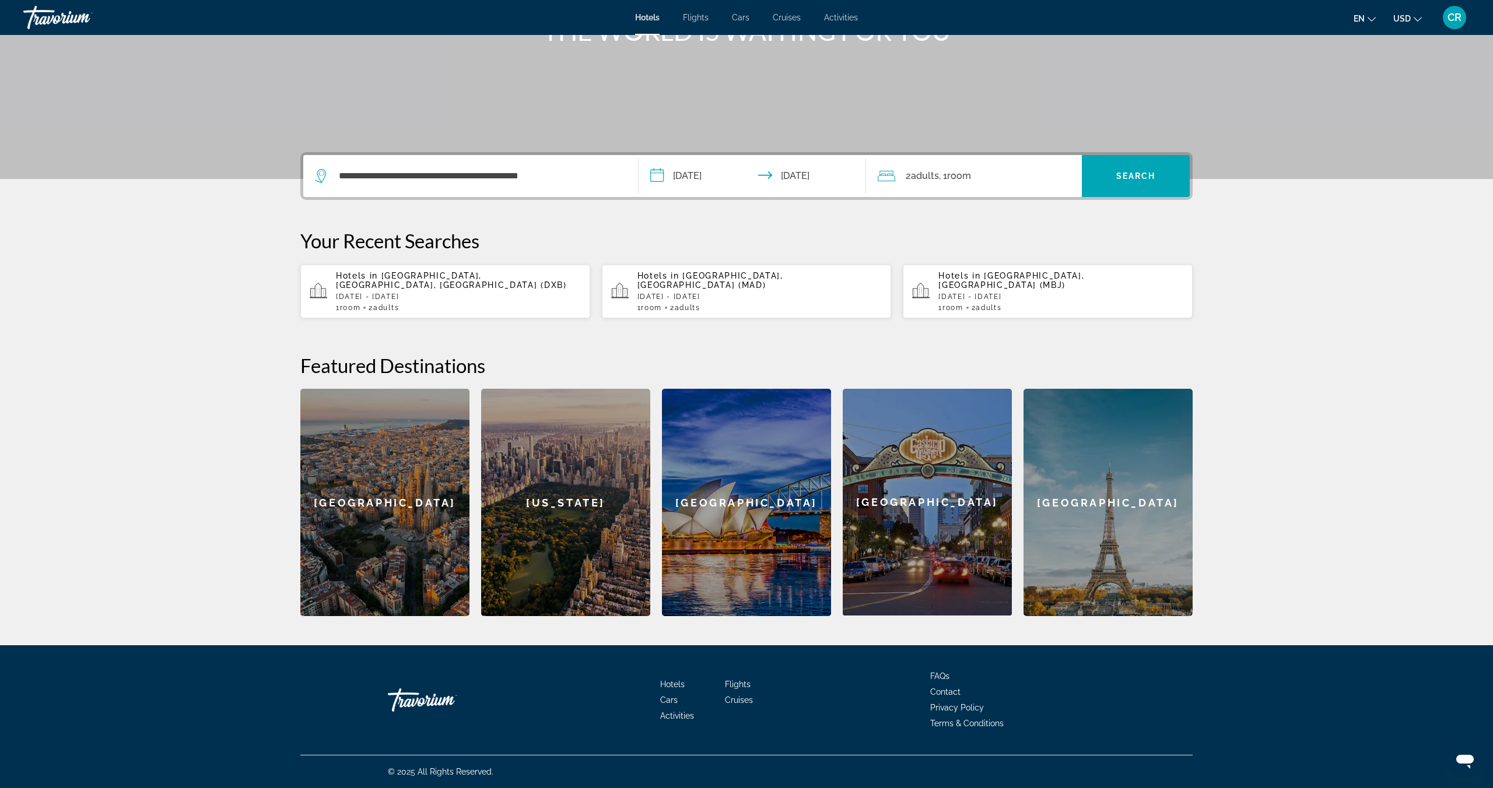
click at [945, 184] on span ", 1 Room rooms" at bounding box center [955, 176] width 32 height 16
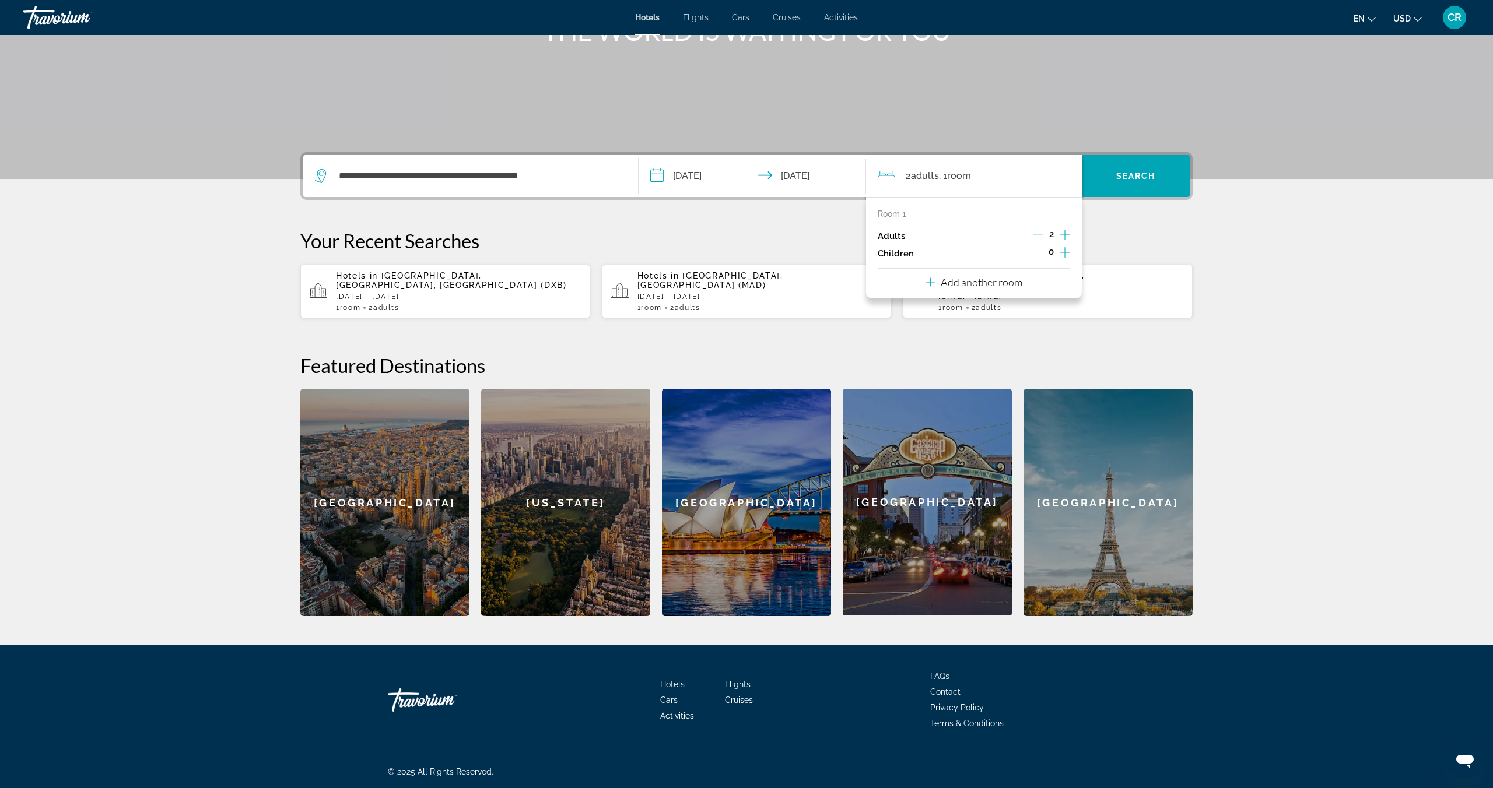
click at [1067, 250] on icon "Increment children" at bounding box center [1064, 252] width 10 height 14
click at [961, 282] on icon "Travelers: 2 adults, 3 children" at bounding box center [957, 285] width 14 height 14
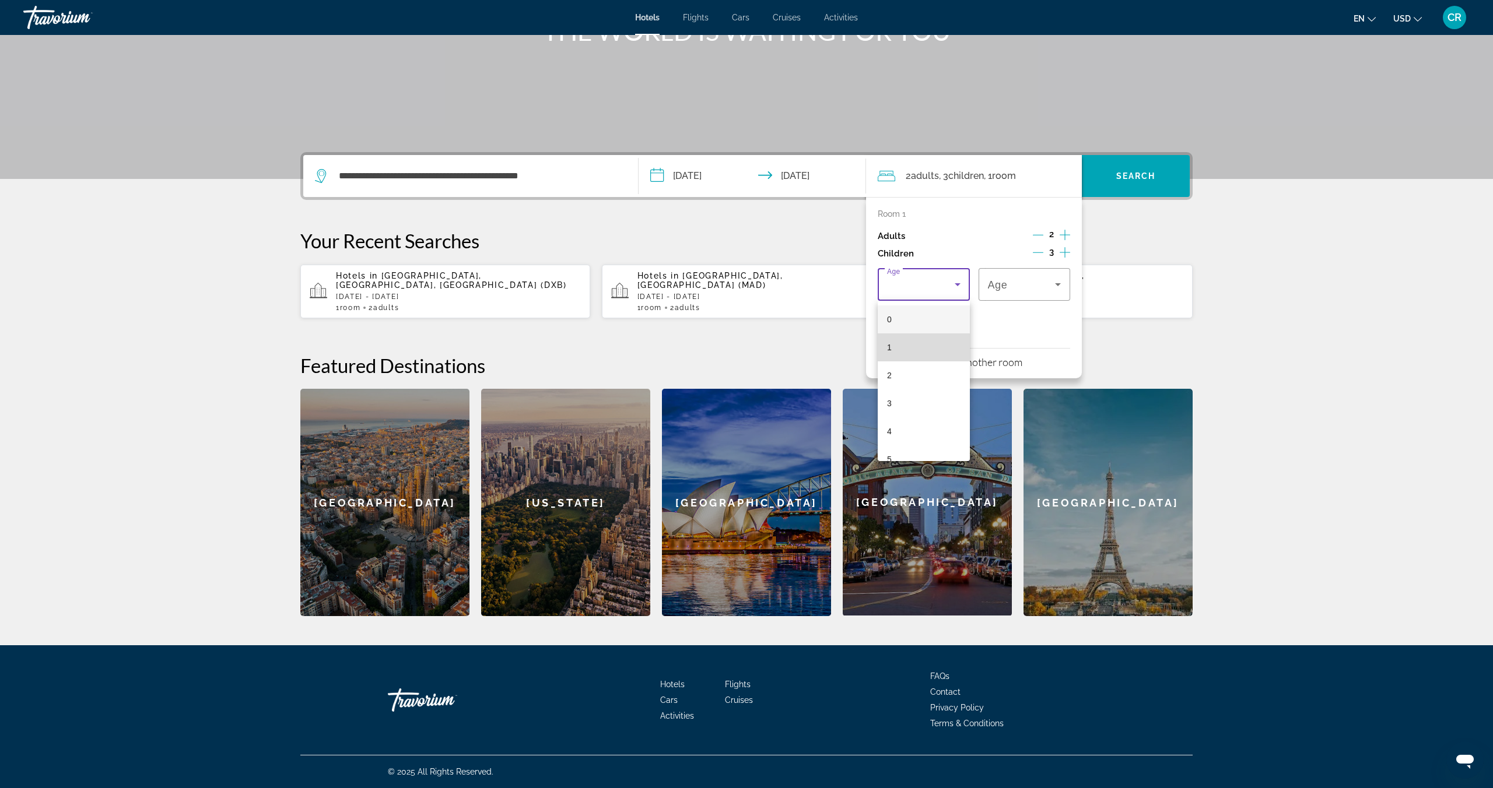
drag, startPoint x: 923, startPoint y: 340, endPoint x: 930, endPoint y: 339, distance: 7.2
click at [923, 340] on mat-option "1" at bounding box center [923, 347] width 92 height 28
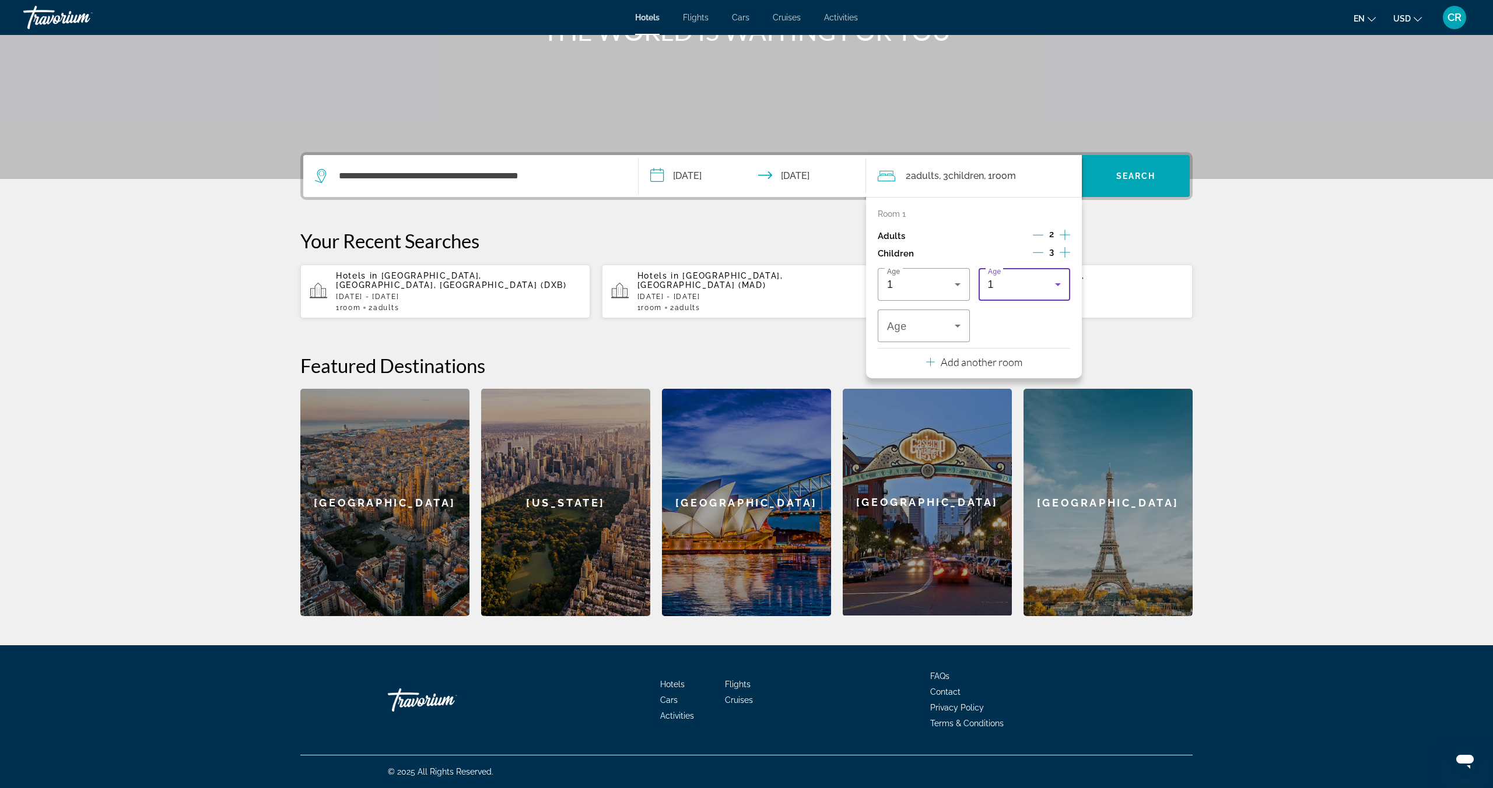
click at [1051, 286] on icon "Travelers: 2 adults, 3 children" at bounding box center [1058, 285] width 14 height 14
drag, startPoint x: 1005, startPoint y: 426, endPoint x: 988, endPoint y: 415, distance: 20.2
click at [1005, 426] on mat-option "4" at bounding box center [1024, 431] width 92 height 28
click at [935, 329] on div "4" at bounding box center [921, 326] width 68 height 14
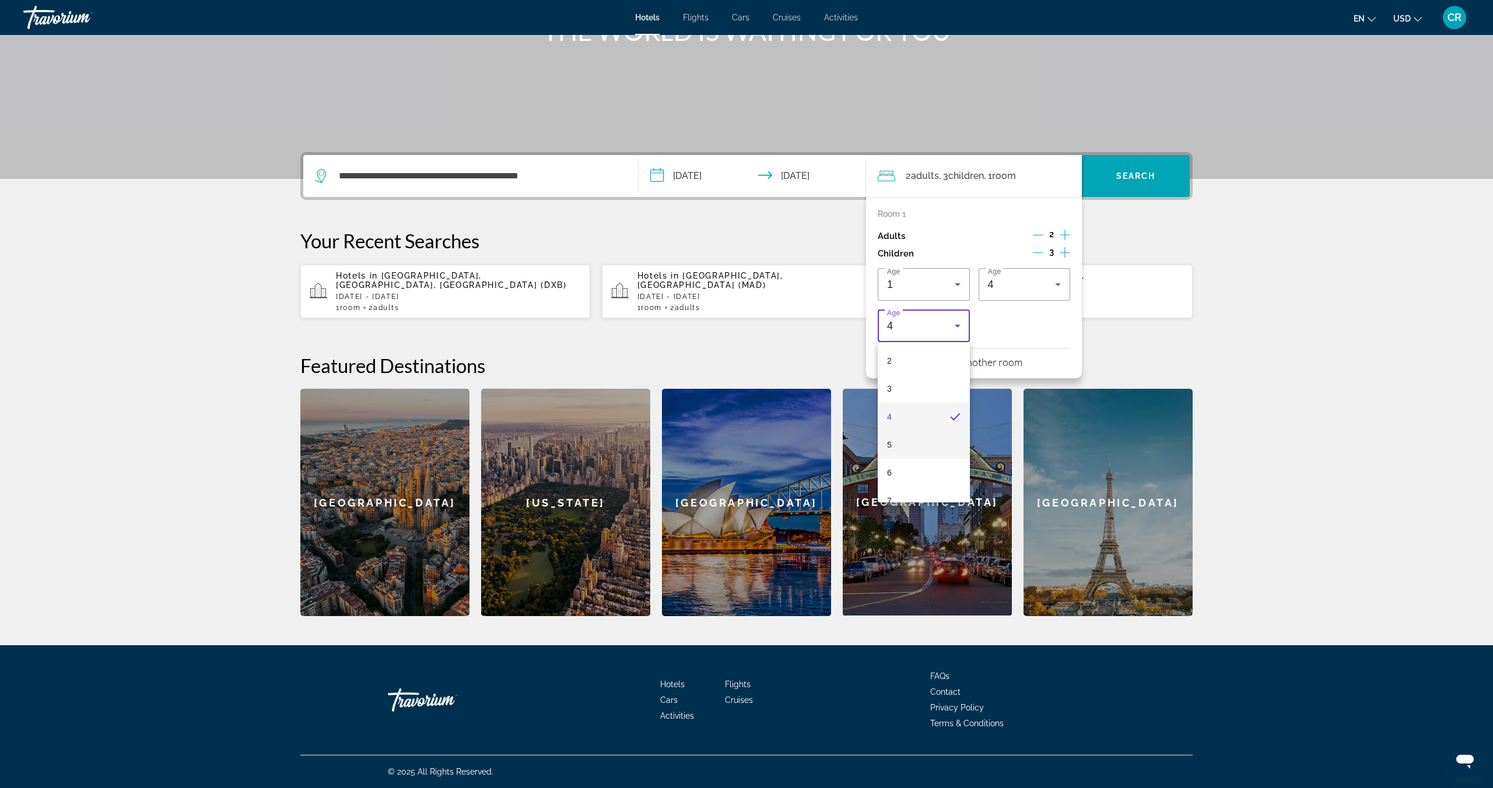
scroll to position [57, 0]
click at [915, 470] on mat-option "6" at bounding box center [923, 472] width 92 height 28
click at [1281, 312] on section "**********" at bounding box center [746, 222] width 1493 height 787
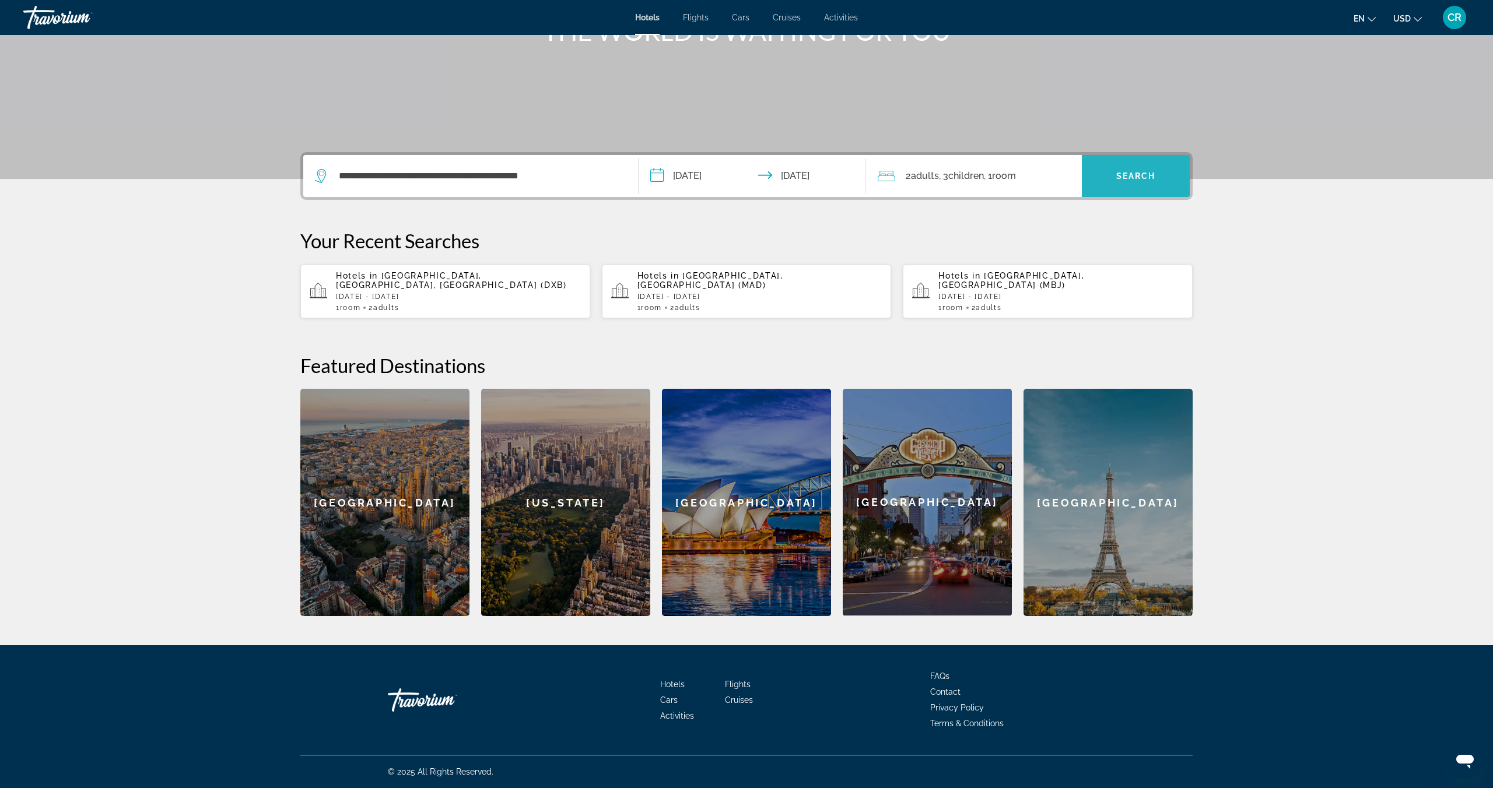
click at [1148, 167] on span "Search widget" at bounding box center [1135, 176] width 108 height 28
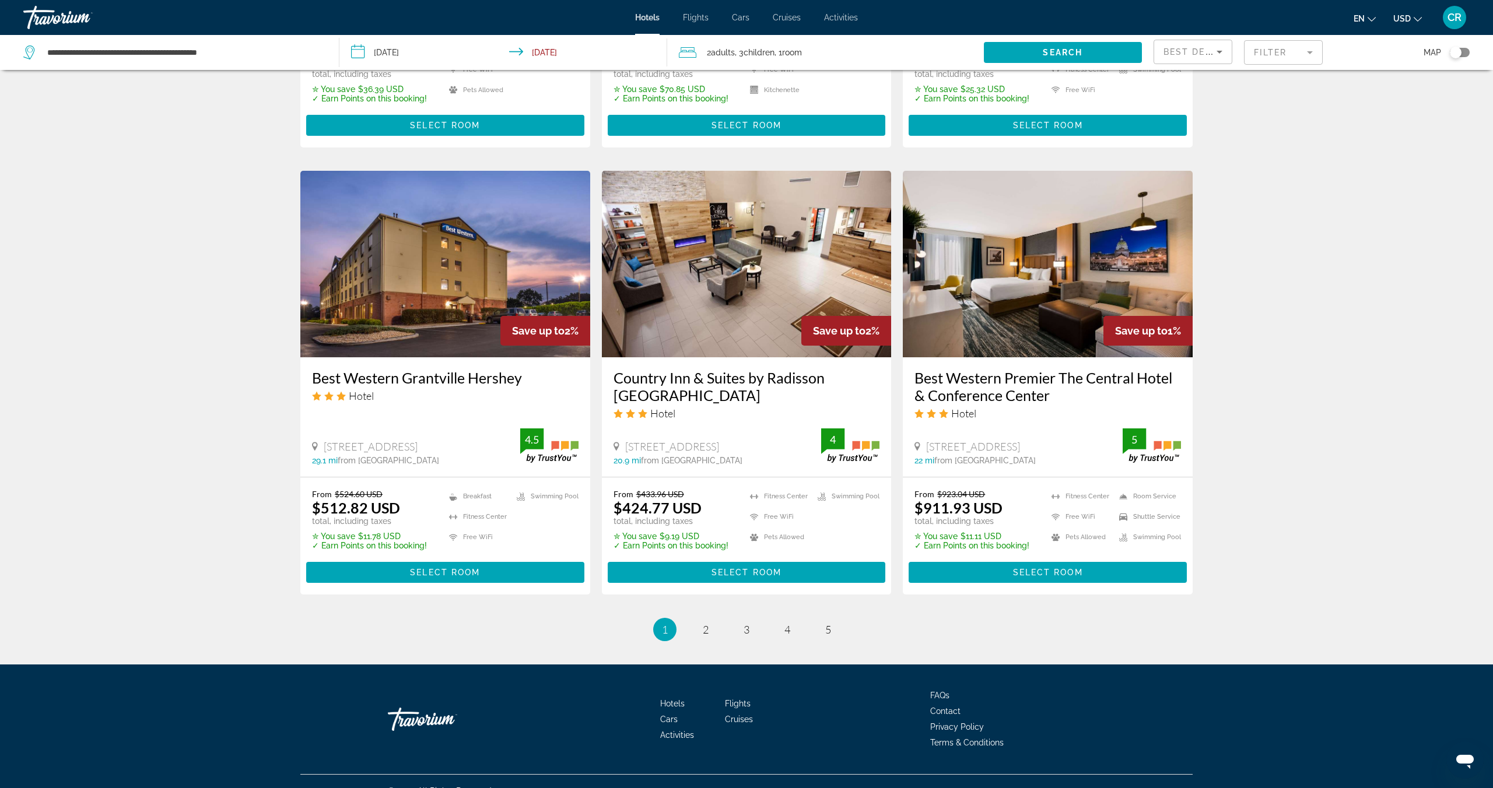
scroll to position [1301, 0]
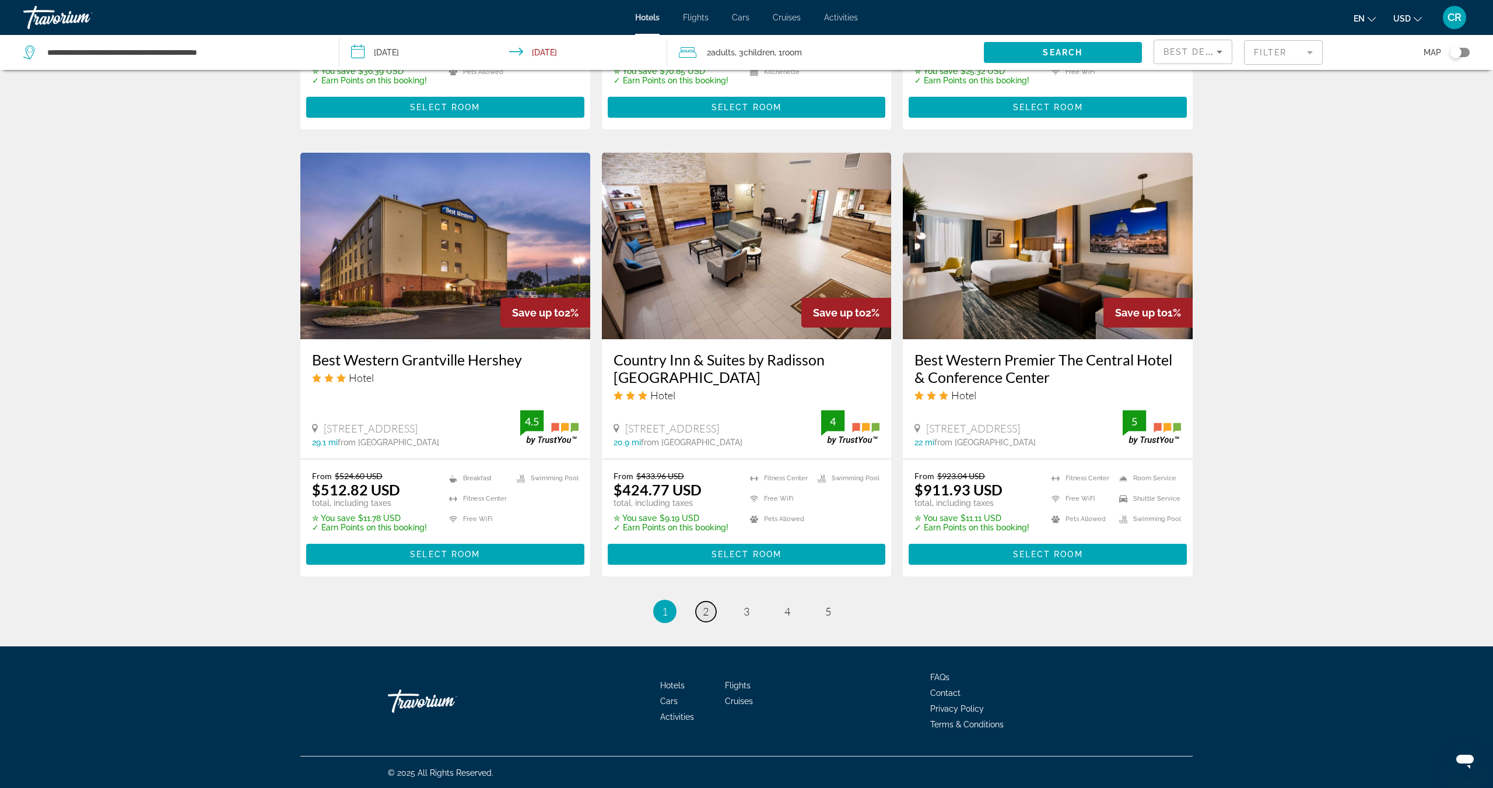
click at [708, 613] on span "2" at bounding box center [706, 611] width 6 height 13
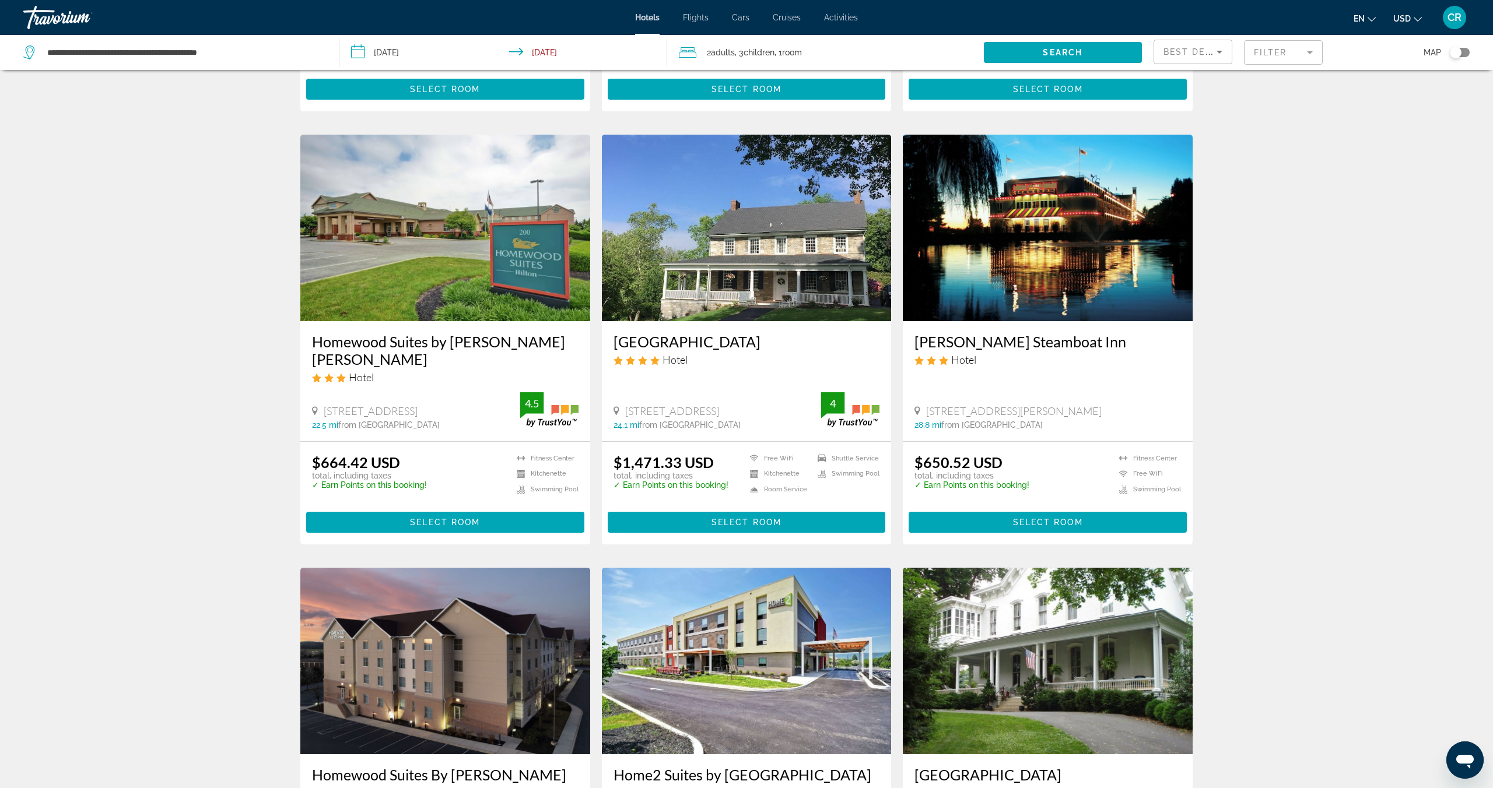
scroll to position [420, 0]
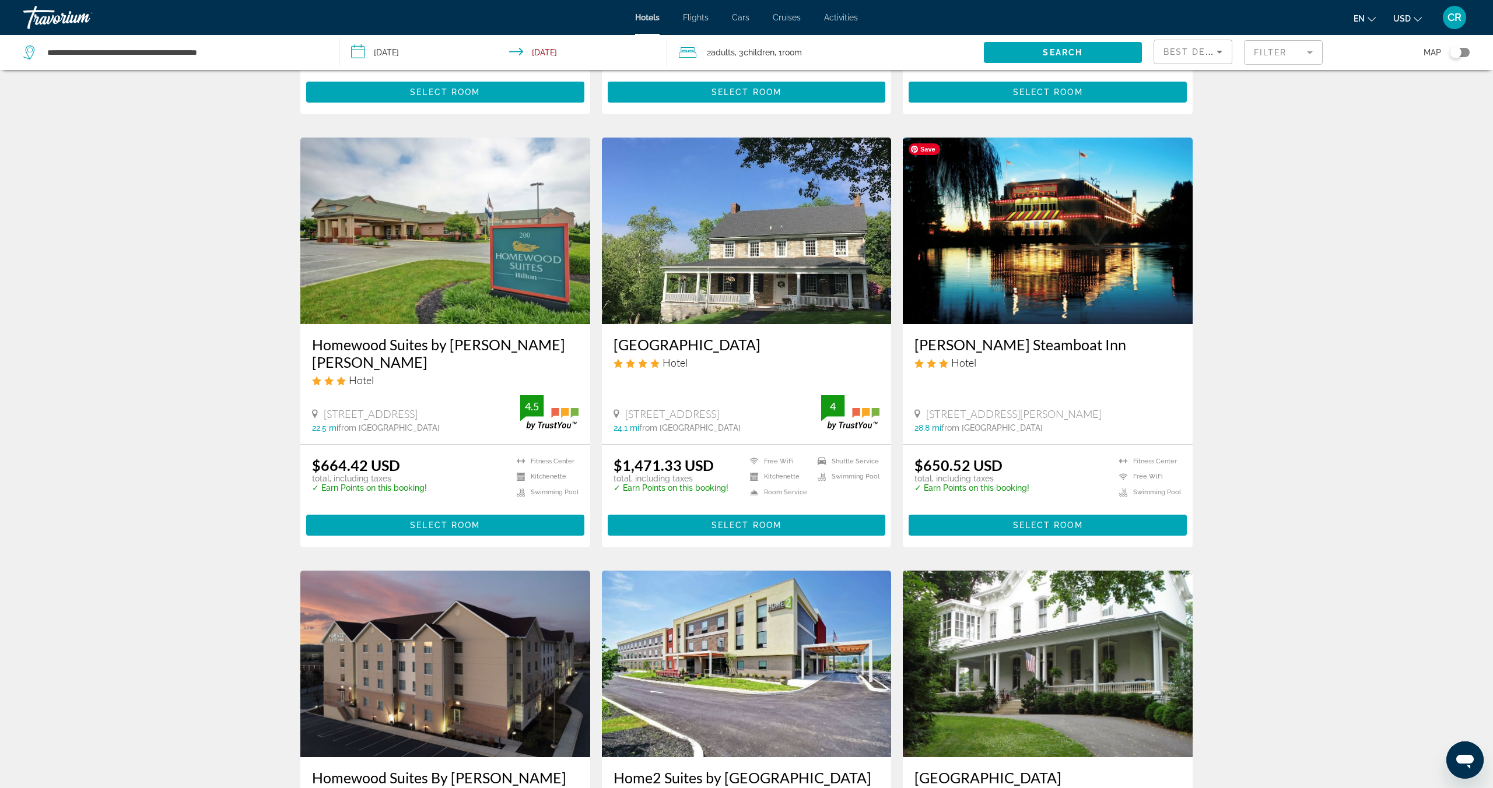
click at [1111, 255] on img "Main content" at bounding box center [1048, 231] width 290 height 187
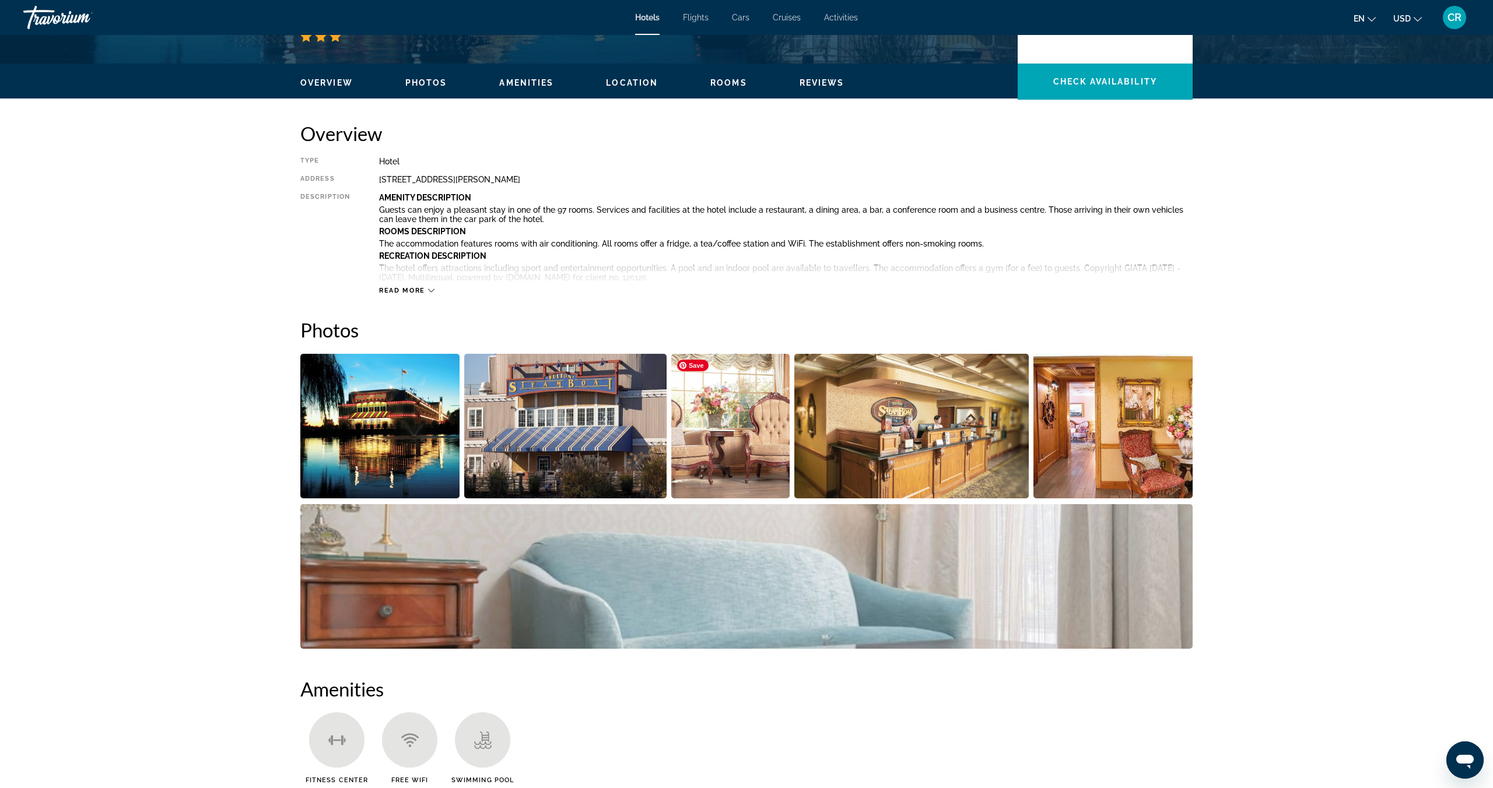
scroll to position [296, 0]
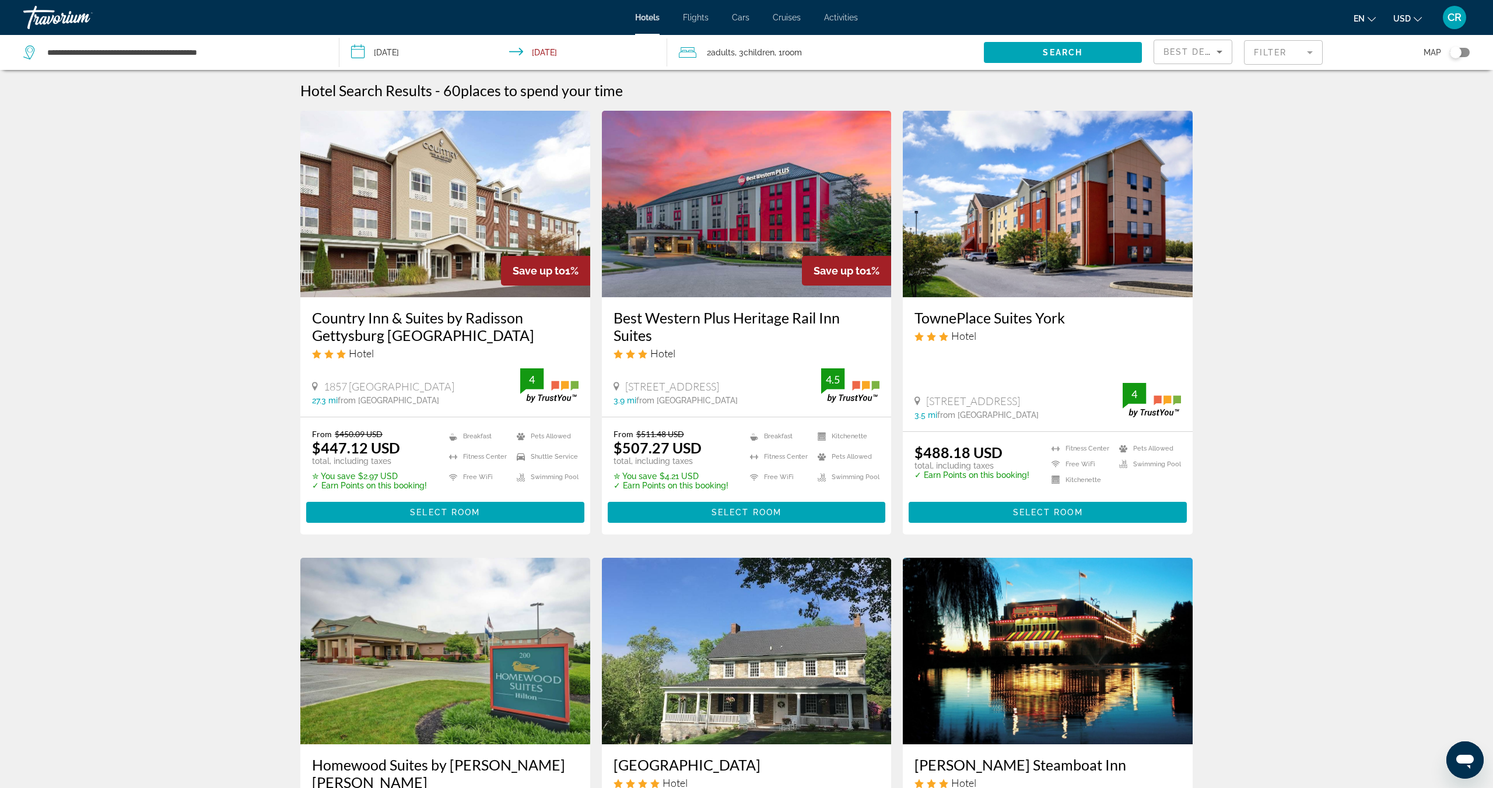
click at [1167, 54] on span "Best Deals" at bounding box center [1193, 51] width 61 height 9
click at [1186, 168] on span "Highest Price" at bounding box center [1187, 165] width 48 height 9
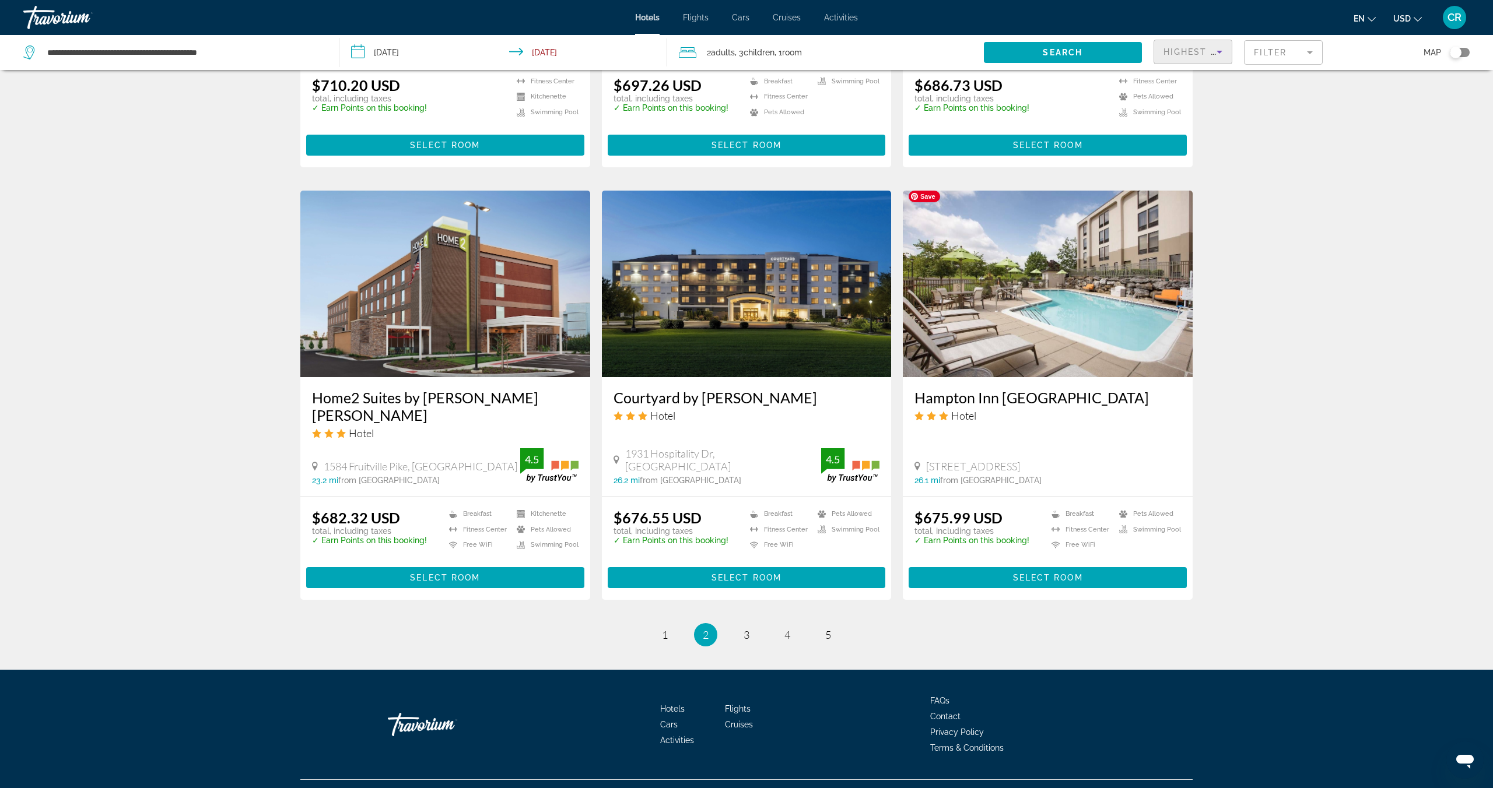
scroll to position [1205, 0]
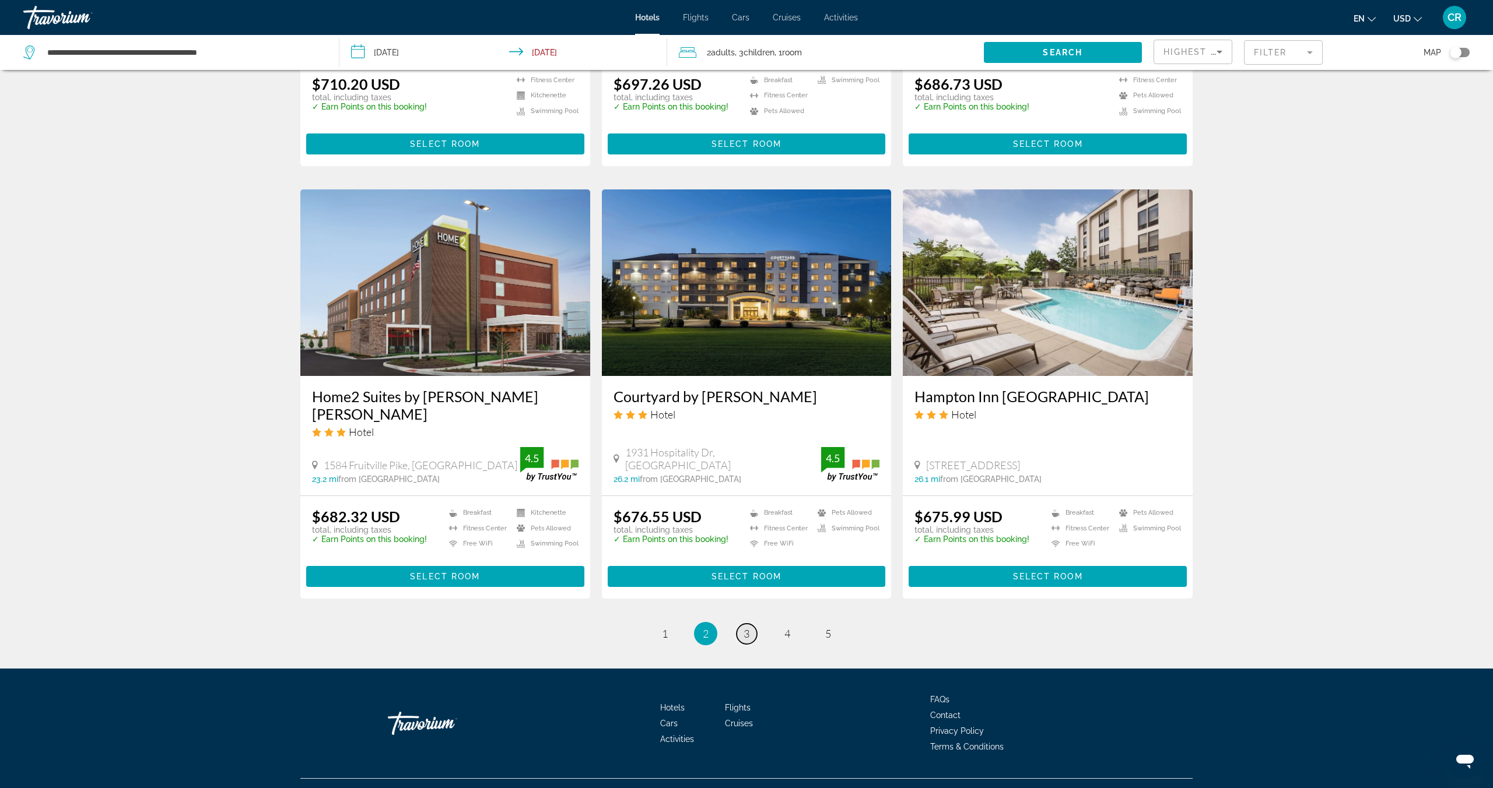
click at [745, 627] on span "3" at bounding box center [746, 633] width 6 height 13
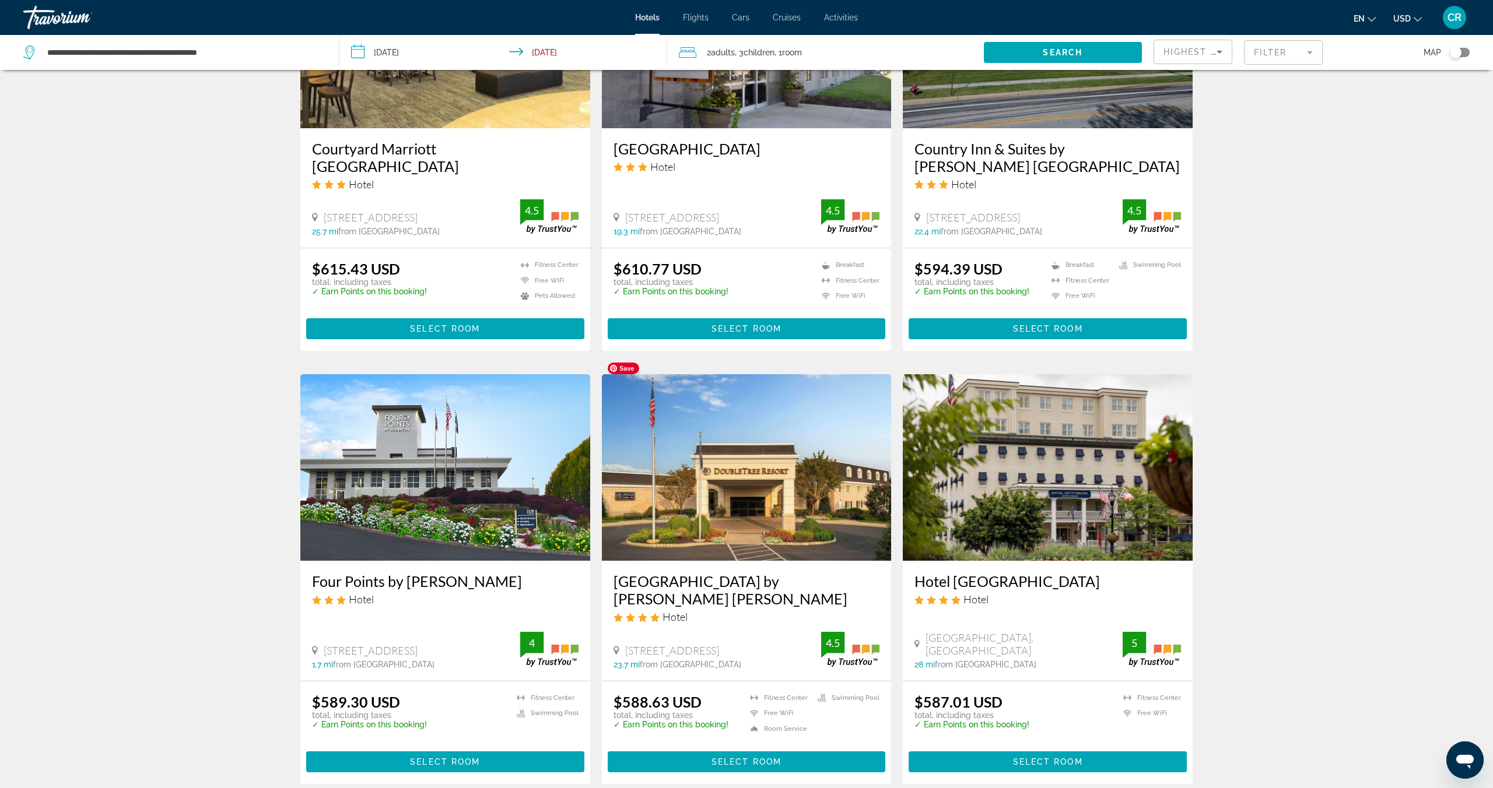
scroll to position [1225, 0]
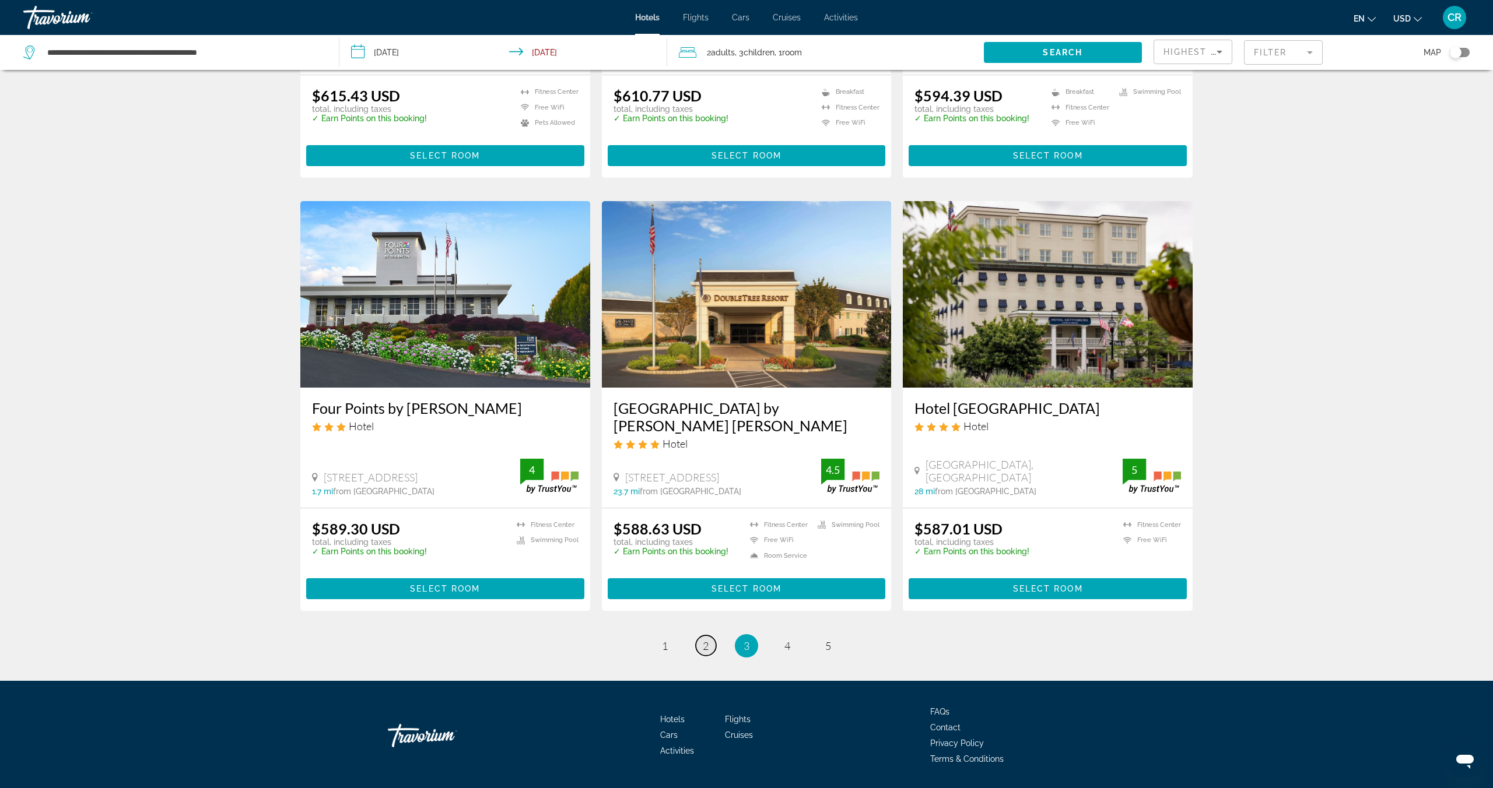
click at [703, 640] on span "2" at bounding box center [706, 646] width 6 height 13
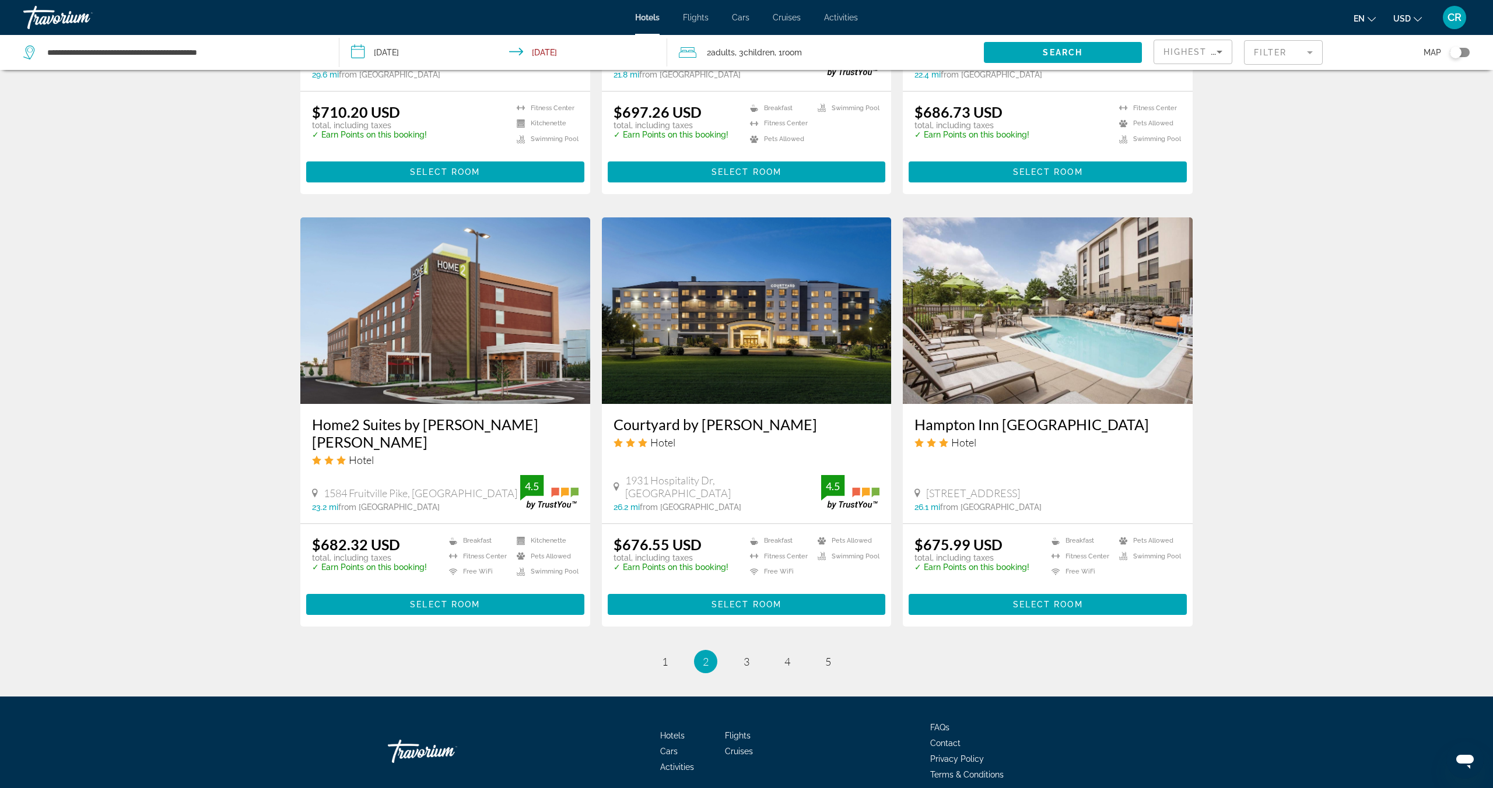
scroll to position [1186, 0]
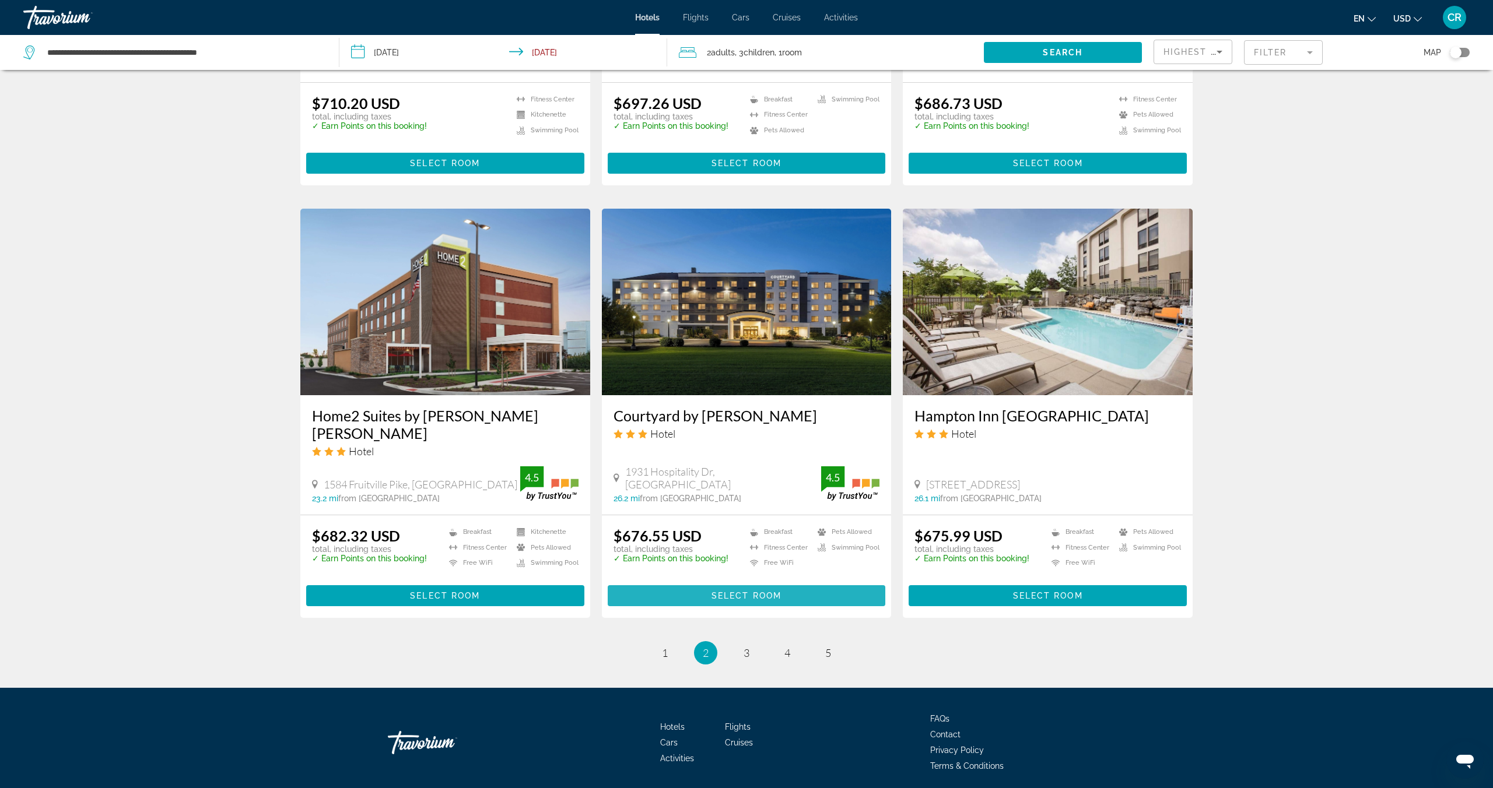
click at [792, 582] on span "Main content" at bounding box center [746, 596] width 278 height 28
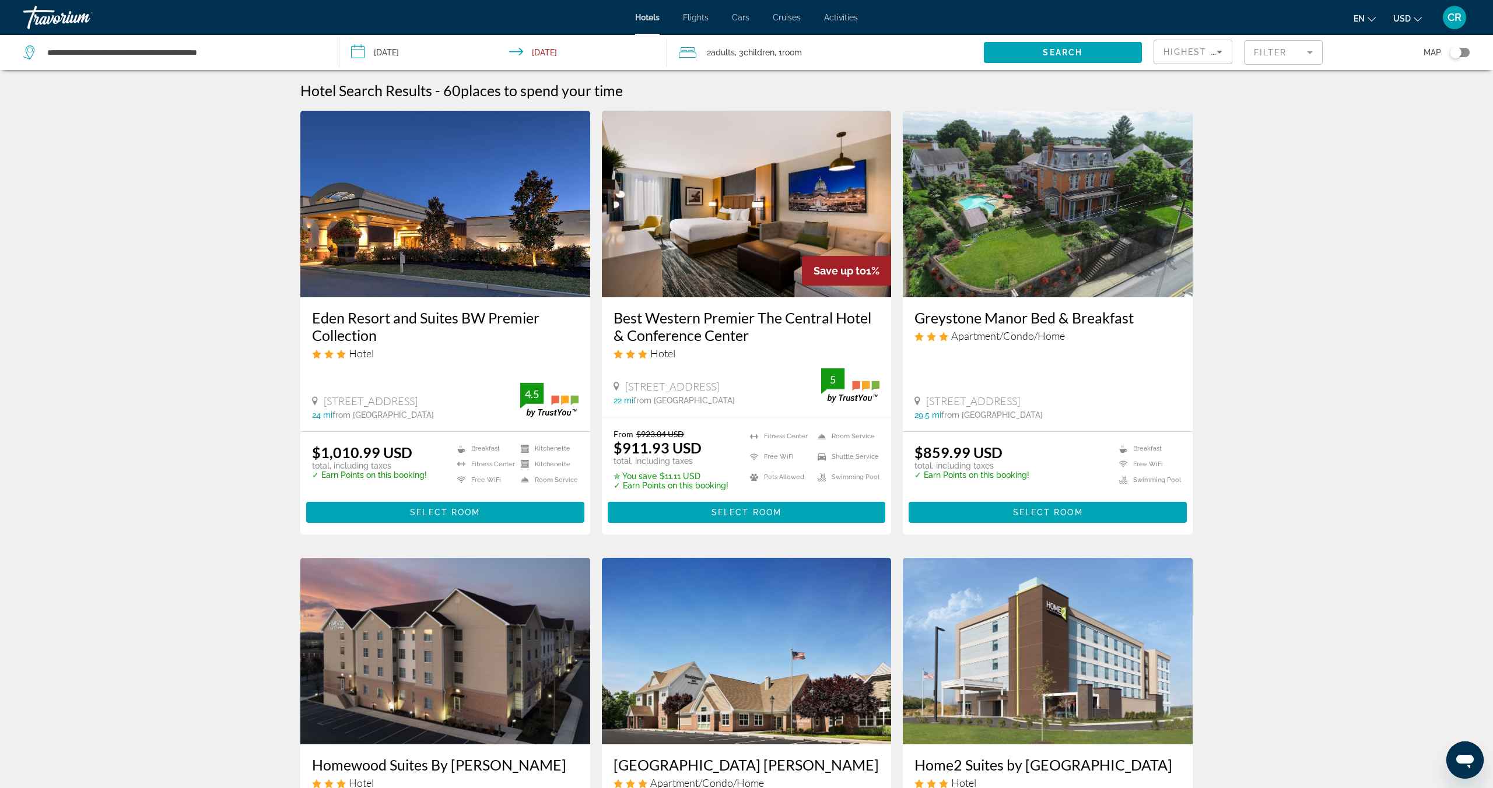
click at [690, 16] on span "Flights" at bounding box center [696, 17] width 26 height 9
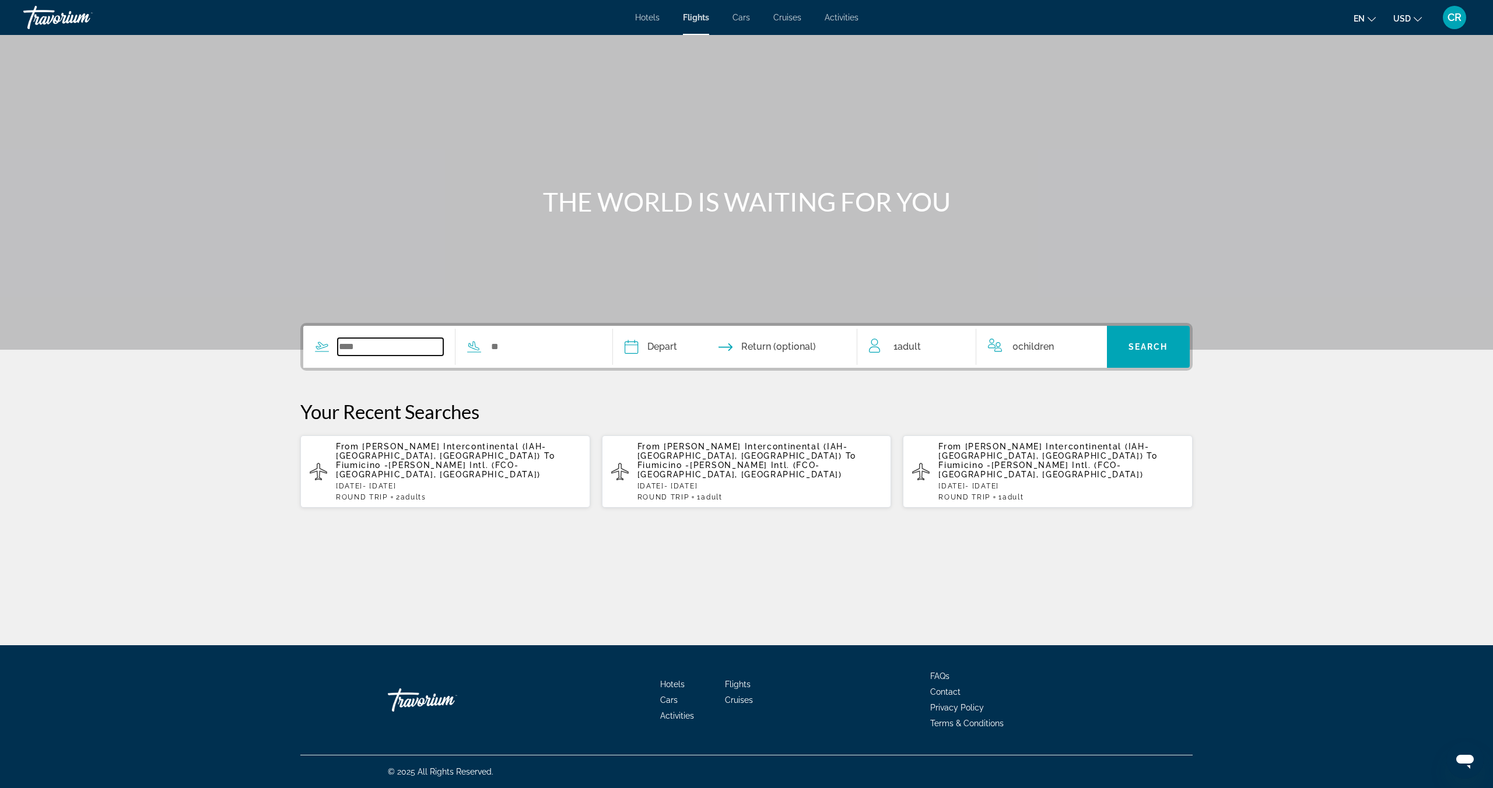
click at [353, 344] on input "Search widget" at bounding box center [391, 346] width 106 height 17
click at [392, 345] on input "Search widget" at bounding box center [391, 346] width 106 height 17
click at [672, 349] on input "Depart date" at bounding box center [681, 348] width 121 height 45
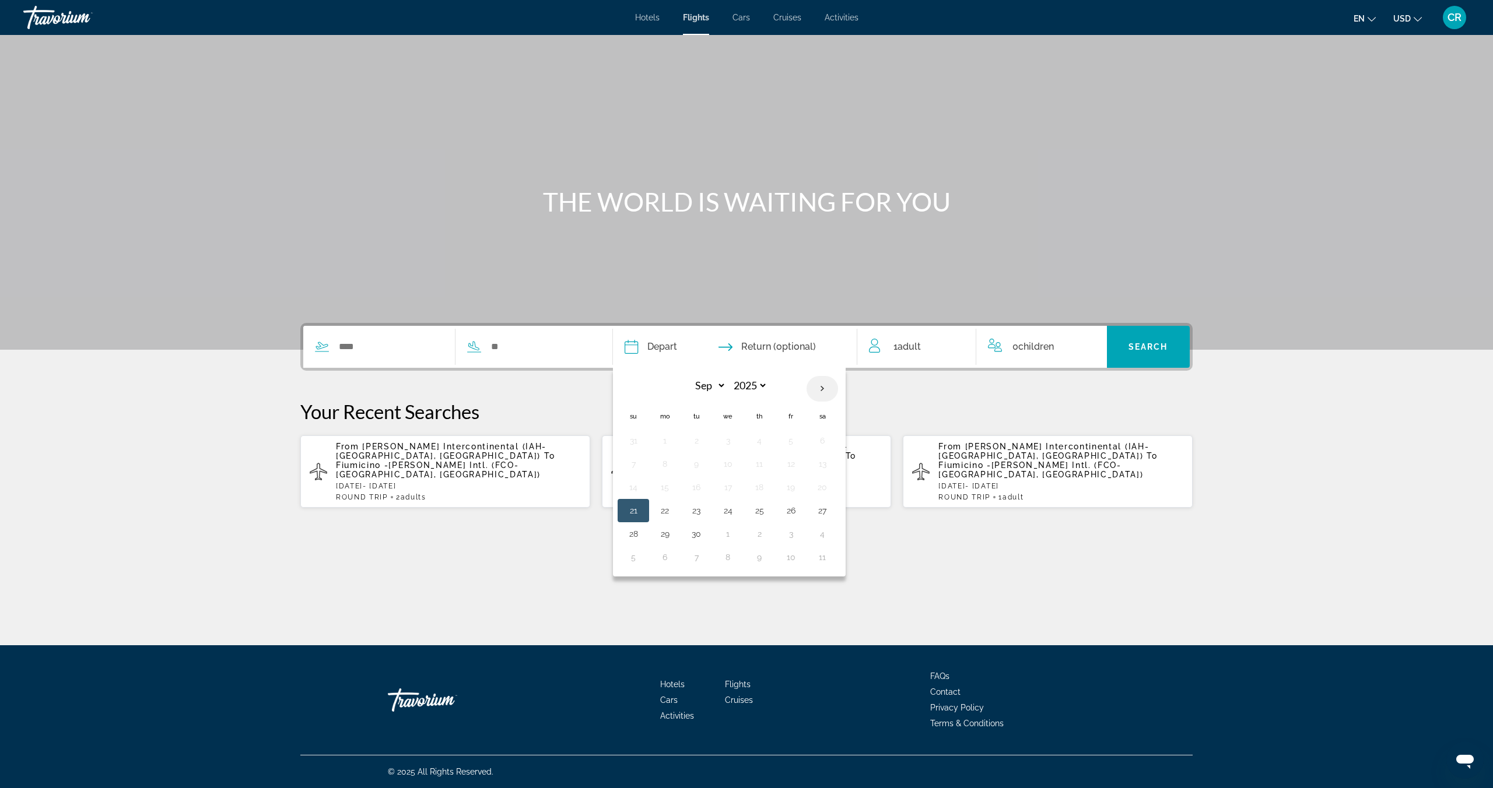
click at [824, 388] on th "Next month" at bounding box center [821, 389] width 31 height 26
select select "*"
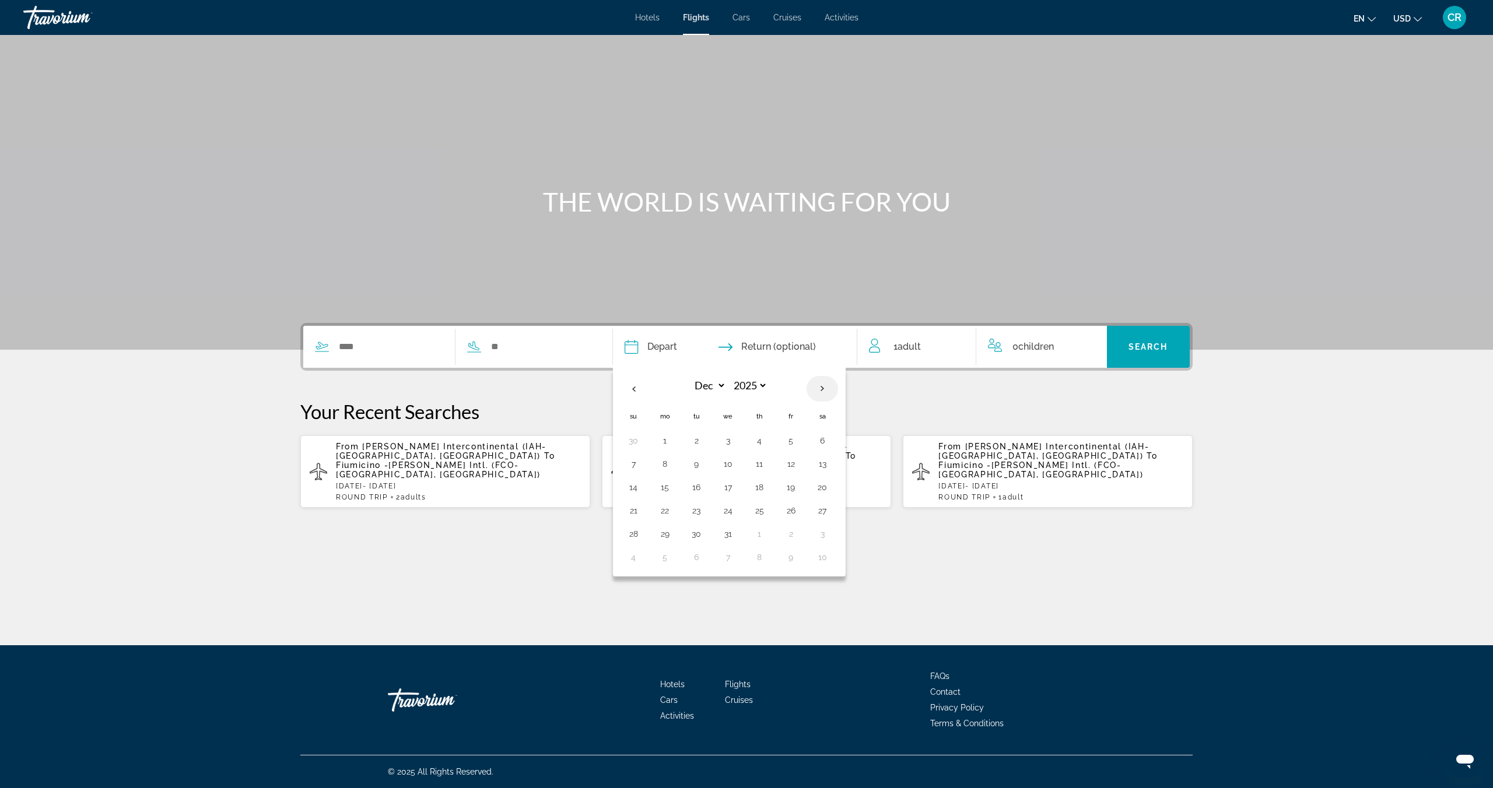
select select "****"
click at [689, 466] on button "6" at bounding box center [696, 464] width 19 height 16
type input "**********"
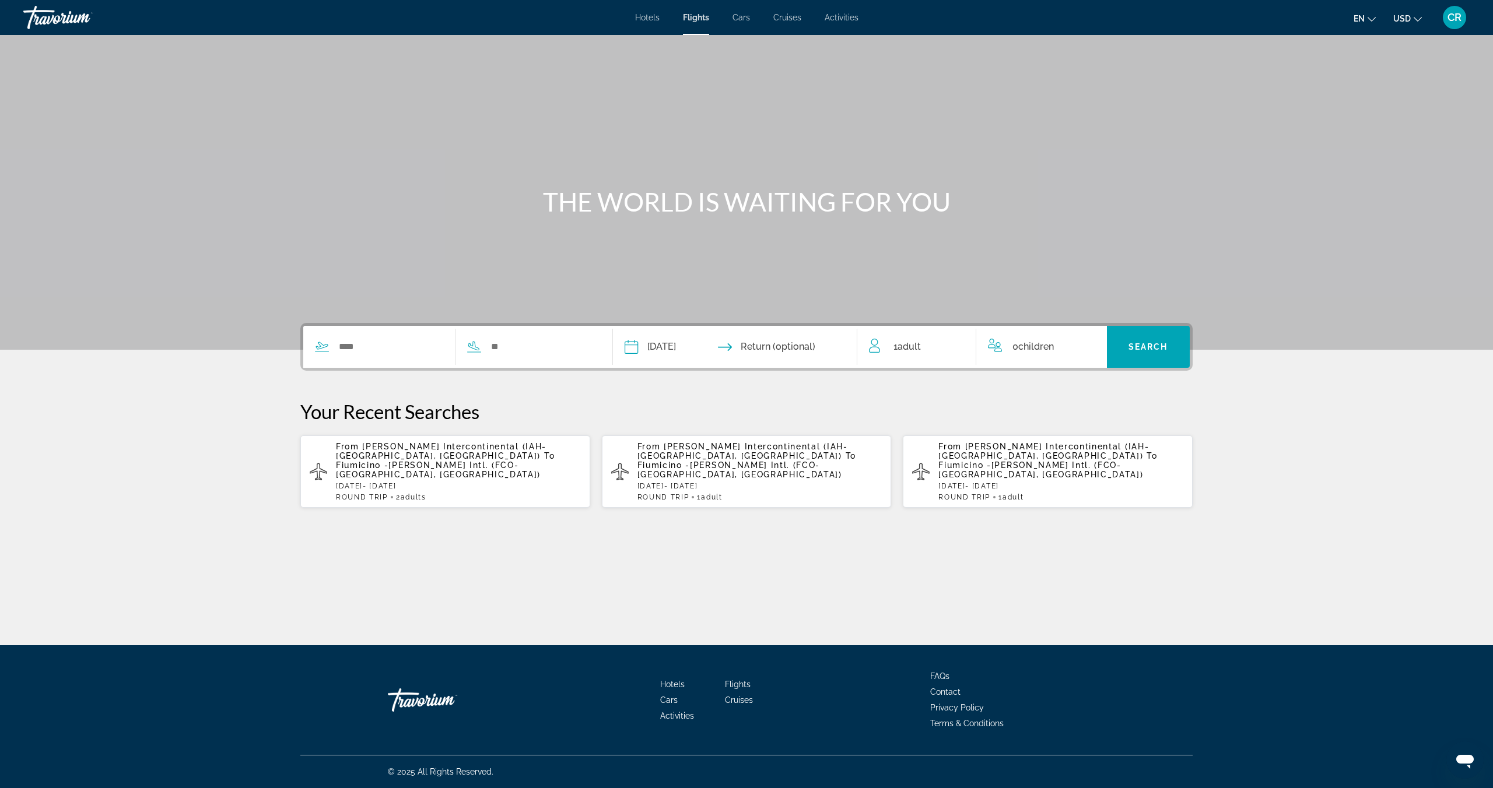
click at [814, 349] on input "Return date" at bounding box center [801, 348] width 121 height 45
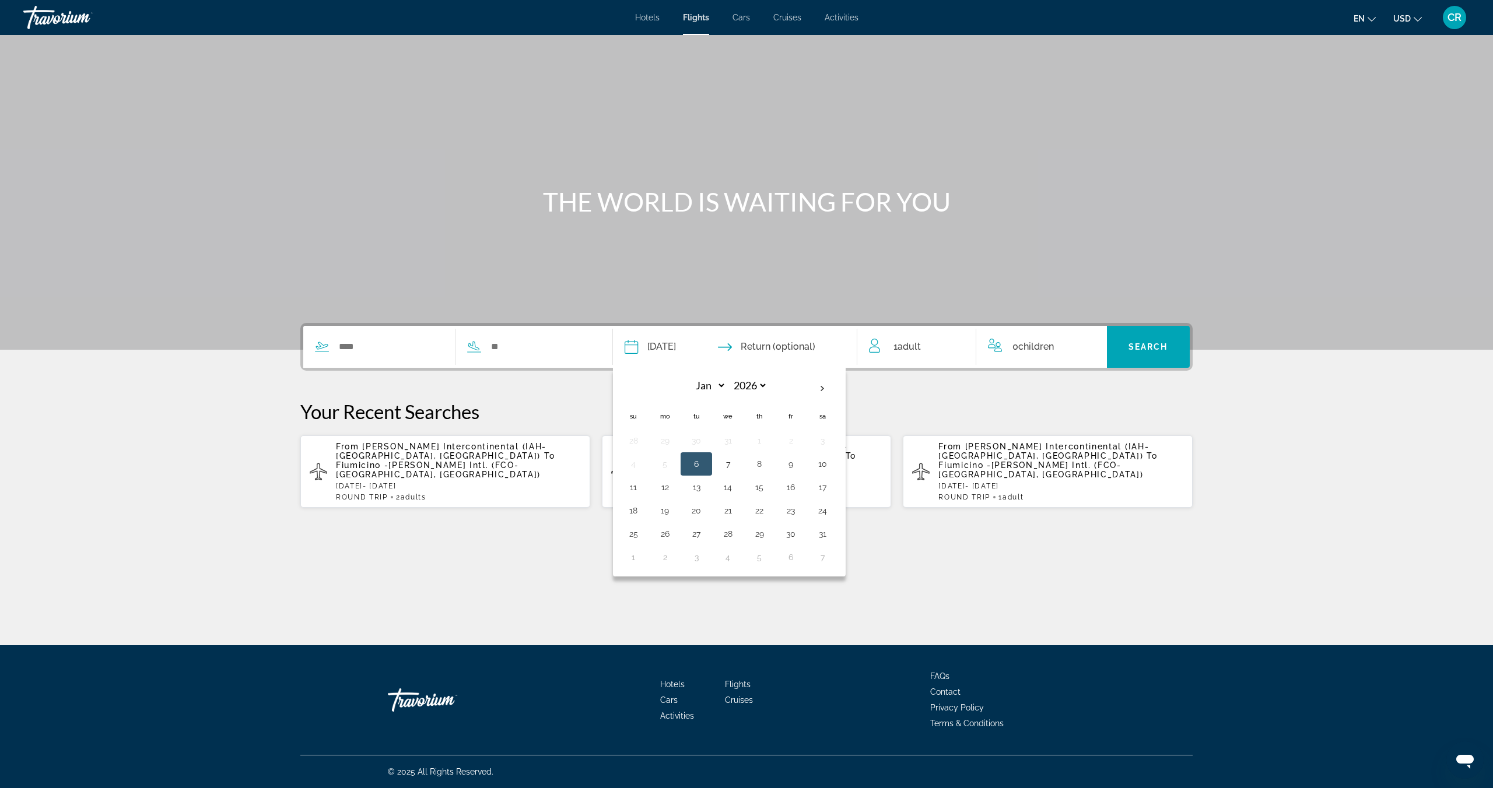
drag, startPoint x: 824, startPoint y: 473, endPoint x: 845, endPoint y: 473, distance: 21.0
click at [824, 473] on td "10" at bounding box center [821, 463] width 31 height 23
click at [824, 466] on button "10" at bounding box center [822, 464] width 19 height 16
type input "**********"
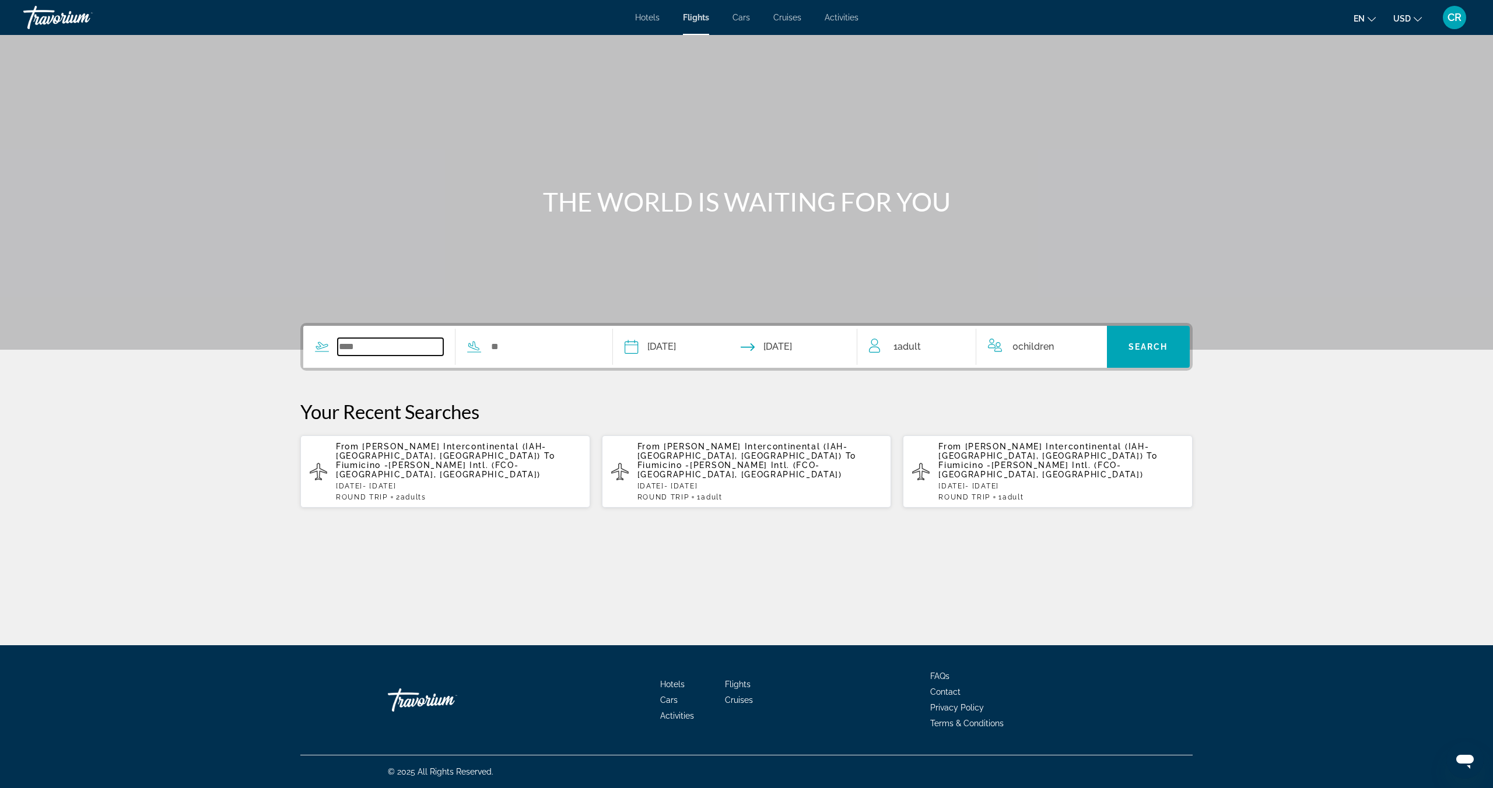
click at [338, 339] on input "Search widget" at bounding box center [391, 346] width 106 height 17
click at [346, 343] on input "Search widget" at bounding box center [391, 346] width 106 height 17
type input "*"
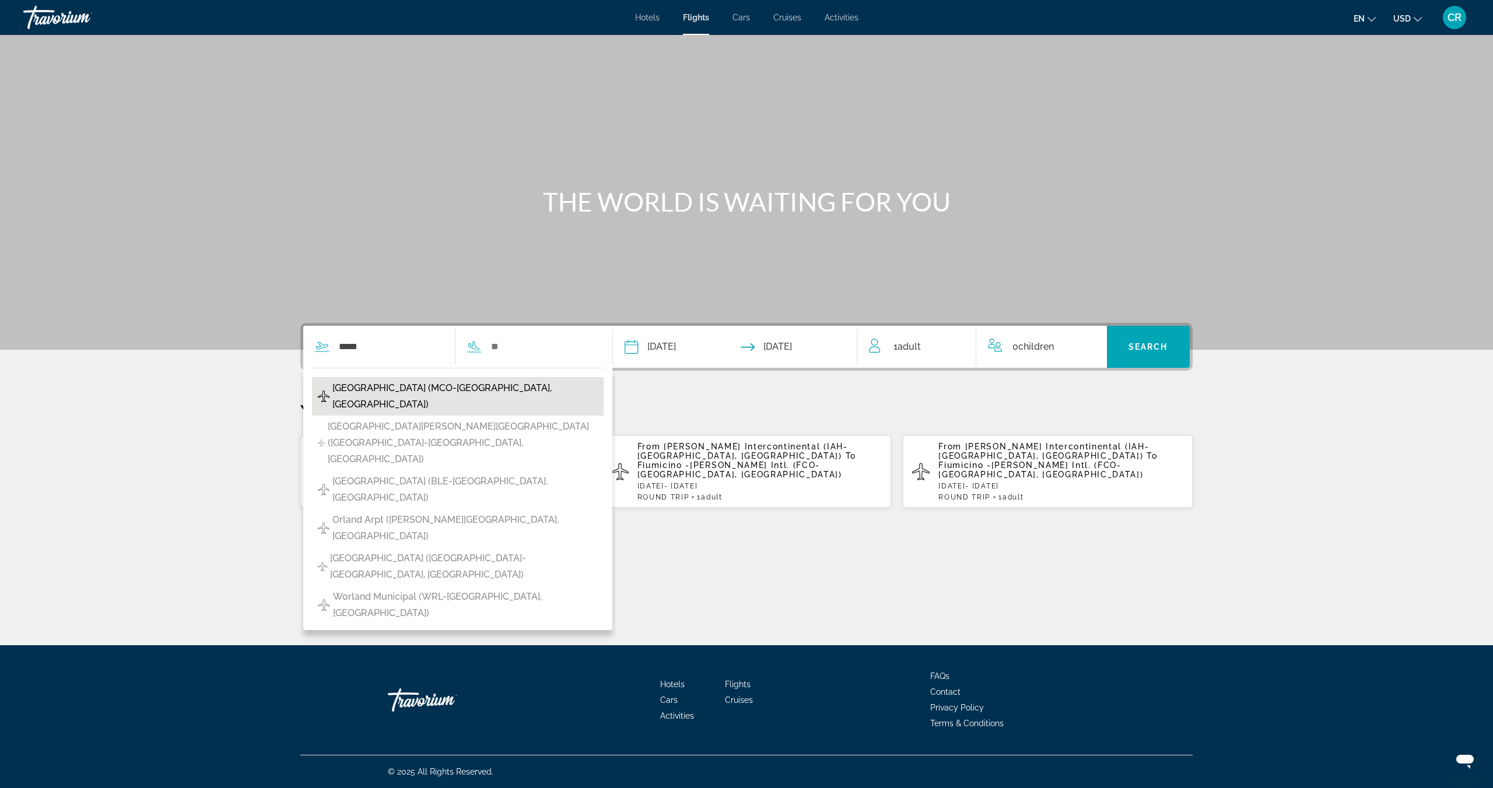
click at [374, 391] on span "[GEOGRAPHIC_DATA] (MCO-[GEOGRAPHIC_DATA], [GEOGRAPHIC_DATA])" at bounding box center [464, 396] width 265 height 33
type input "**********"
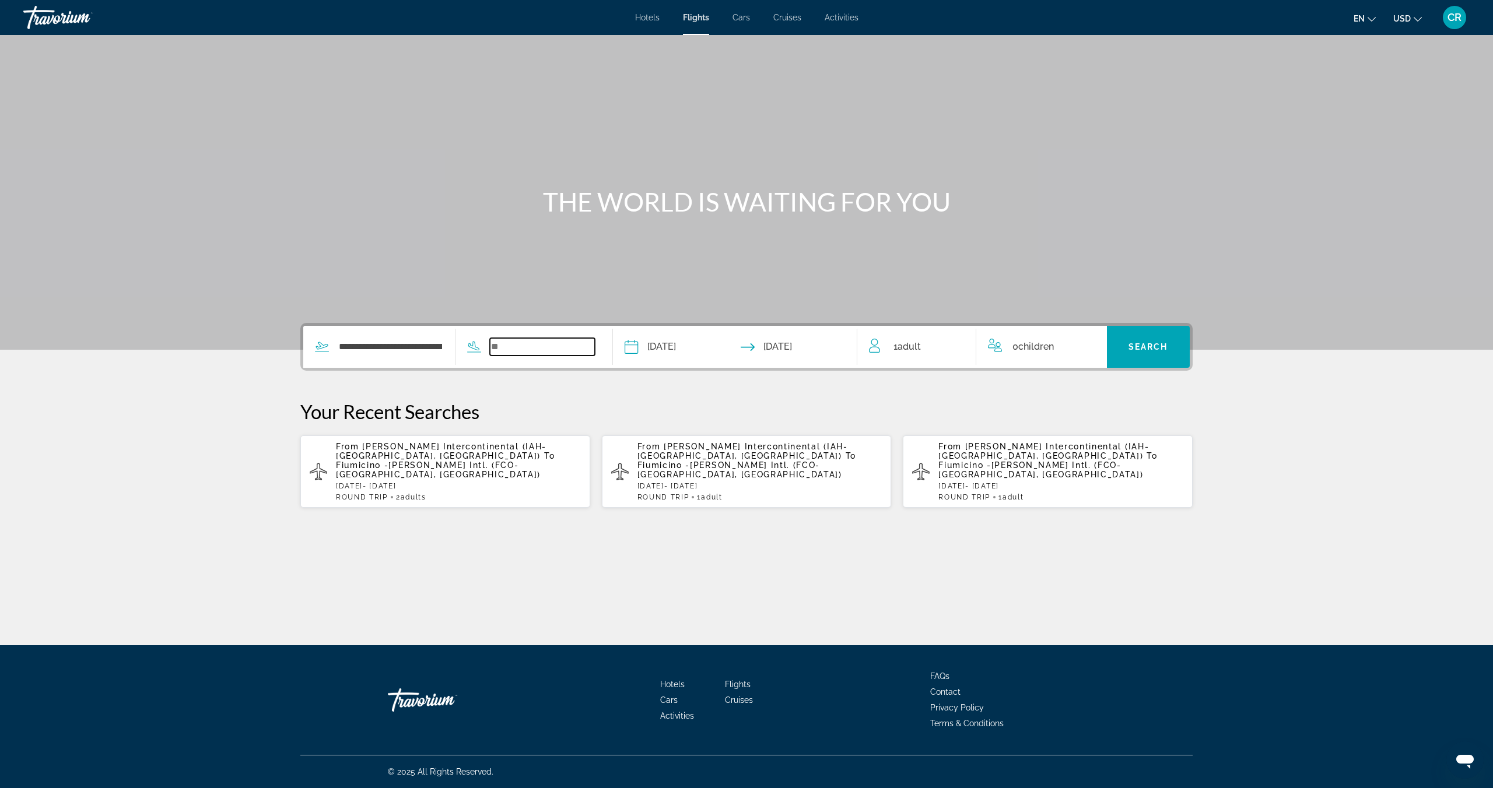
click at [538, 348] on input "Search widget" at bounding box center [543, 346] width 106 height 17
type input "*"
click at [473, 347] on icon "Search widget" at bounding box center [474, 347] width 14 height 14
click at [500, 342] on input "Search widget" at bounding box center [543, 346] width 106 height 17
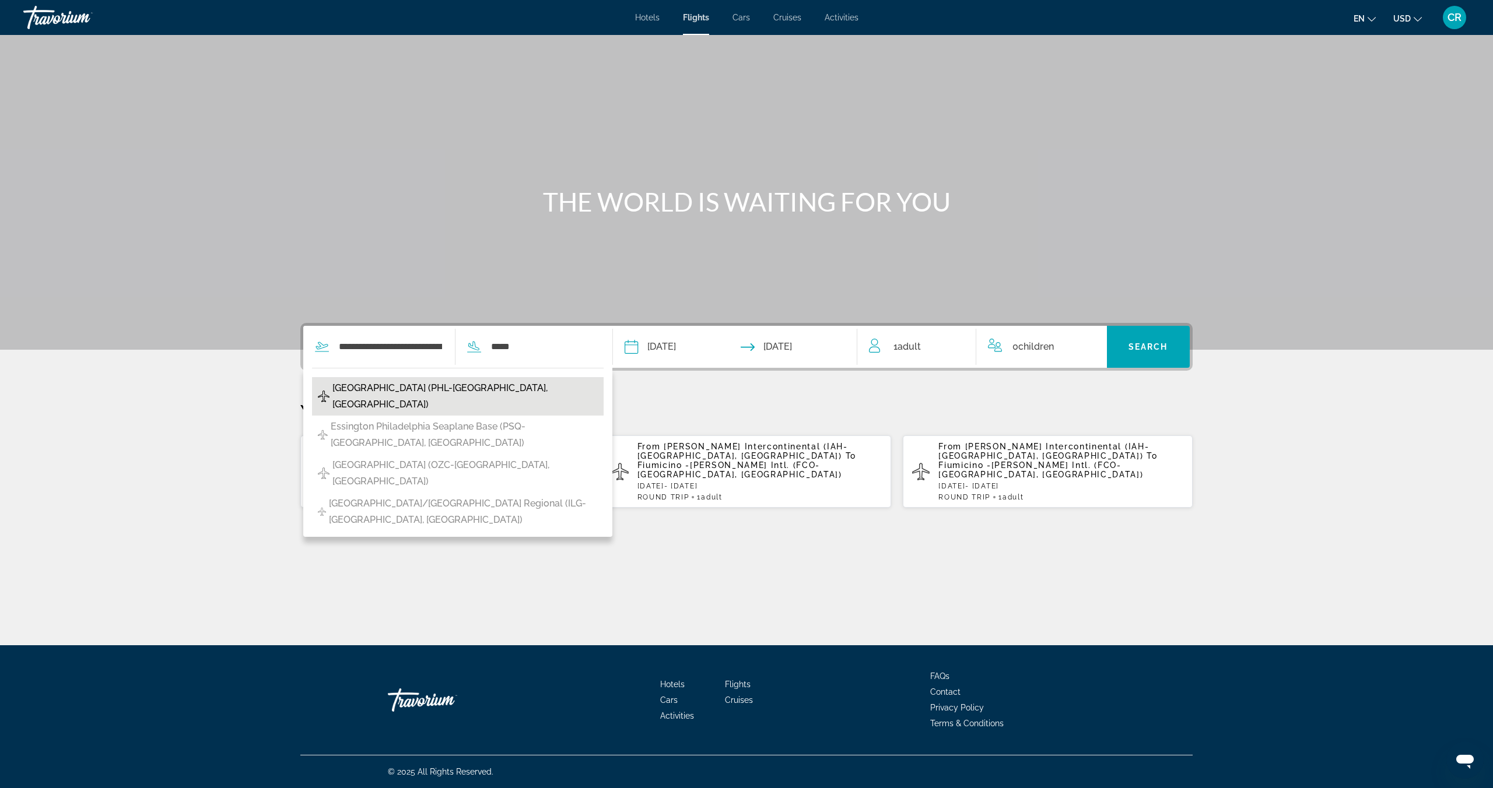
click at [482, 388] on span "[GEOGRAPHIC_DATA] (PHL-[GEOGRAPHIC_DATA], [GEOGRAPHIC_DATA])" at bounding box center [464, 396] width 265 height 33
type input "**********"
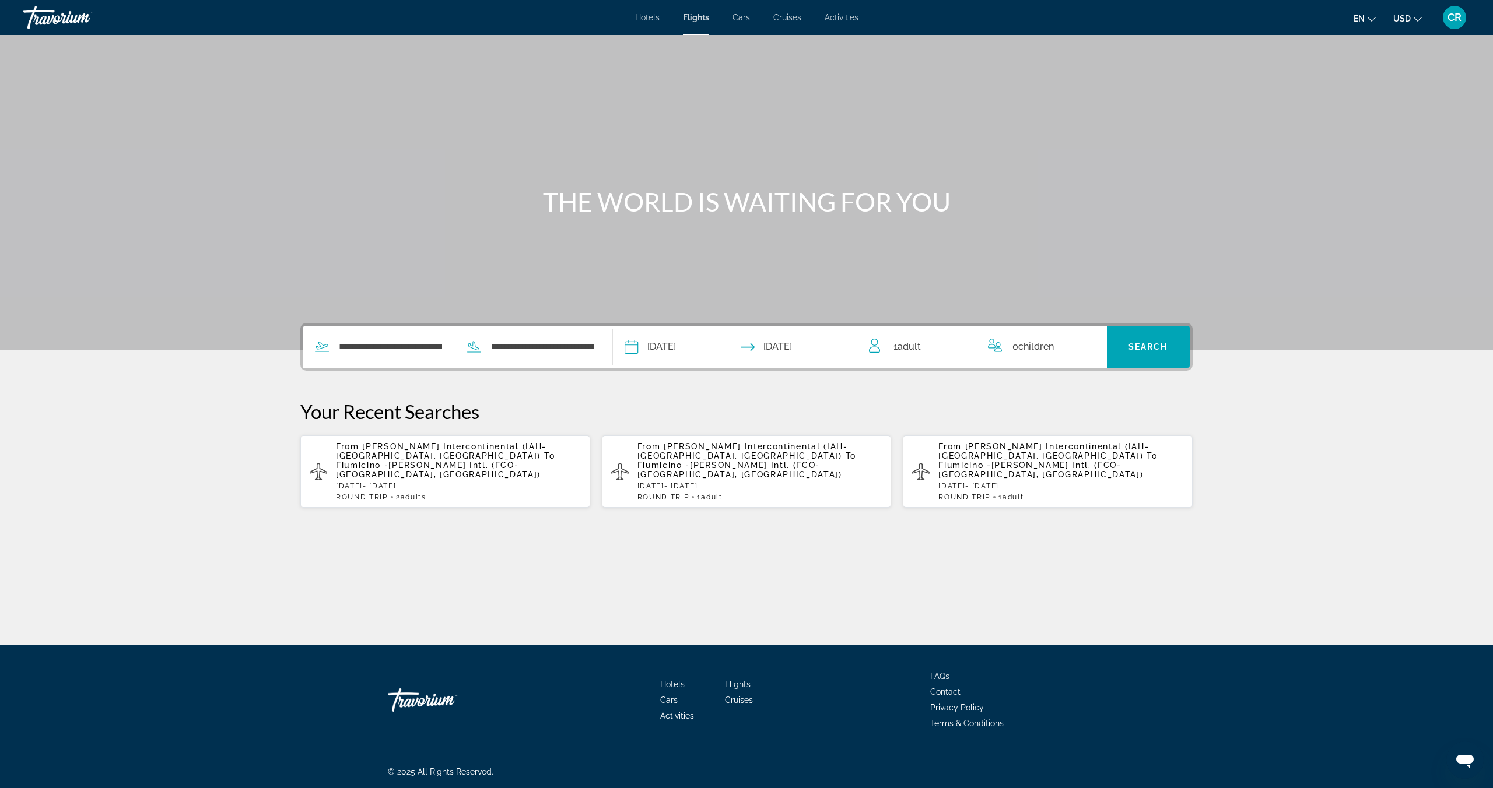
click at [1038, 345] on span "Children" at bounding box center [1036, 346] width 36 height 11
click at [957, 344] on icon "Increment adults" at bounding box center [958, 345] width 10 height 14
click at [1077, 343] on div "0 Child Children" at bounding box center [1041, 347] width 107 height 20
click at [1085, 343] on icon "Increment children" at bounding box center [1089, 345] width 10 height 14
click at [1086, 390] on icon "Travelers: 2 adults, 1 child" at bounding box center [1083, 391] width 14 height 14
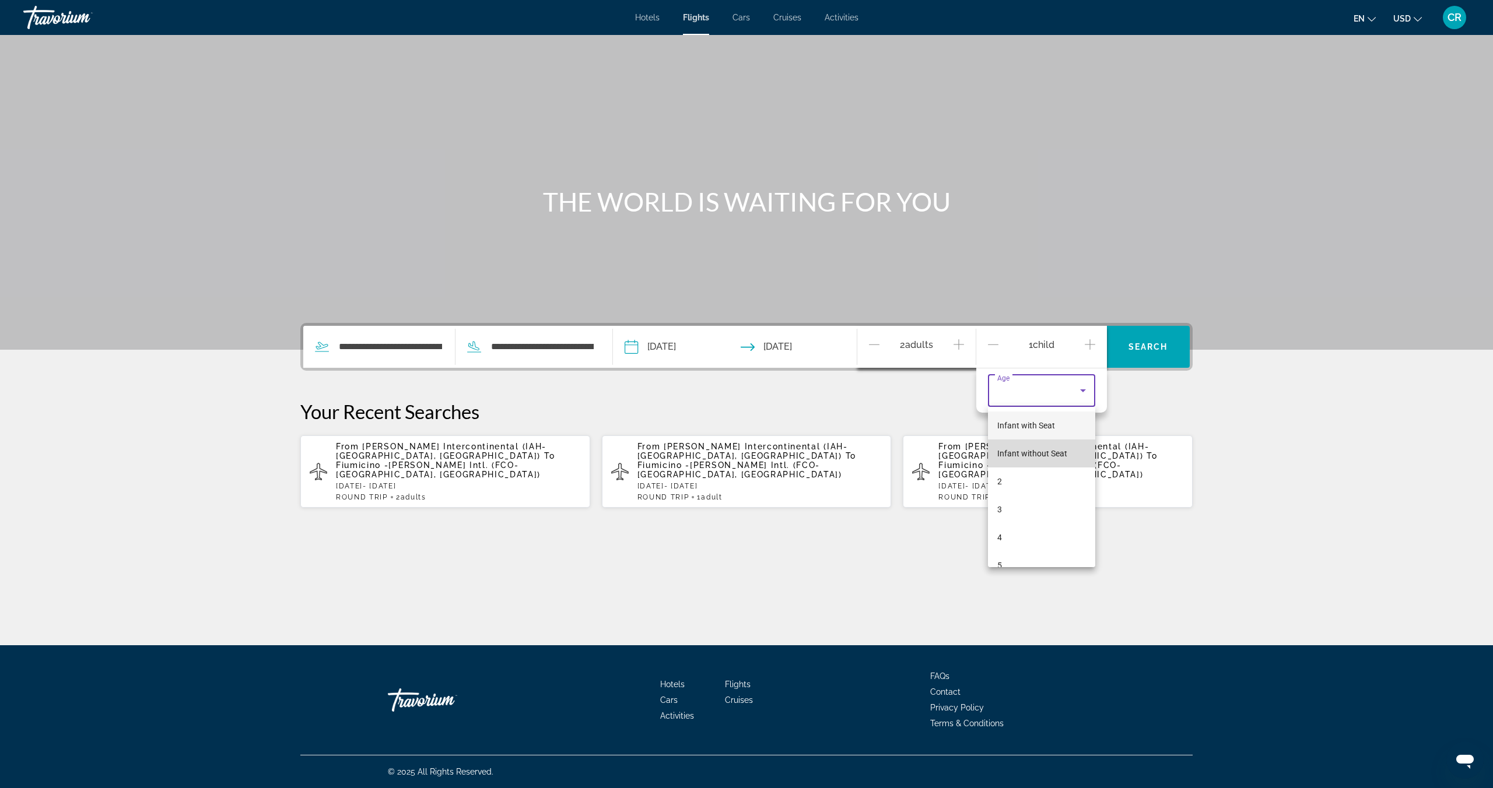
click at [1027, 455] on span "Infant without Seat" at bounding box center [1032, 453] width 70 height 9
click at [1093, 349] on icon "Increment children" at bounding box center [1089, 345] width 10 height 14
click at [1075, 415] on div "Travelers: 2 adults, 3 children" at bounding box center [1041, 423] width 89 height 33
click at [1022, 571] on mat-option "4" at bounding box center [1041, 570] width 107 height 28
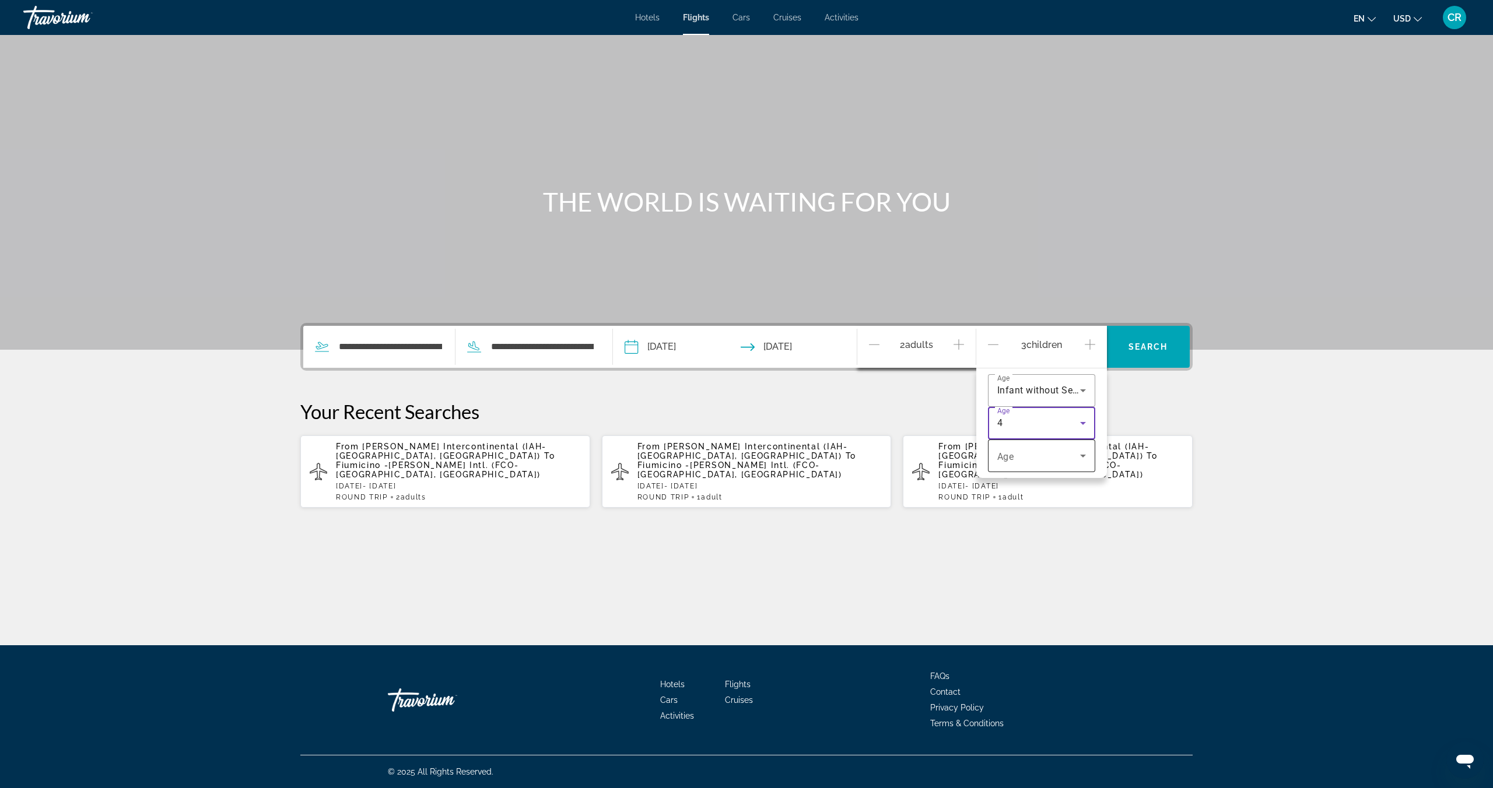
click at [1074, 456] on span "Travelers: 2 adults, 3 children" at bounding box center [1038, 456] width 83 height 14
click at [1025, 607] on mat-option "6" at bounding box center [1041, 613] width 107 height 28
drag, startPoint x: 1210, startPoint y: 395, endPoint x: 1163, endPoint y: 363, distance: 56.8
click at [1210, 395] on div "**********" at bounding box center [746, 415] width 939 height 185
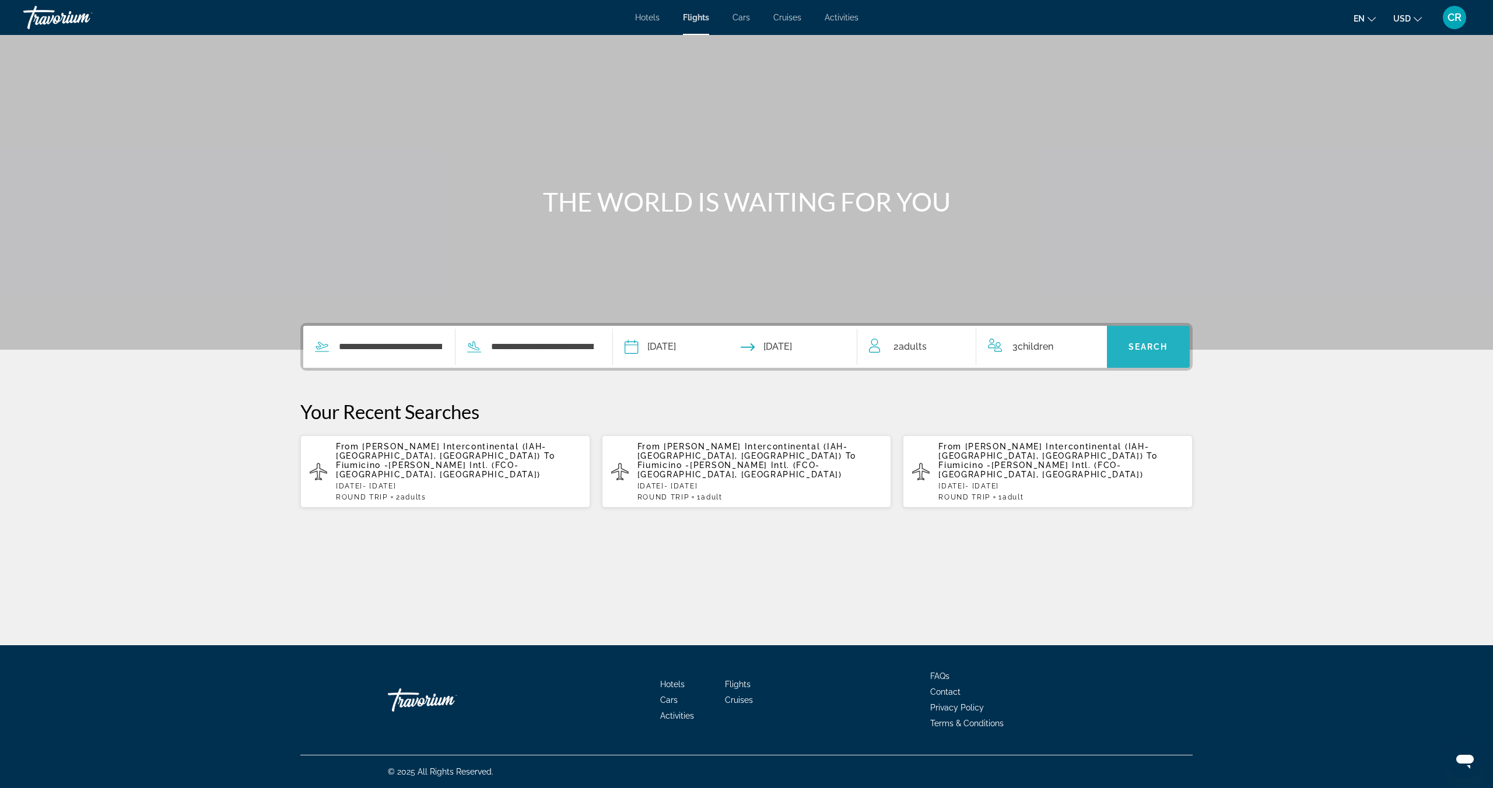
click at [1137, 340] on span "Search widget" at bounding box center [1148, 347] width 83 height 28
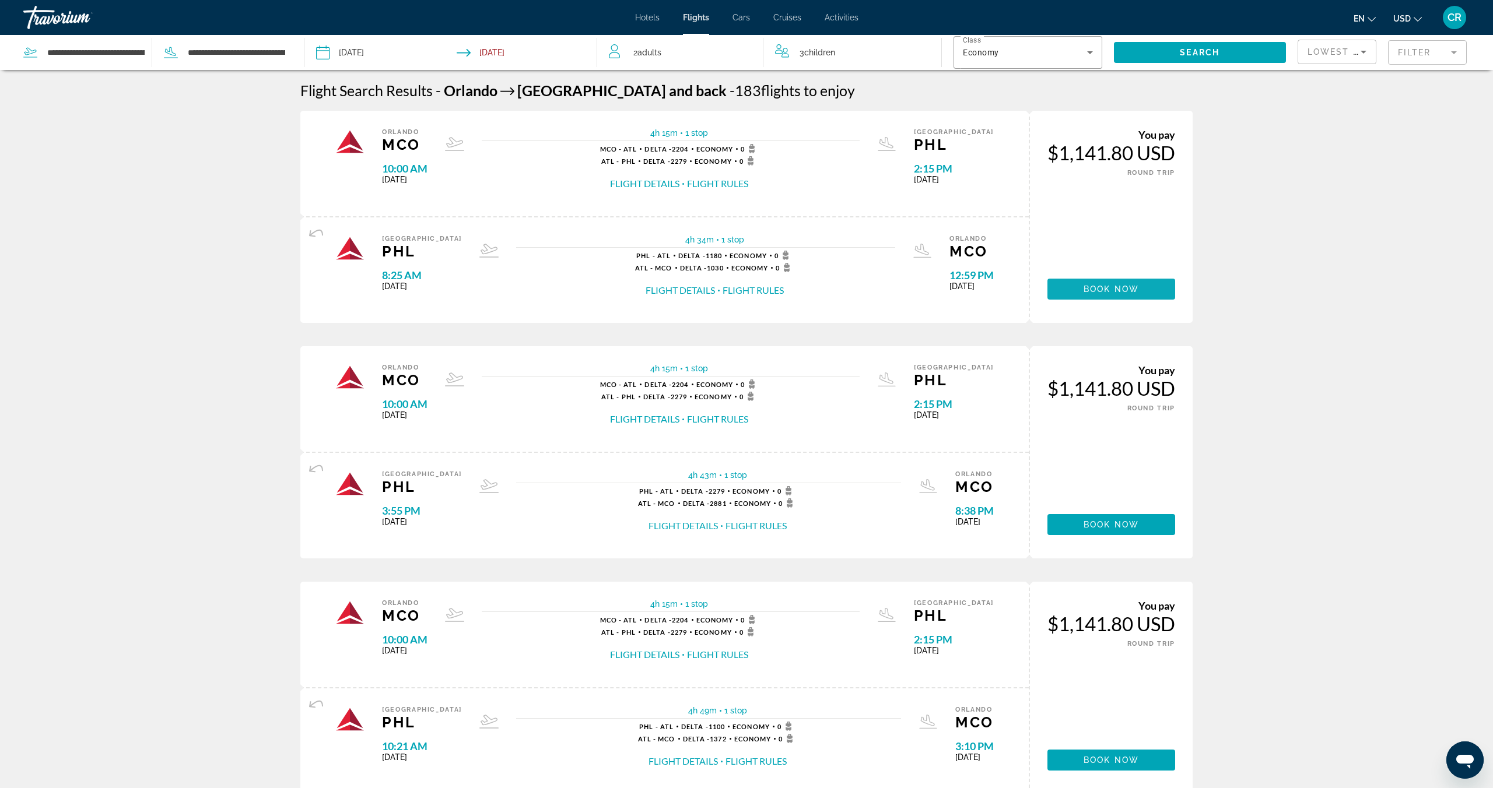
click at [1135, 290] on span "Book now" at bounding box center [1110, 289] width 55 height 9
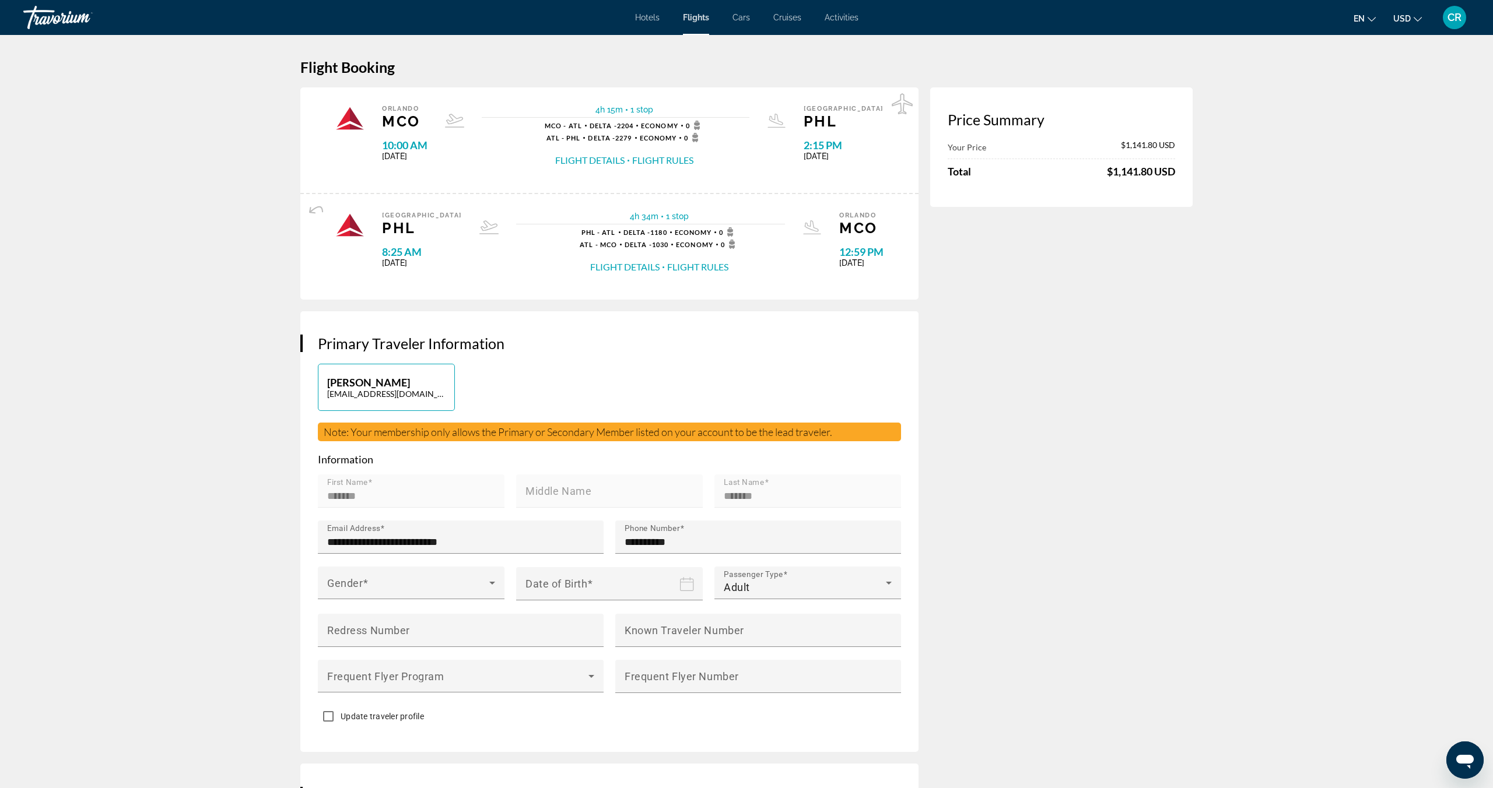
click at [637, 17] on span "Hotels" at bounding box center [647, 17] width 24 height 9
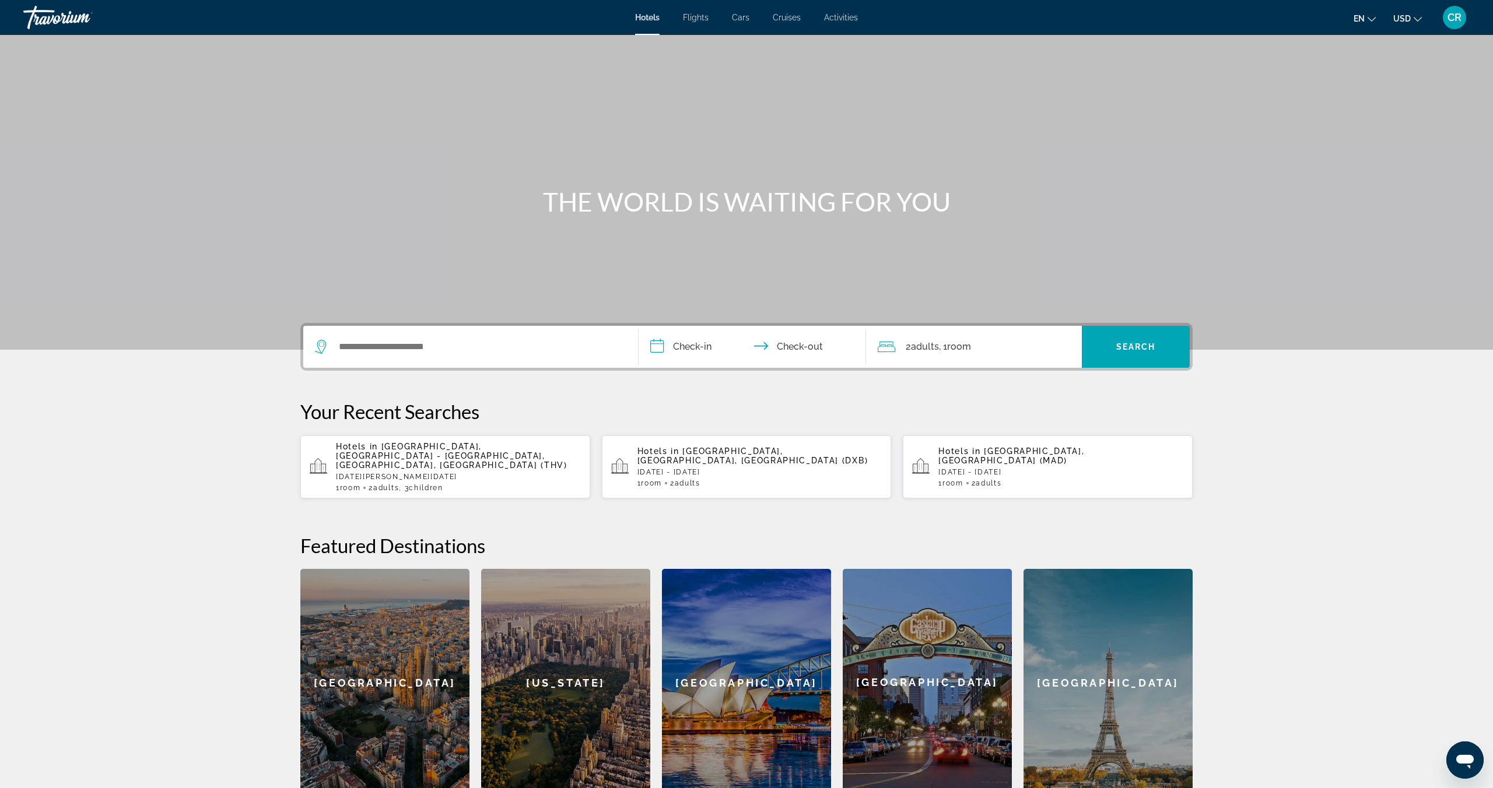
click at [696, 19] on span "Flights" at bounding box center [696, 17] width 26 height 9
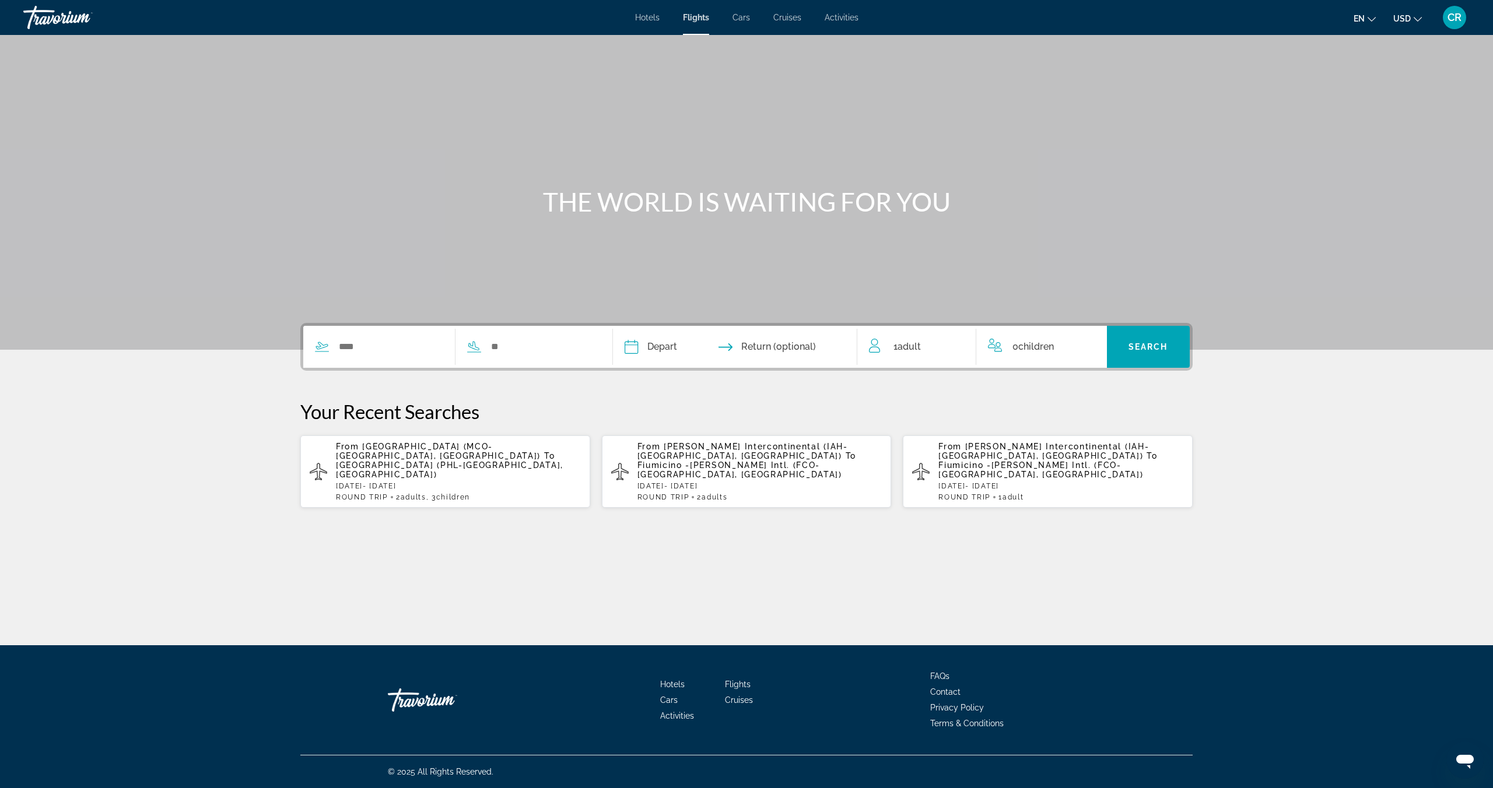
click at [736, 18] on span "Cars" at bounding box center [740, 17] width 17 height 9
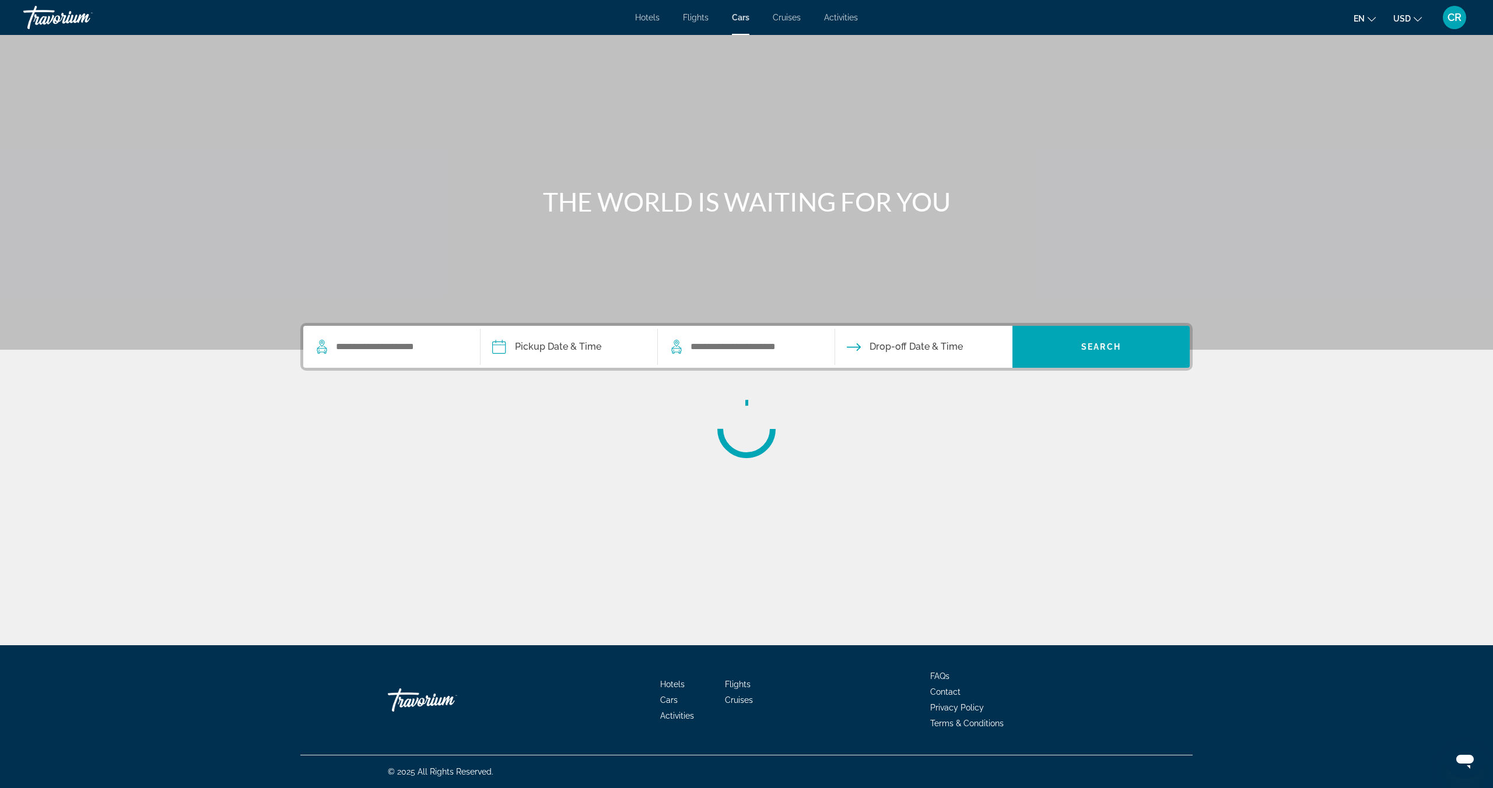
click at [841, 20] on span "Activities" at bounding box center [841, 17] width 34 height 9
click at [841, 20] on span "Activities" at bounding box center [841, 17] width 36 height 9
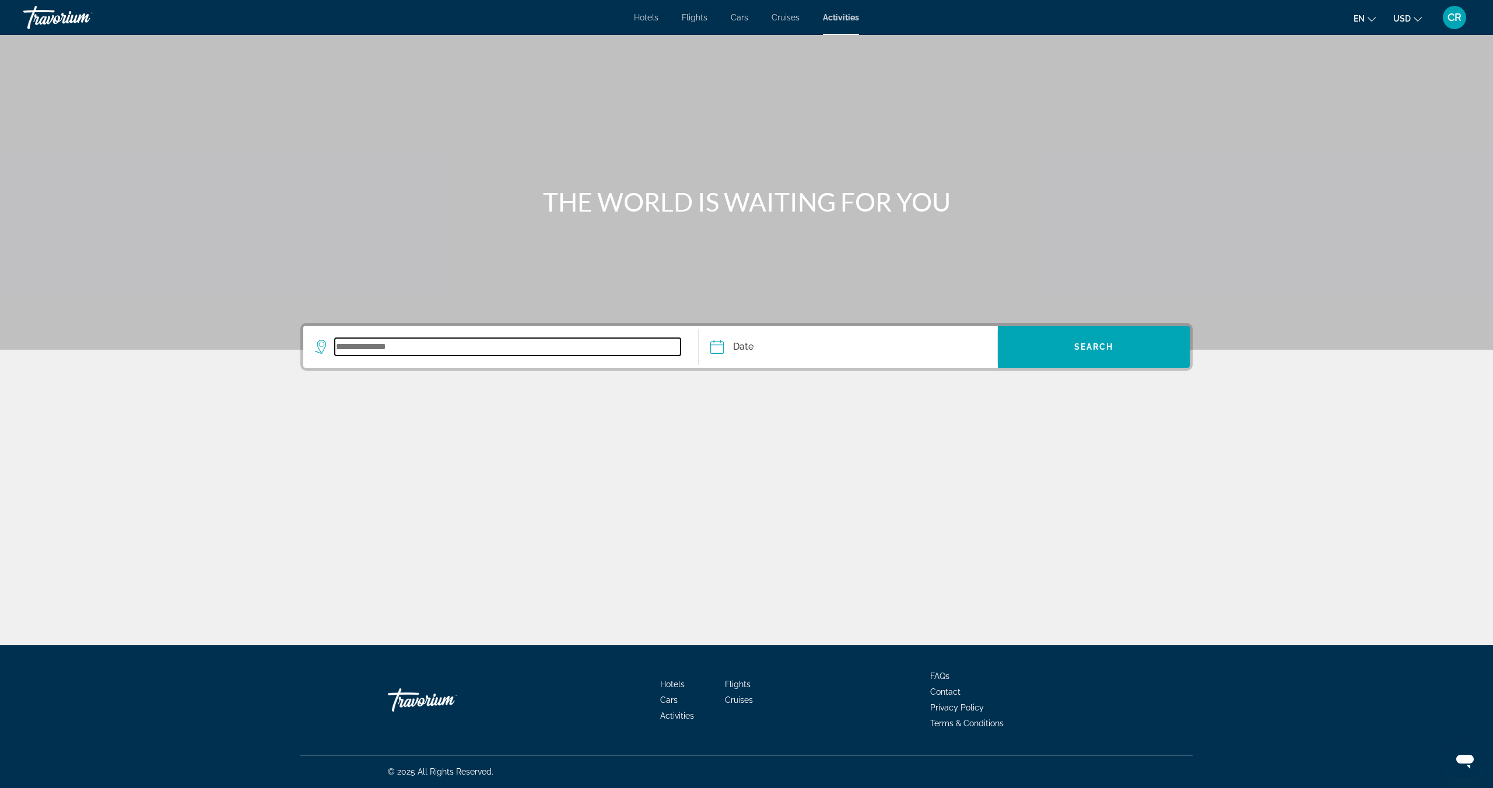
click at [526, 347] on input "Search widget" at bounding box center [508, 346] width 346 height 17
click at [538, 342] on input "Search widget" at bounding box center [508, 346] width 346 height 17
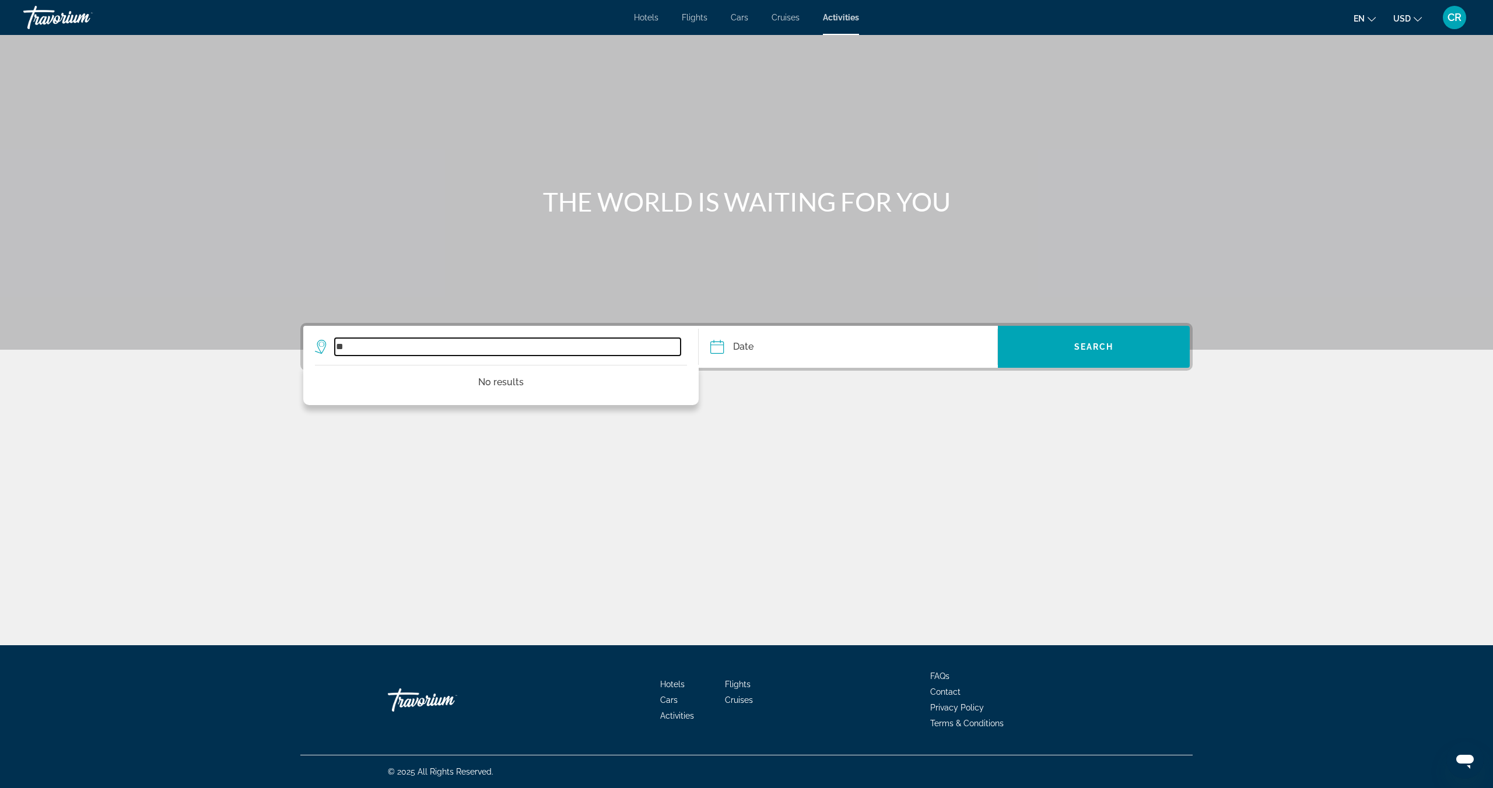
type input "*"
